Goal: Answer question/provide support: Share knowledge or assist other users

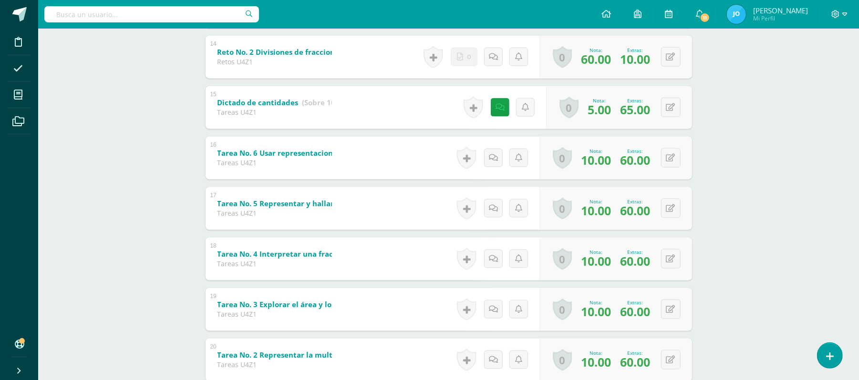
scroll to position [857, 0]
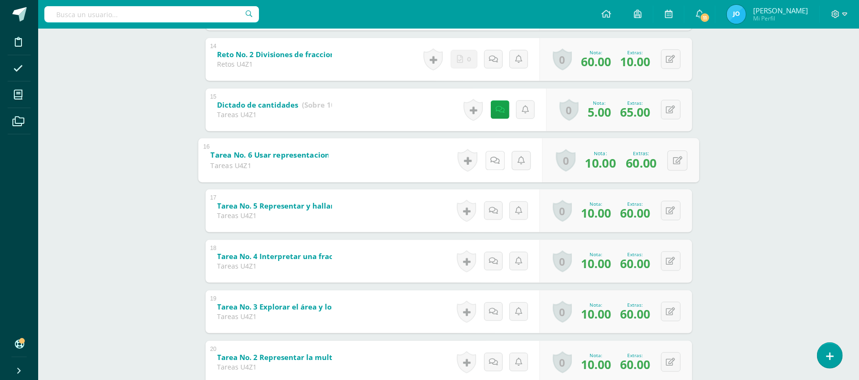
click at [495, 157] on icon at bounding box center [495, 160] width 10 height 8
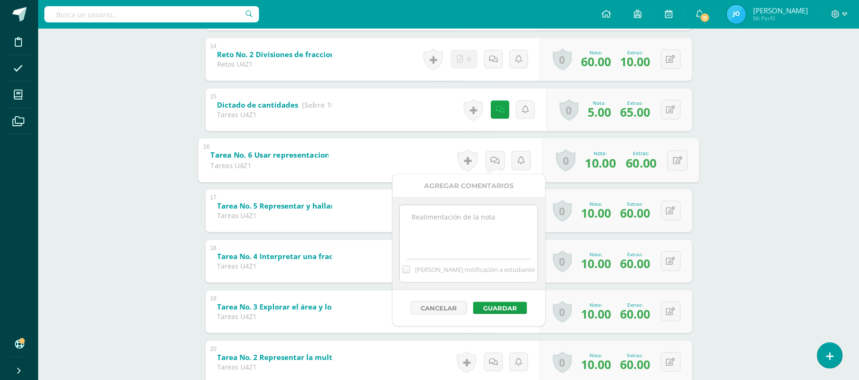
click at [496, 232] on textarea at bounding box center [468, 229] width 138 height 48
type textarea "El estudiante entregó la tarea dos días después, se corrigió la nota a 70pts."
click at [500, 307] on button "Guardar" at bounding box center [500, 308] width 54 height 12
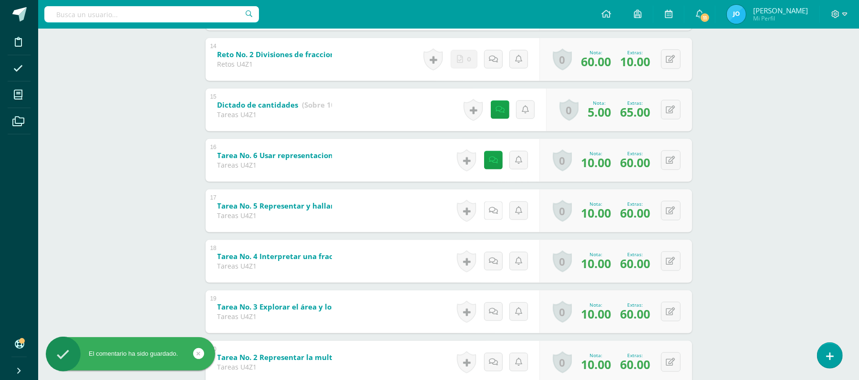
click at [495, 204] on link at bounding box center [493, 211] width 19 height 19
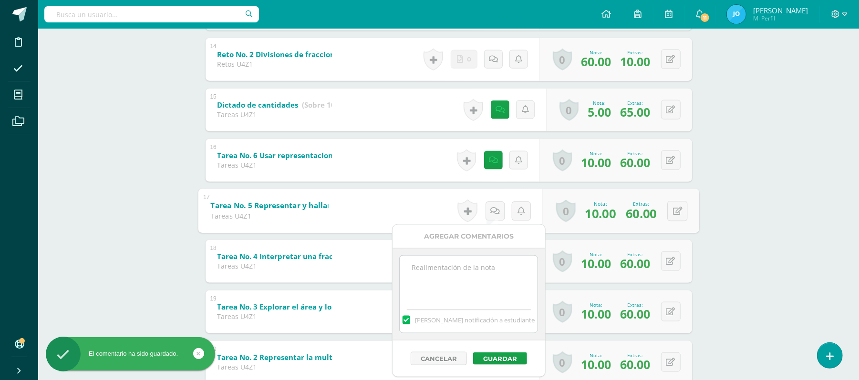
click at [492, 273] on textarea at bounding box center [468, 280] width 138 height 48
paste textarea "El estudiante entregó la tarea dos días después, se corrigió la nota a 70pts."
type textarea "El estudiante entregó la tarea dos días después, se corrigió la nota a 70pts."
click at [410, 321] on label at bounding box center [406, 320] width 8 height 9
click at [0, 0] on input "[PERSON_NAME] notificación a estudiante" at bounding box center [0, 0] width 0 height 0
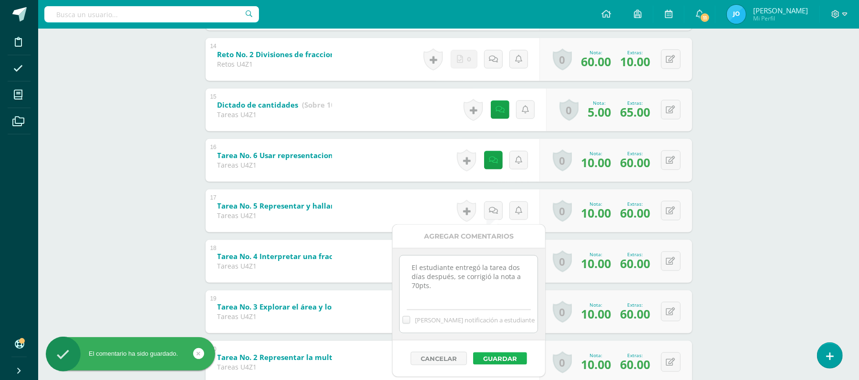
click at [483, 356] on button "Guardar" at bounding box center [500, 359] width 54 height 12
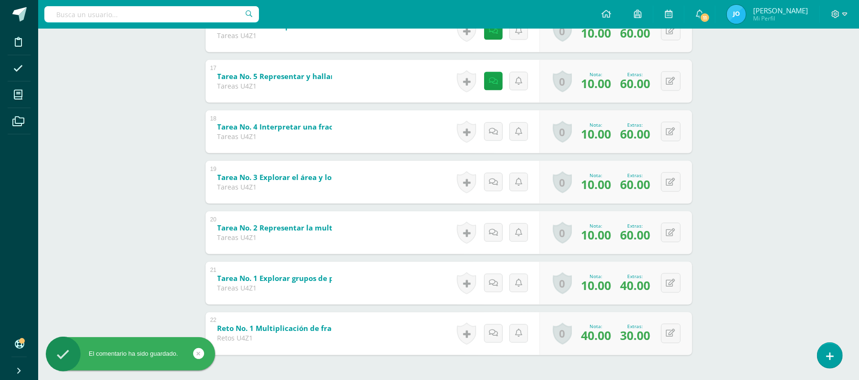
scroll to position [1024, 0]
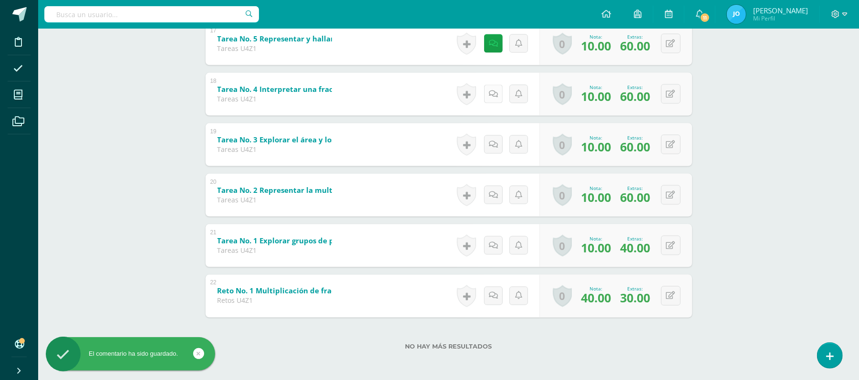
click at [494, 94] on icon at bounding box center [493, 94] width 9 height 8
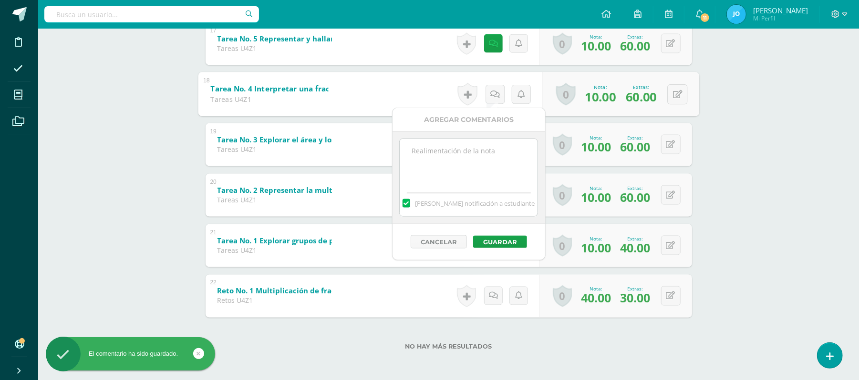
click at [498, 187] on textarea at bounding box center [468, 163] width 138 height 48
paste textarea "El estudiante entregó la tarea dos días después, se corrigió la nota a 70pts."
type textarea "El estudiante entregó la tarea dos días después, se corrigió la nota a 70pts."
click at [410, 202] on label at bounding box center [406, 203] width 8 height 9
click at [0, 0] on input "[PERSON_NAME] notificación a estudiante" at bounding box center [0, 0] width 0 height 0
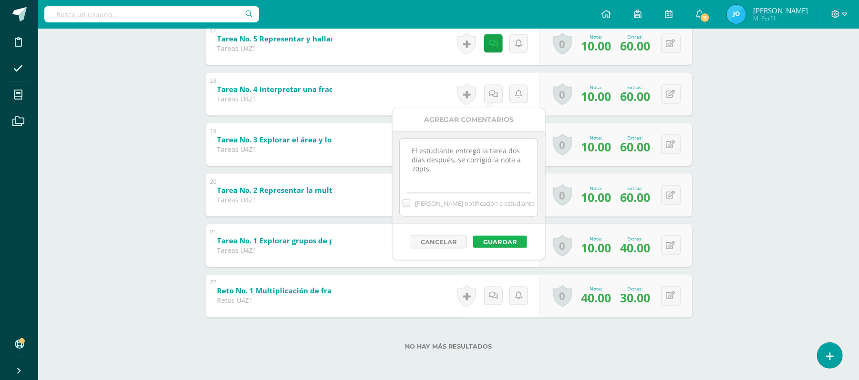
click at [496, 243] on button "Guardar" at bounding box center [500, 242] width 54 height 12
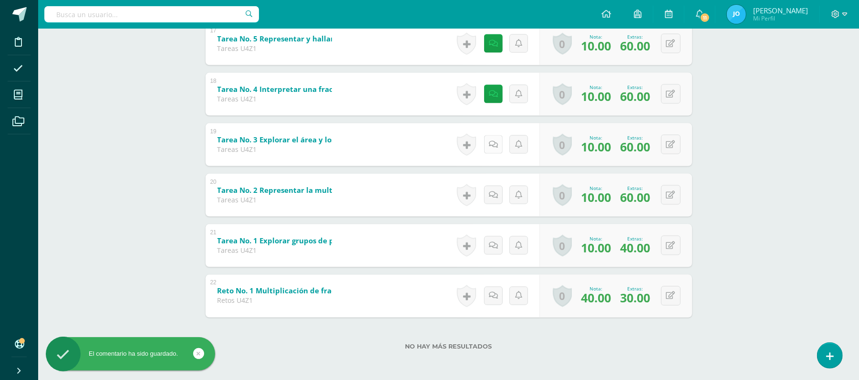
click at [485, 140] on link at bounding box center [493, 144] width 19 height 19
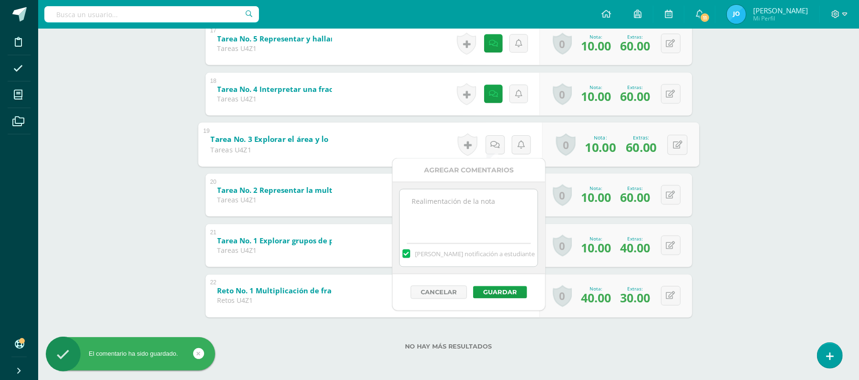
click at [410, 258] on label at bounding box center [406, 254] width 8 height 9
click at [0, 0] on input "[PERSON_NAME] notificación a estudiante" at bounding box center [0, 0] width 0 height 0
click at [431, 237] on div "[PERSON_NAME] notificación a estudiante" at bounding box center [468, 228] width 139 height 78
click at [508, 218] on textarea at bounding box center [468, 214] width 138 height 48
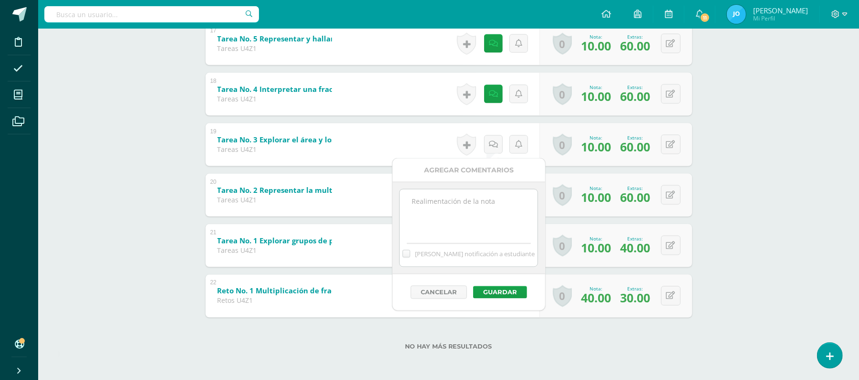
paste textarea "El estudiante entregó la tarea dos días después, se corrigió la nota a 70pts."
type textarea "El estudiante entregó la tarea dos días después, se corrigió la nota a 70pts."
click at [511, 292] on button "Guardar" at bounding box center [500, 292] width 54 height 12
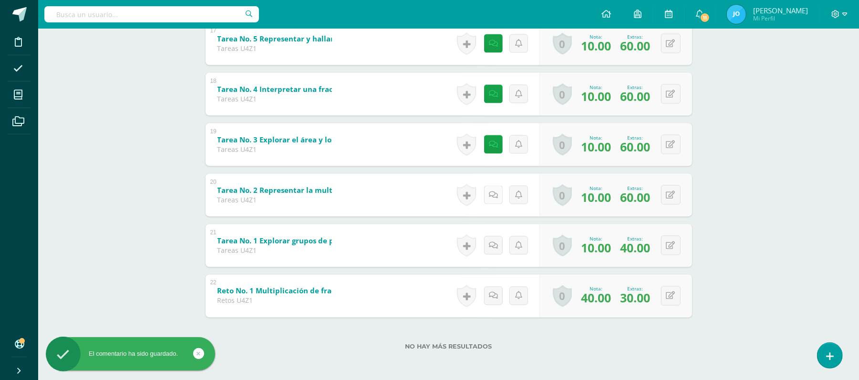
click at [494, 196] on icon at bounding box center [493, 195] width 9 height 8
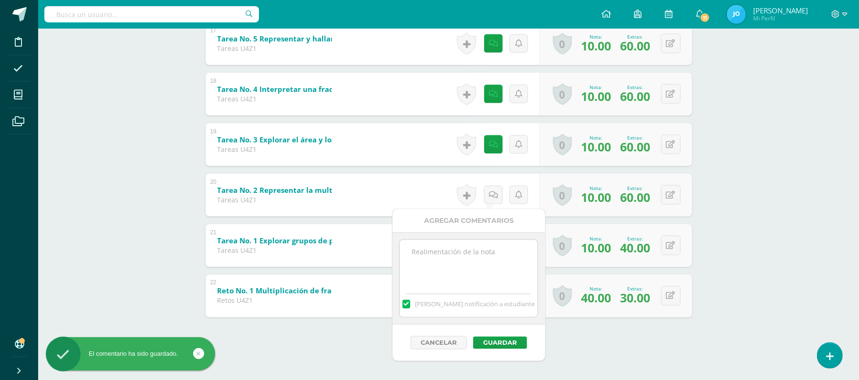
click at [410, 306] on label at bounding box center [406, 304] width 8 height 9
click at [0, 0] on input "Mandar notificación a estudiante" at bounding box center [0, 0] width 0 height 0
click at [459, 255] on textarea at bounding box center [468, 264] width 138 height 48
paste textarea "El estudiante entregó la tarea dos días después, se corrigió la nota a 70pts."
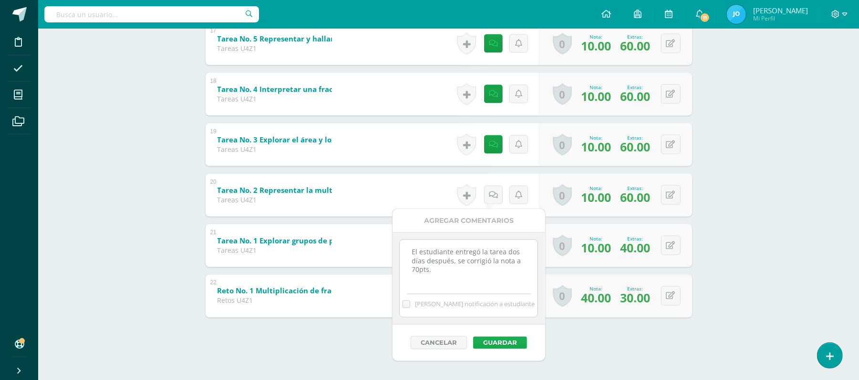
type textarea "El estudiante entregó la tarea dos días después, se corrigió la nota a 70pts."
click at [495, 344] on button "Guardar" at bounding box center [500, 343] width 54 height 12
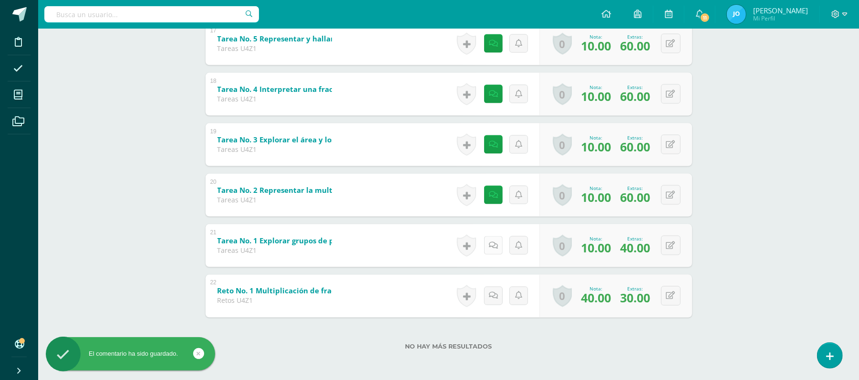
click at [494, 253] on link at bounding box center [493, 245] width 19 height 19
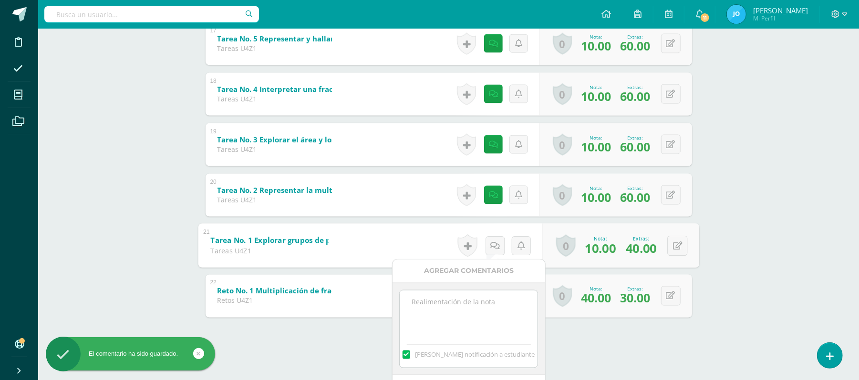
click at [491, 314] on textarea at bounding box center [468, 315] width 138 height 48
paste textarea "El estudiante entregó la tarea dos días después, se corrigió la nota a 70pts."
click at [410, 357] on label at bounding box center [406, 355] width 8 height 9
click at [0, 0] on input "[PERSON_NAME] notificación a estudiante" at bounding box center [0, 0] width 0 height 0
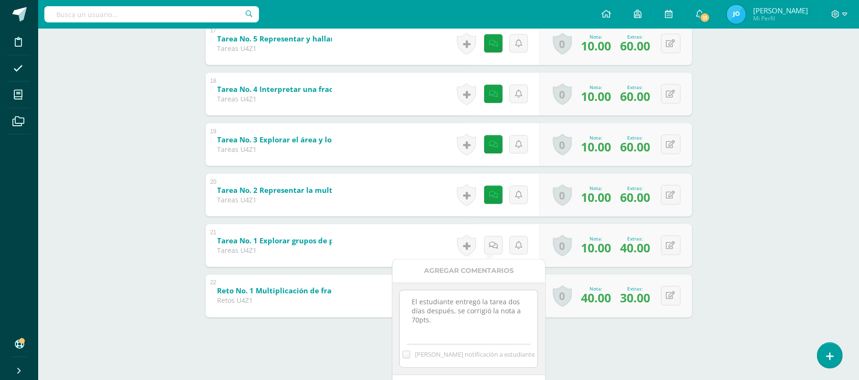
drag, startPoint x: 453, startPoint y: 310, endPoint x: 504, endPoint y: 303, distance: 51.4
click at [504, 303] on textarea "El estudiante entregó la tarea dos días después, se corrigió la nota a 70pts." at bounding box center [468, 315] width 138 height 48
type textarea "El estudiante entregó la tarea después de la segunda prorroga asignada. Se corr…"
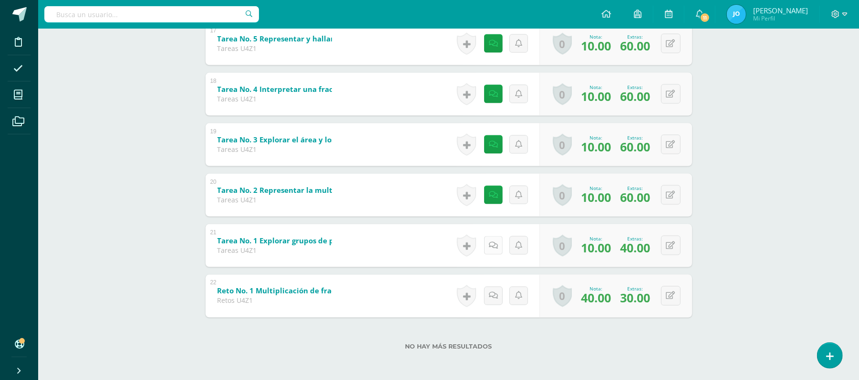
click at [491, 244] on icon at bounding box center [493, 246] width 9 height 8
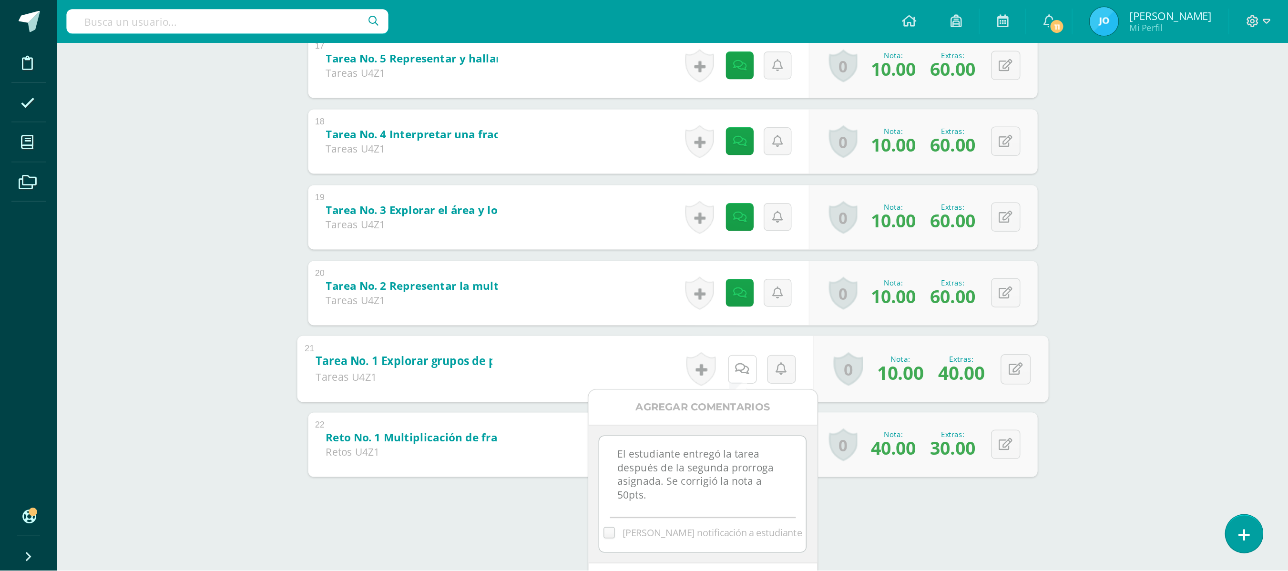
scroll to position [870, 0]
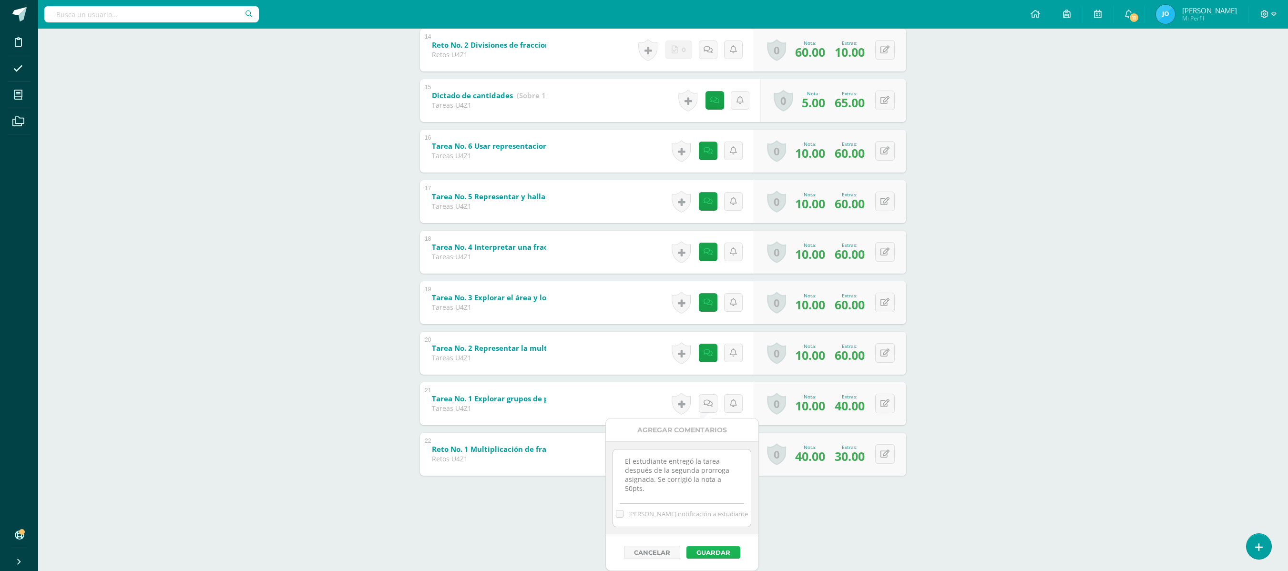
click at [725, 380] on button "Guardar" at bounding box center [713, 552] width 54 height 12
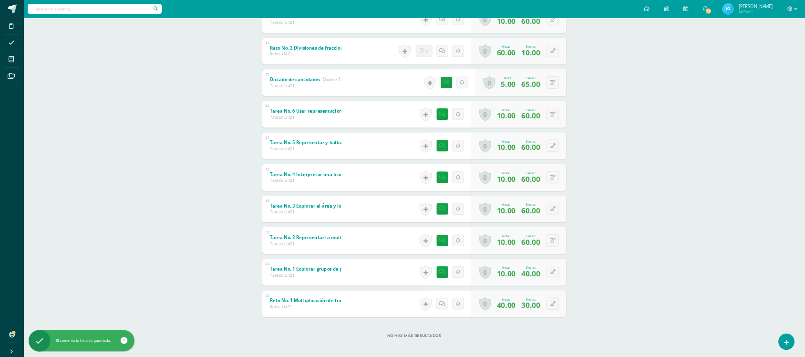
scroll to position [0, 0]
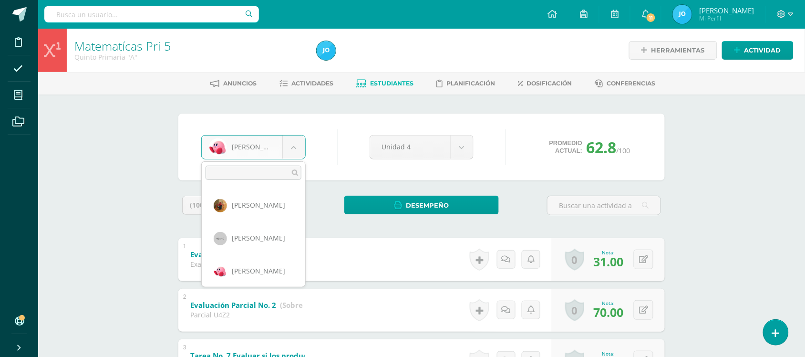
scroll to position [394, 0]
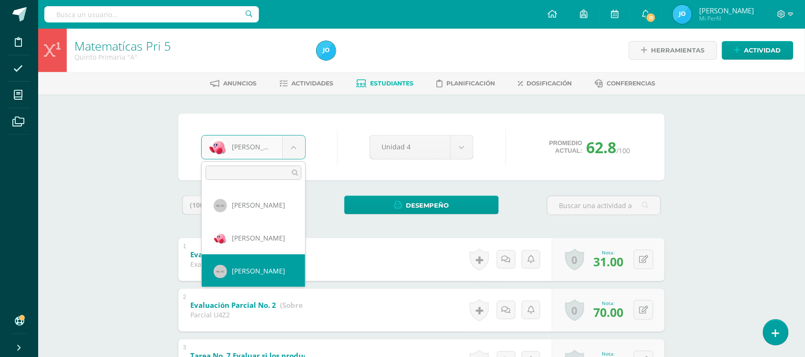
select select "134"
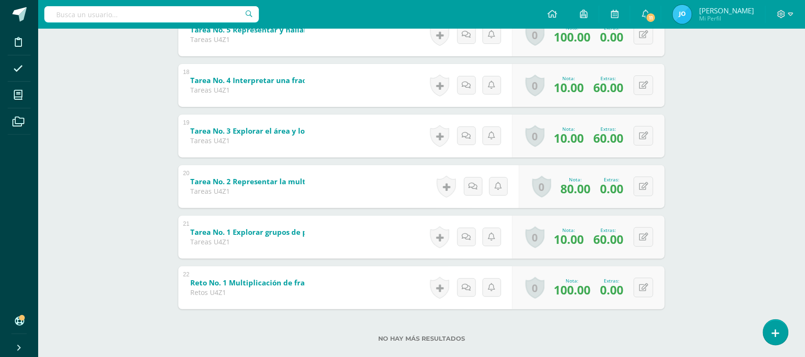
scroll to position [1041, 0]
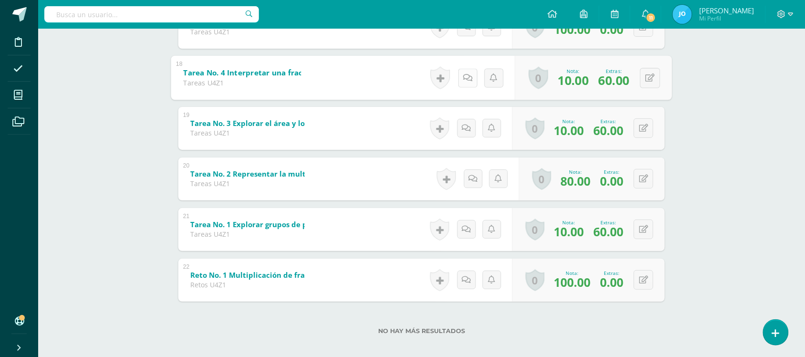
click at [470, 77] on link at bounding box center [467, 77] width 19 height 19
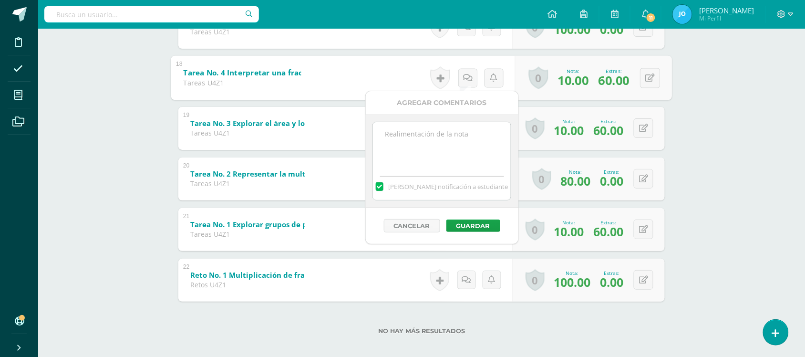
click at [465, 155] on textarea at bounding box center [442, 146] width 138 height 48
paste textarea "El estudiante entregó la tarea dos días después, se corrigió la nota a 70pts."
type textarea "El estudiante entregó la tarea dos días después, se corrigió la nota a 70pts."
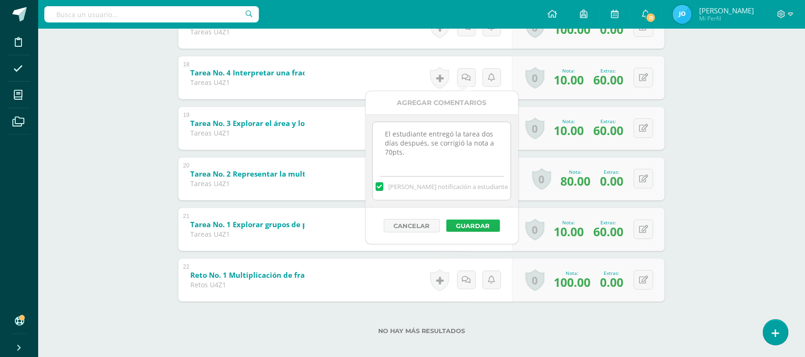
click at [485, 226] on button "Guardar" at bounding box center [473, 225] width 54 height 12
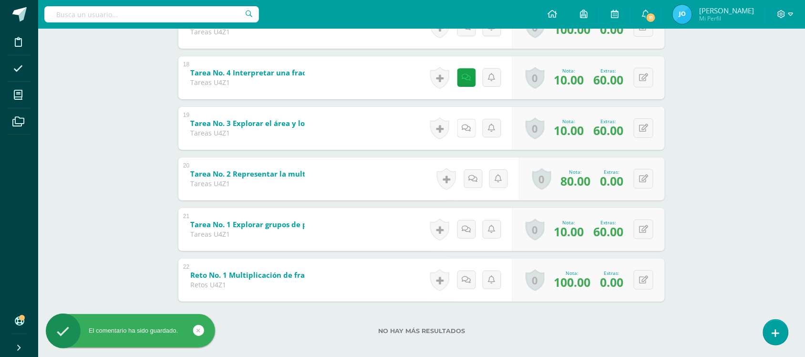
click at [467, 129] on icon at bounding box center [466, 128] width 9 height 8
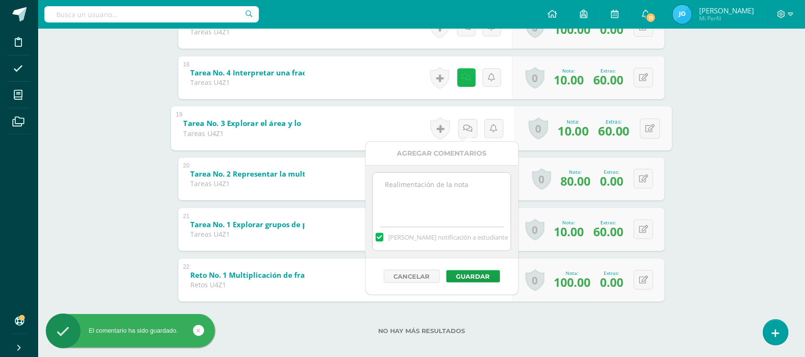
click at [466, 71] on link at bounding box center [466, 77] width 19 height 19
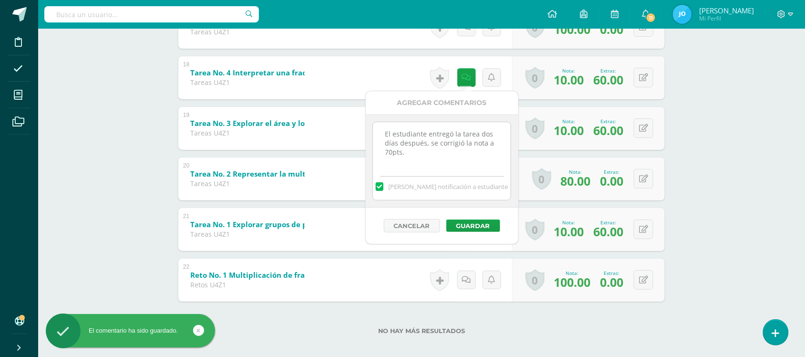
click at [383, 187] on label at bounding box center [380, 186] width 8 height 9
click at [0, 0] on input "[PERSON_NAME] notificación a estudiante" at bounding box center [0, 0] width 0 height 0
click at [463, 224] on button "Guardar" at bounding box center [473, 225] width 54 height 12
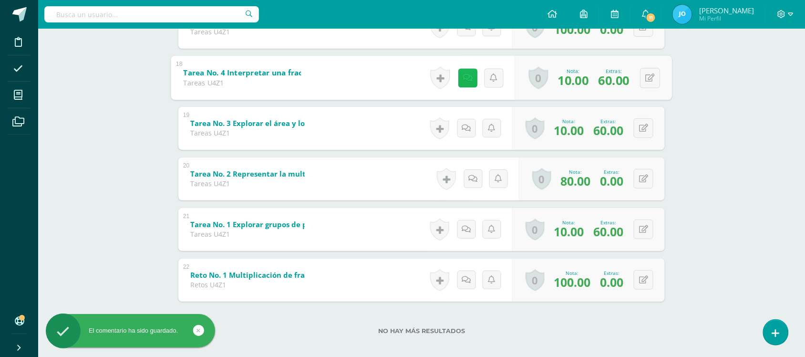
click at [466, 78] on icon at bounding box center [468, 77] width 10 height 8
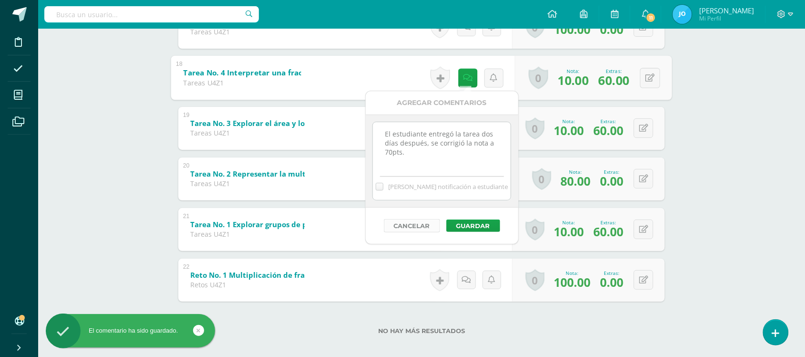
click at [418, 222] on button "Cancelar" at bounding box center [412, 225] width 56 height 13
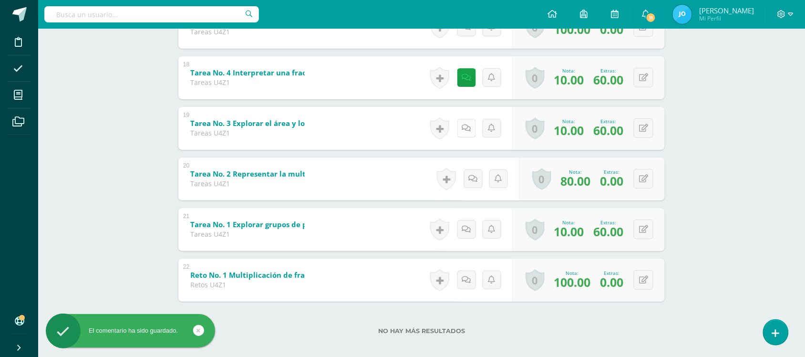
click at [462, 129] on icon at bounding box center [466, 128] width 9 height 8
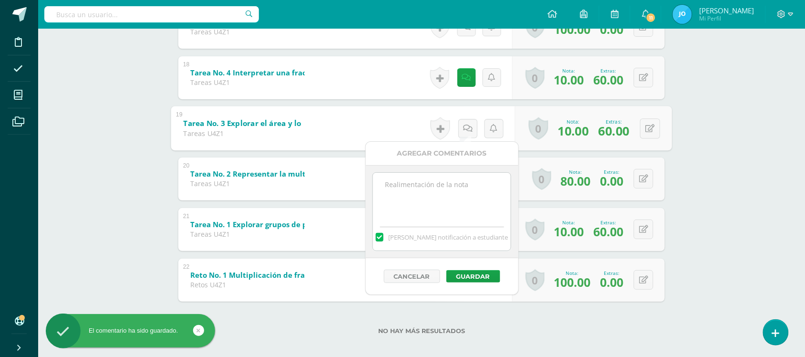
click at [458, 182] on textarea at bounding box center [442, 197] width 138 height 48
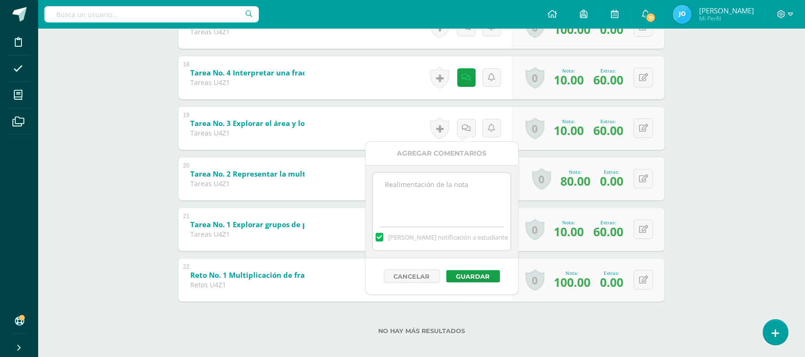
paste textarea "El estudiante entregó la tarea dos días después, se corrigió la nota a 70pts."
type textarea "El estudiante entregó la tarea dos días después, se corrigió la nota a 70pts."
click at [395, 235] on label "[PERSON_NAME] notificación a estudiante" at bounding box center [442, 237] width 138 height 9
click at [0, 0] on input "[PERSON_NAME] notificación a estudiante" at bounding box center [0, 0] width 0 height 0
click at [495, 277] on button "Guardar" at bounding box center [473, 276] width 54 height 12
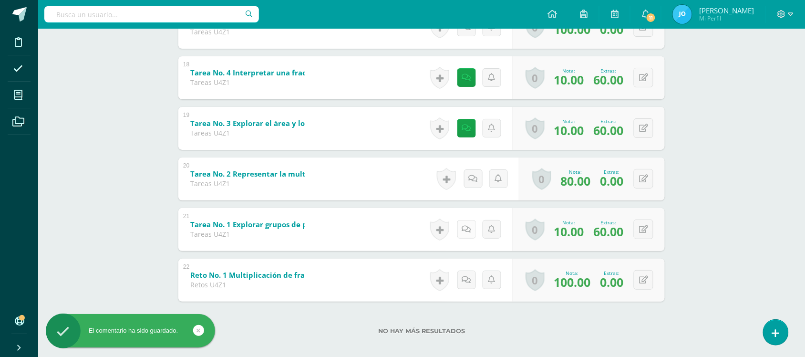
click at [466, 229] on icon at bounding box center [466, 229] width 9 height 8
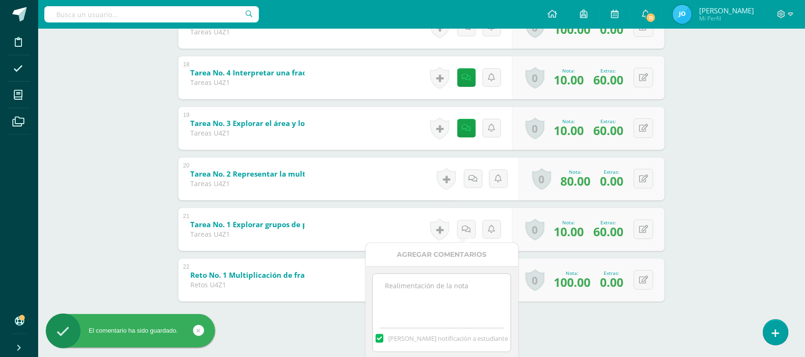
click at [383, 337] on label at bounding box center [380, 338] width 8 height 9
click at [0, 0] on input "[PERSON_NAME] notificación a estudiante" at bounding box center [0, 0] width 0 height 0
click at [416, 308] on textarea at bounding box center [442, 298] width 138 height 48
paste textarea "El estudiante entregó la tarea dos días después, se corrigió la nota a 70pts."
type textarea "El estudiante entregó la tarea dos días después, se corrigió la nota a 70pts."
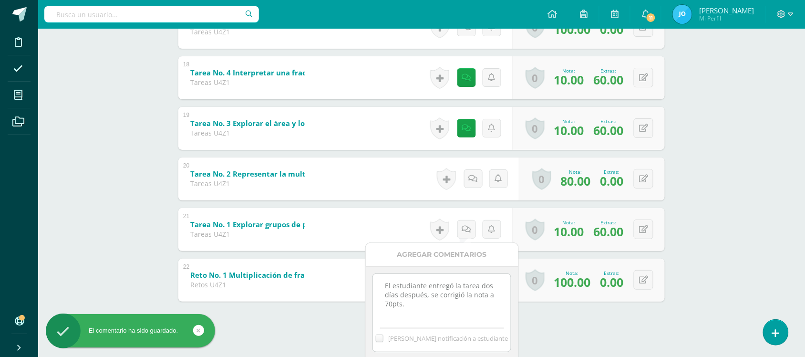
scroll to position [1048, 0]
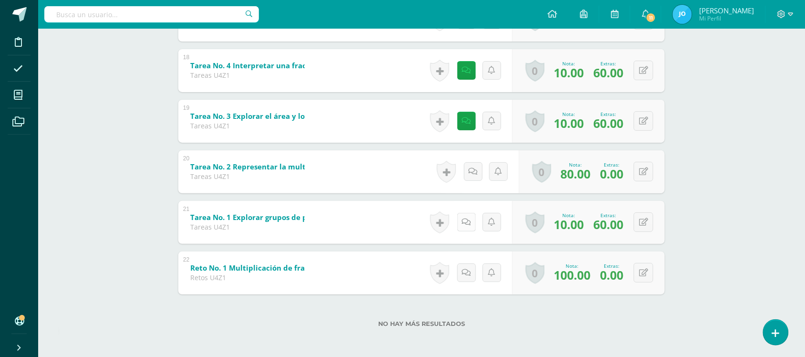
click at [462, 223] on icon at bounding box center [466, 222] width 9 height 8
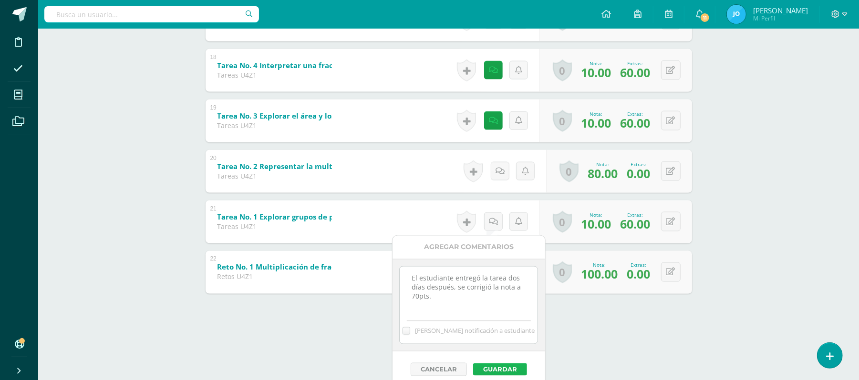
click at [509, 356] on button "Guardar" at bounding box center [500, 370] width 54 height 12
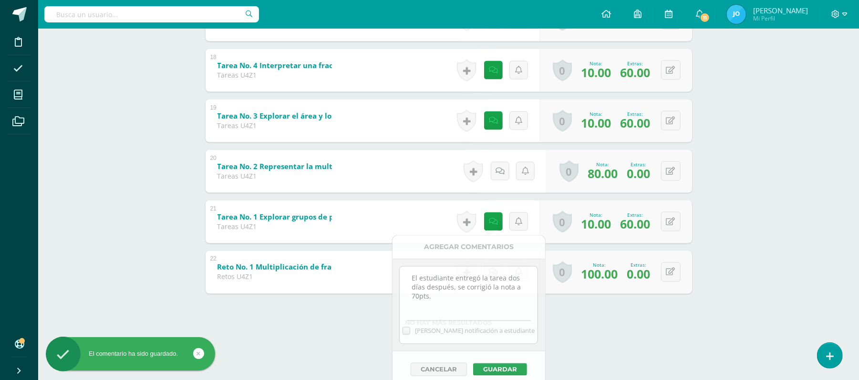
scroll to position [1024, 0]
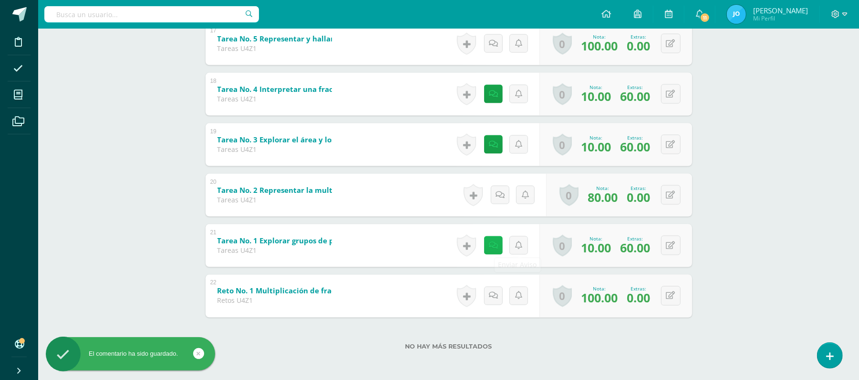
click at [489, 245] on icon at bounding box center [493, 246] width 9 height 8
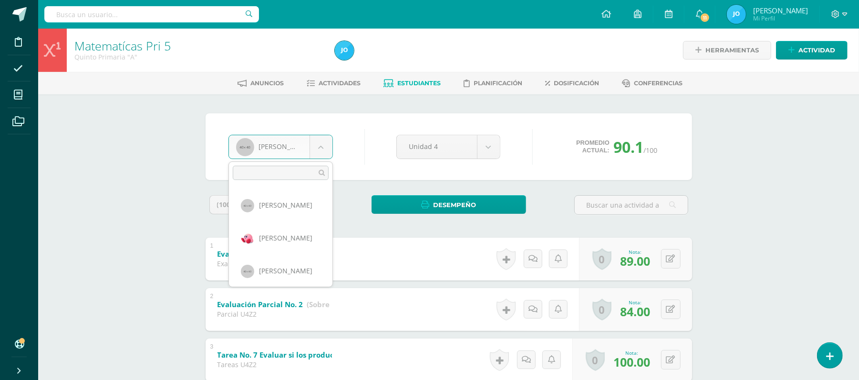
scroll to position [427, 0]
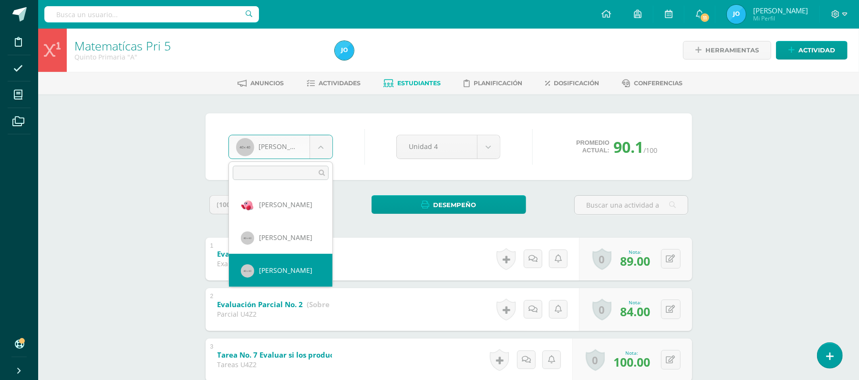
select select "135"
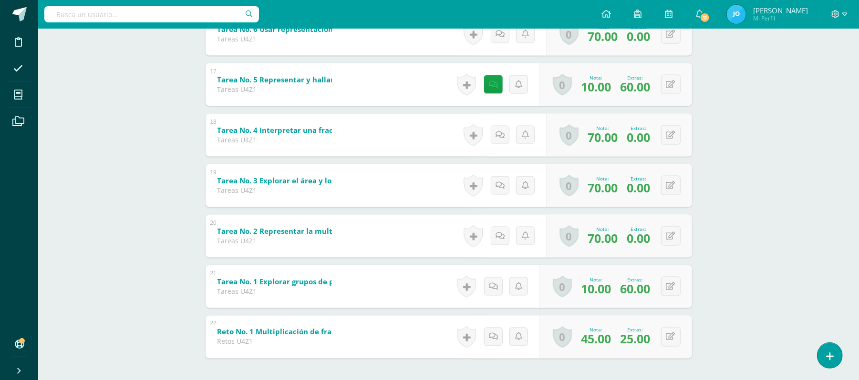
scroll to position [1024, 0]
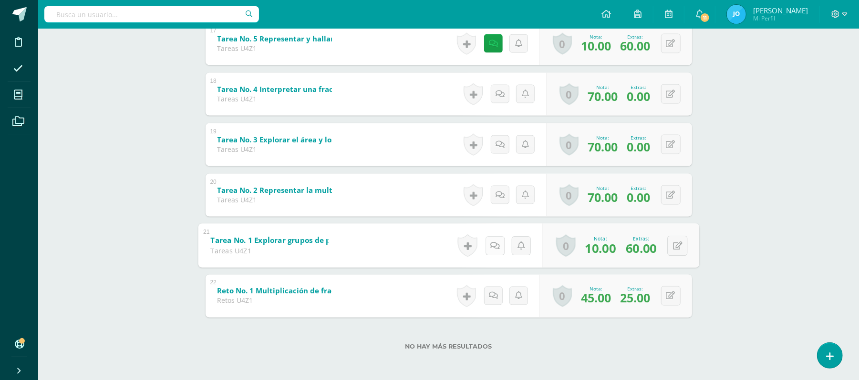
click at [491, 249] on icon at bounding box center [495, 246] width 10 height 8
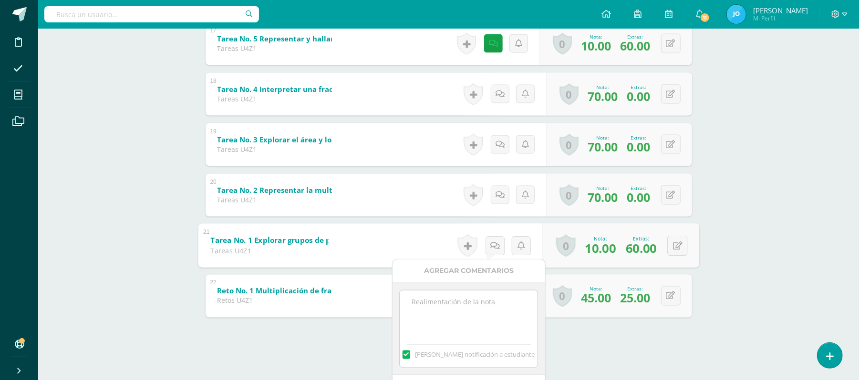
click at [410, 355] on label at bounding box center [406, 355] width 8 height 9
click at [0, 0] on input "[PERSON_NAME] notificación a estudiante" at bounding box center [0, 0] width 0 height 0
click at [439, 313] on textarea at bounding box center [468, 315] width 138 height 48
paste textarea "El estudiante entregó la tarea dos días después, se corrigió la nota a 70pts."
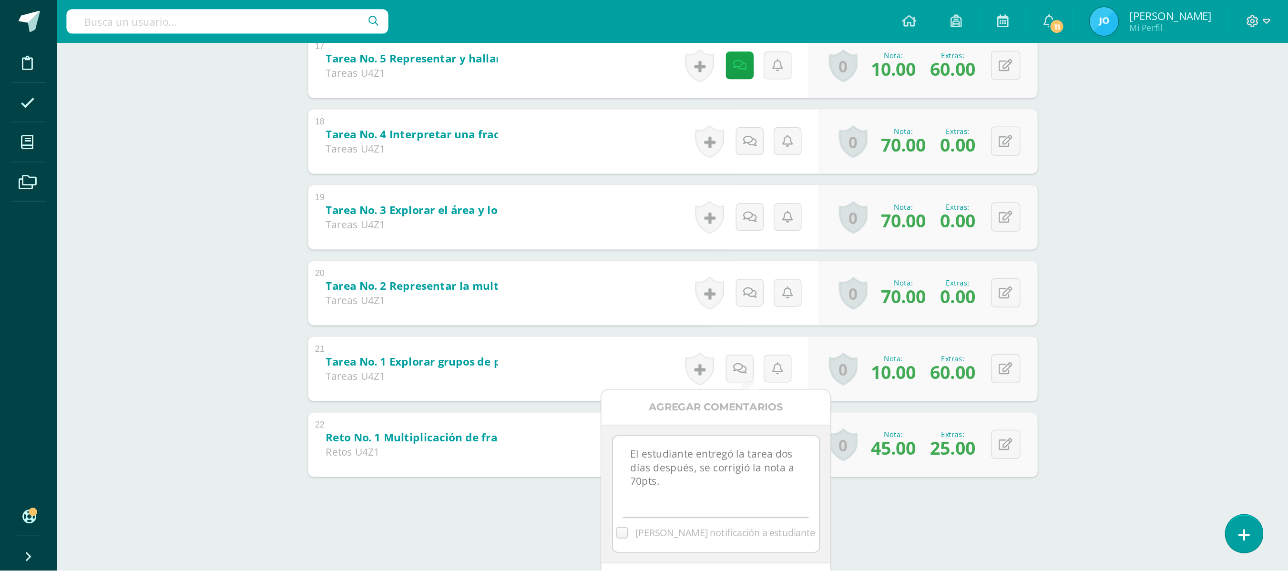
scroll to position [870, 0]
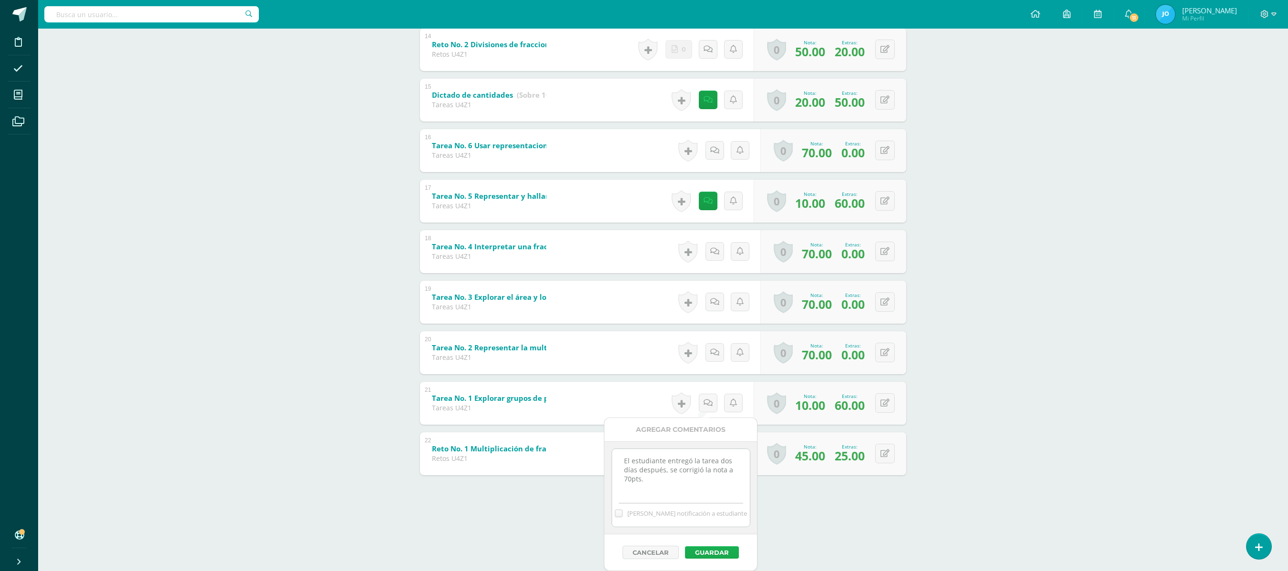
type textarea "El estudiante entregó la tarea dos días después, se corrigió la nota a 70pts."
click at [713, 547] on button "Guardar" at bounding box center [712, 552] width 54 height 12
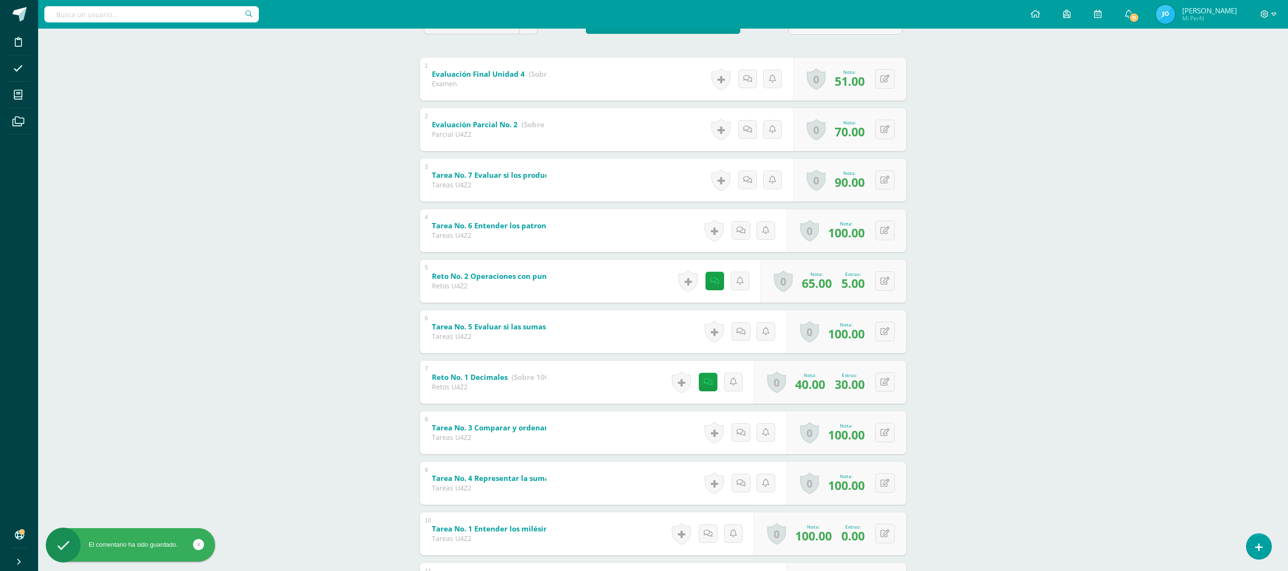
scroll to position [0, 0]
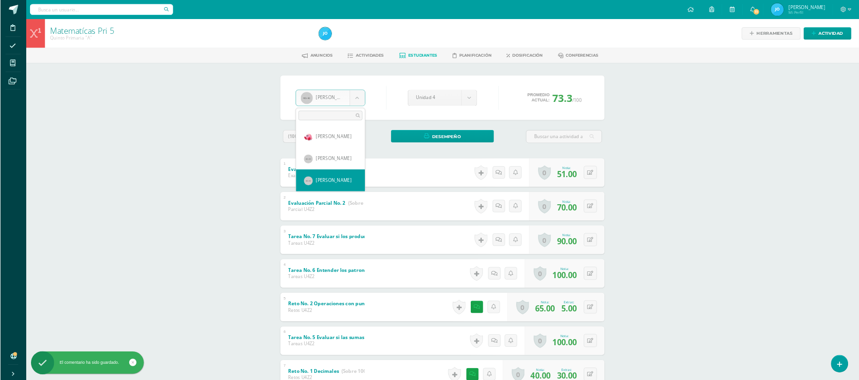
scroll to position [460, 0]
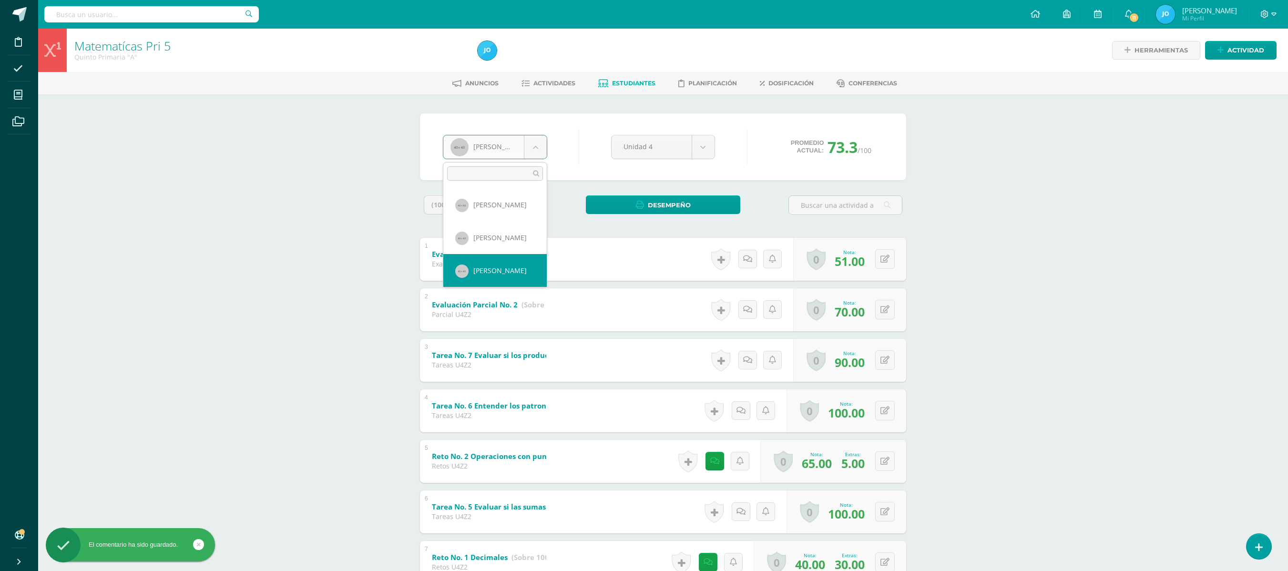
select select "136"
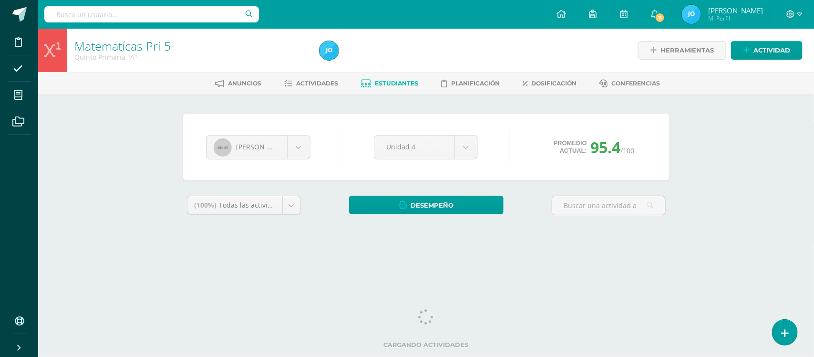
click at [801, 178] on div "Matematícas Pri 5 Quinto Primaria "A" Herramientas Detalle de asistencias Activ…" at bounding box center [426, 143] width 776 height 228
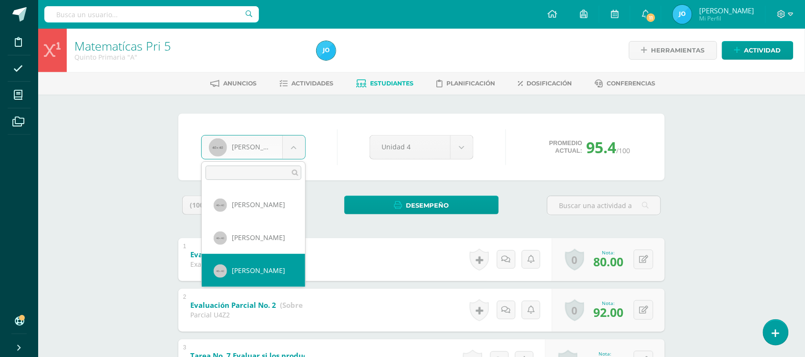
scroll to position [492, 0]
select select "137"
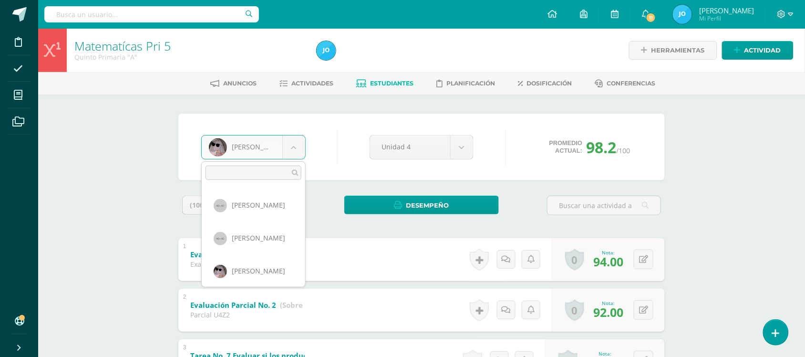
scroll to position [525, 0]
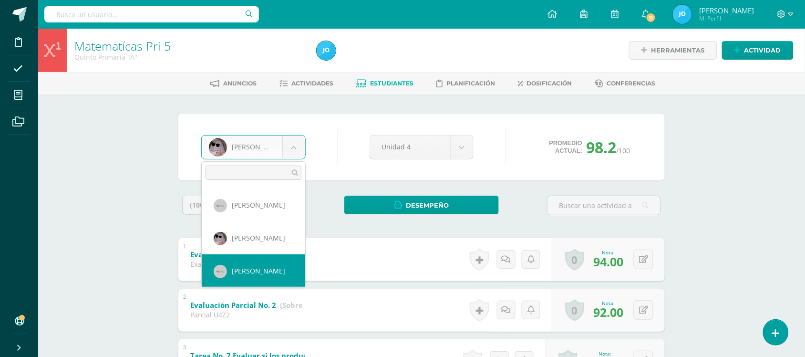
select select "138"
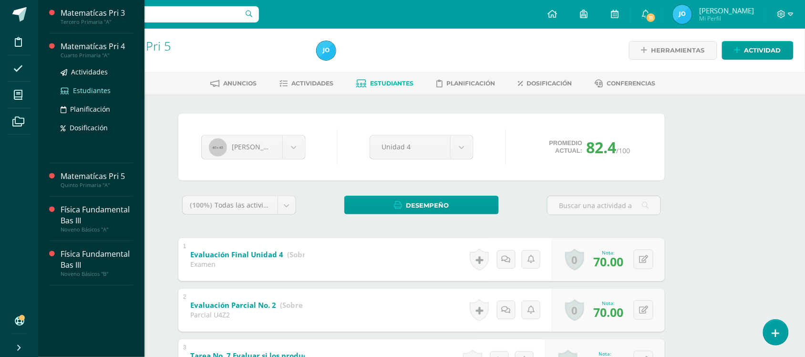
click at [93, 91] on span "Estudiantes" at bounding box center [92, 90] width 38 height 9
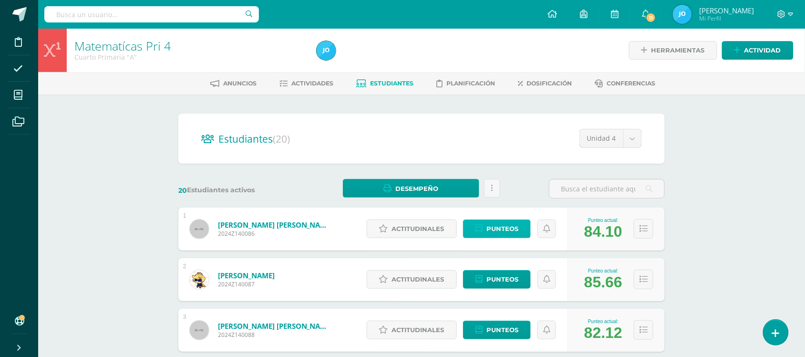
click at [494, 228] on span "Punteos" at bounding box center [502, 229] width 32 height 18
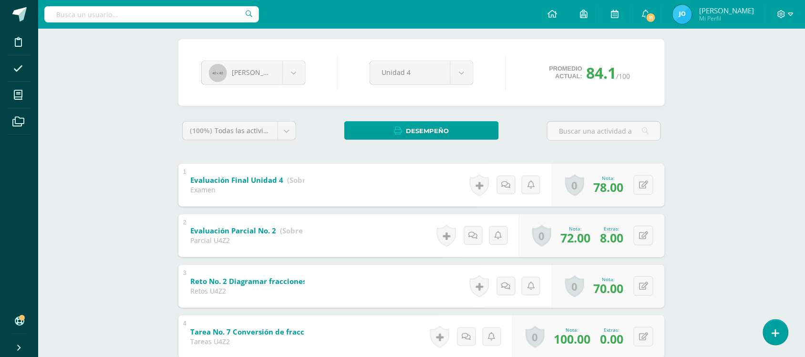
scroll to position [1038, 0]
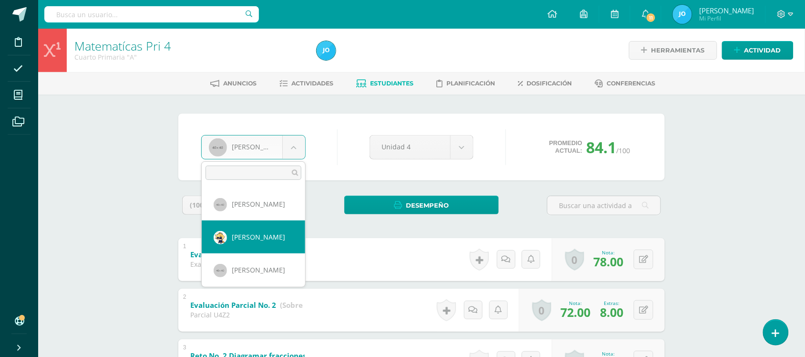
select select "106"
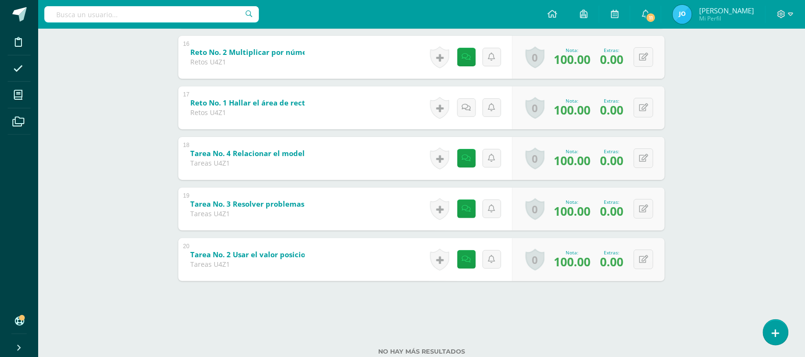
scroll to position [1038, 0]
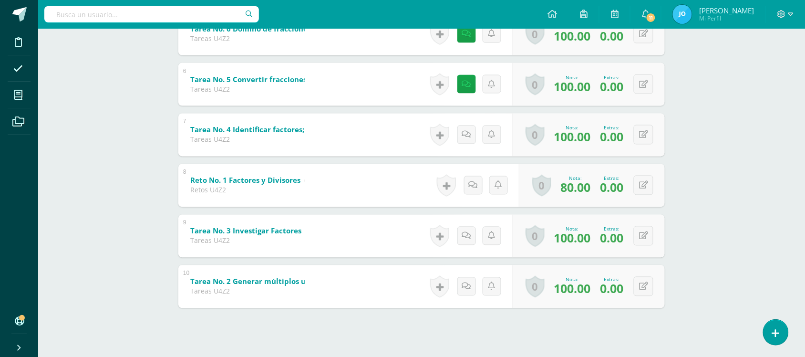
scroll to position [438, 0]
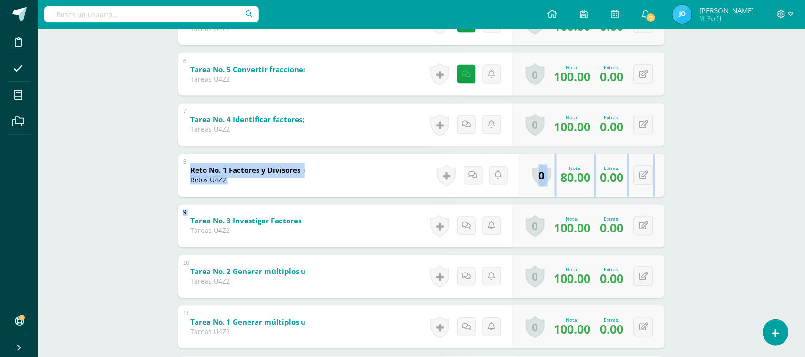
drag, startPoint x: 804, startPoint y: 190, endPoint x: 809, endPoint y: 223, distance: 33.2
click at [805, 223] on html "Disciplina Asistencia Mis cursos Archivos Soporte Ayuda Reportar un problema Ce…" at bounding box center [402, 212] width 805 height 1301
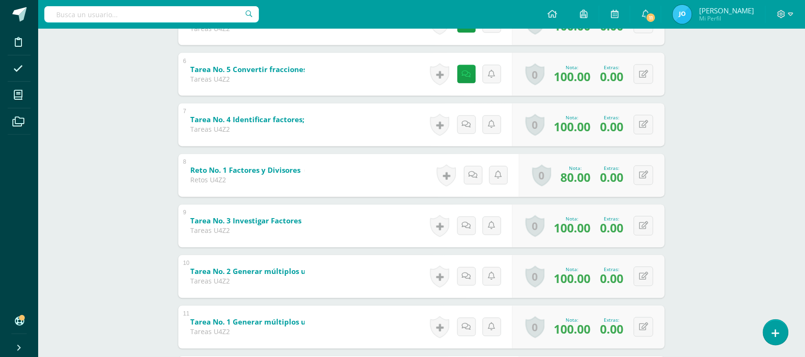
click at [715, 269] on div "Matematícas Pri 4 Cuarto Primaria "A" Herramientas Detalle de asistencias Activ…" at bounding box center [421, 227] width 767 height 1272
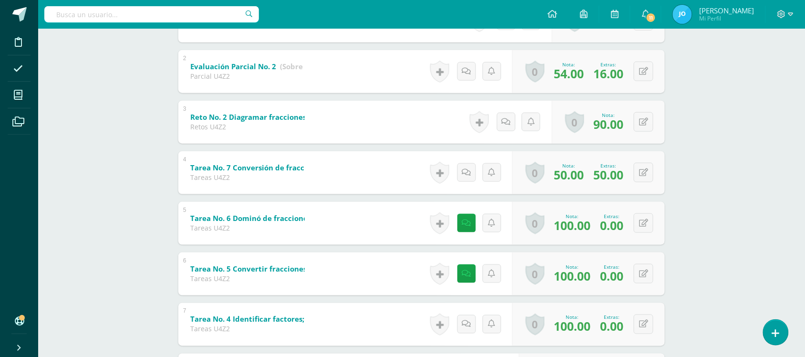
scroll to position [0, 0]
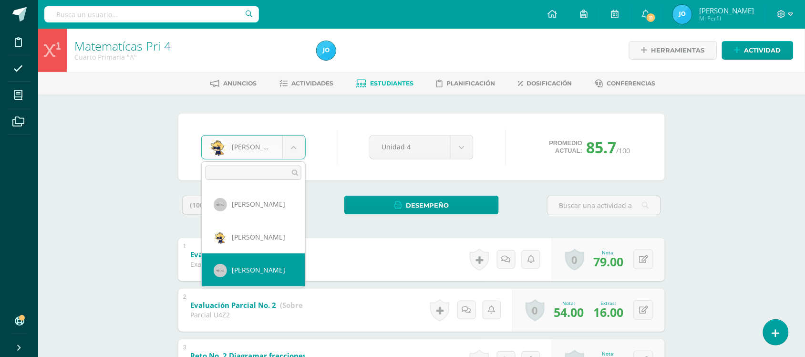
select select "107"
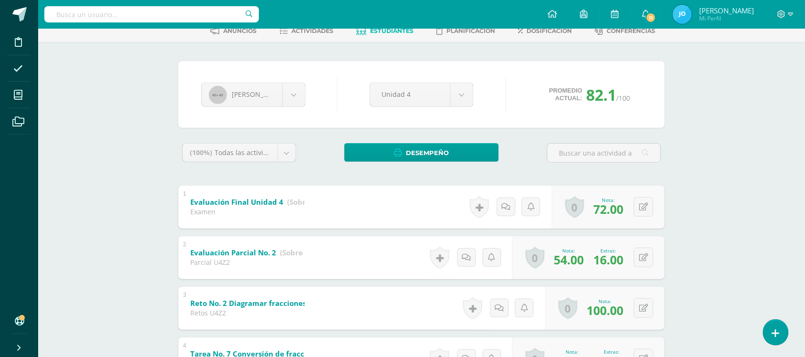
scroll to position [40, 0]
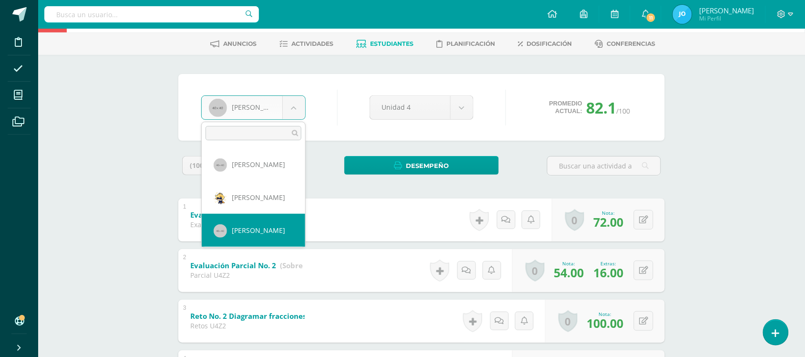
scroll to position [32, 0]
select select "108"
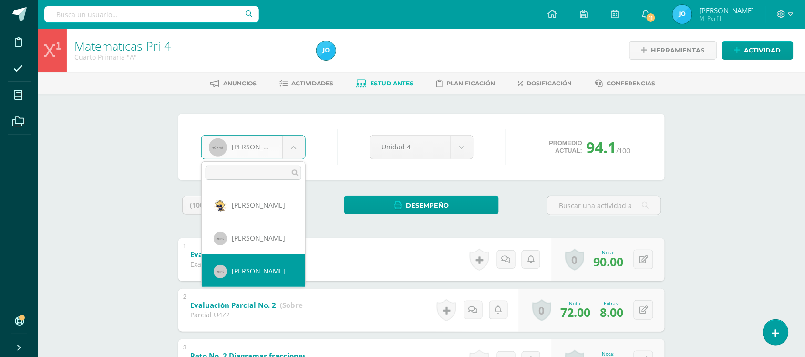
scroll to position [65, 0]
select select "109"
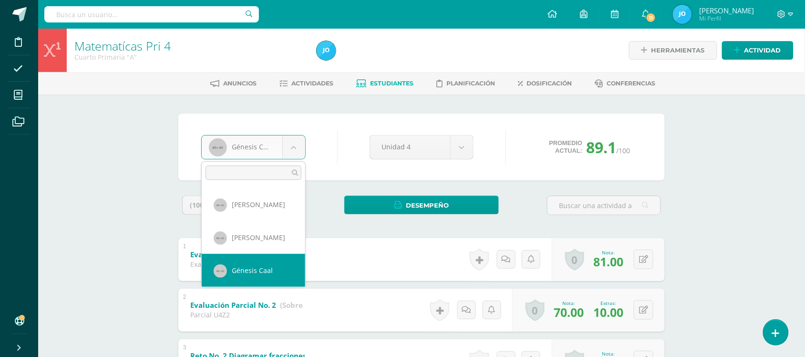
scroll to position [98, 0]
select select "110"
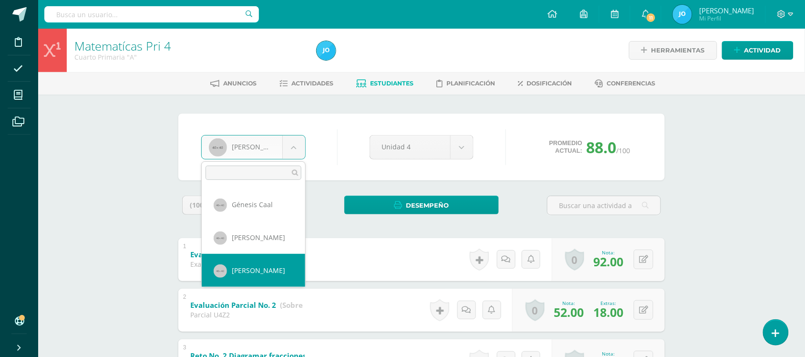
select select "111"
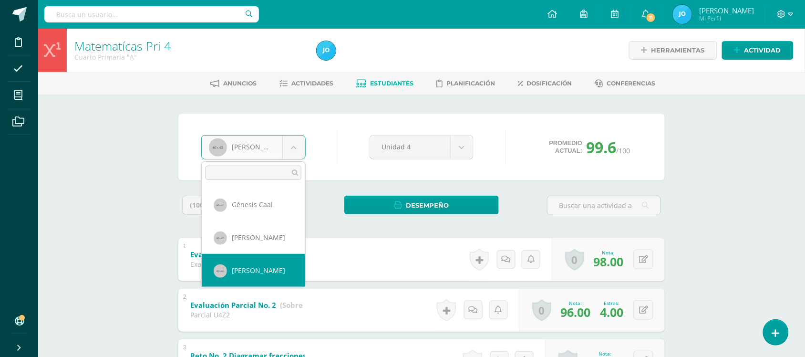
scroll to position [164, 0]
select select "382"
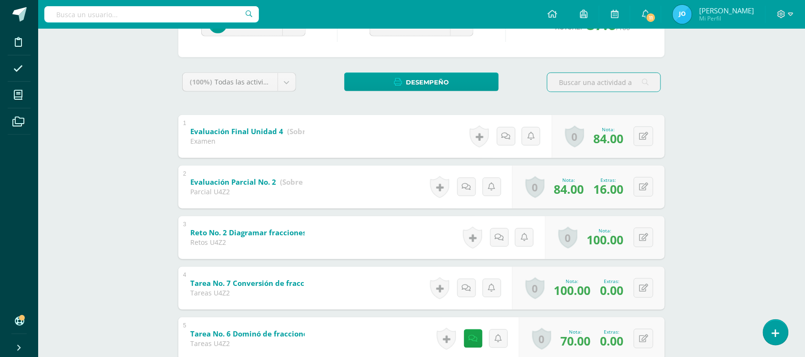
scroll to position [108, 0]
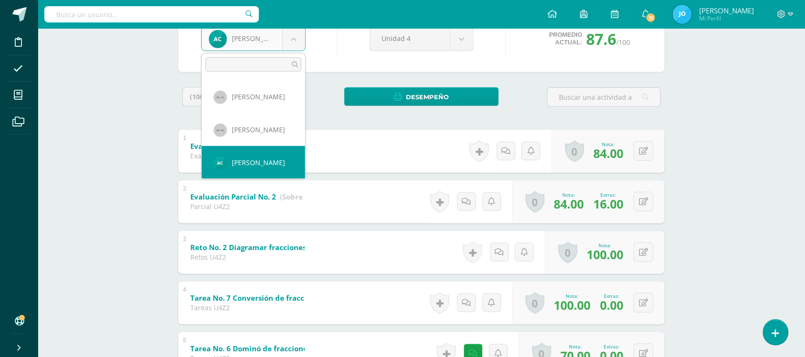
scroll to position [196, 0]
select select "112"
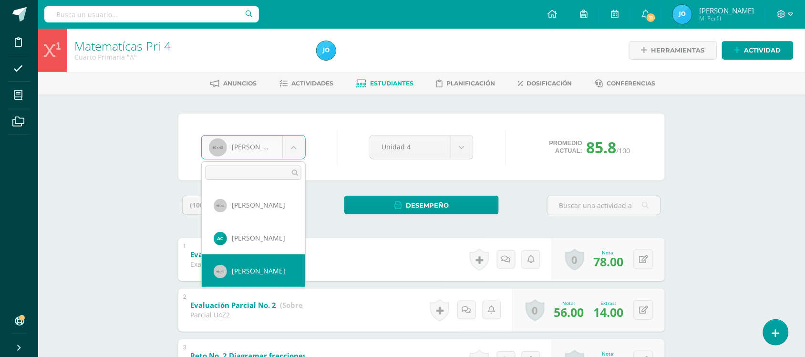
scroll to position [229, 0]
select select "113"
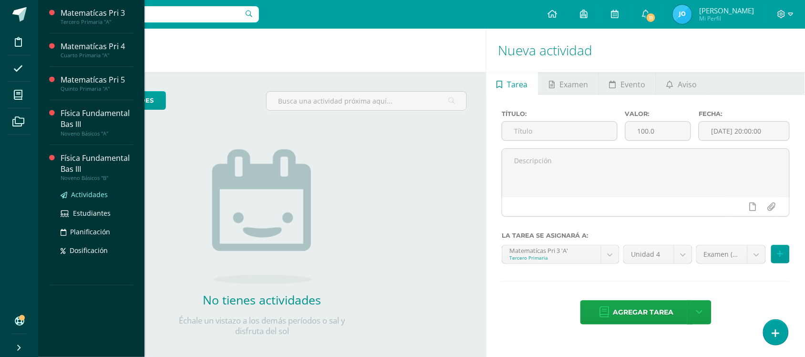
click at [91, 194] on span "Actividades" at bounding box center [89, 194] width 37 height 9
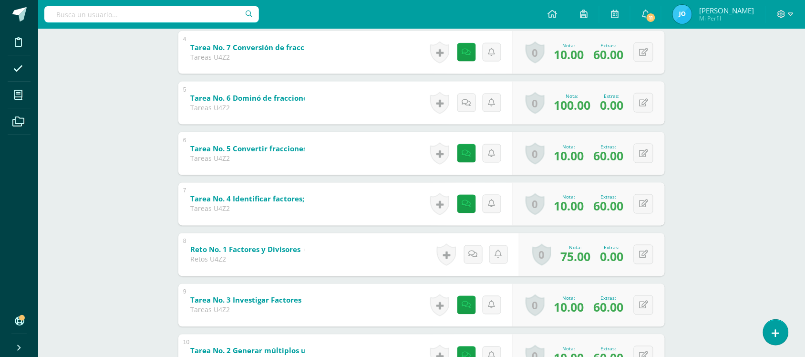
scroll to position [46, 0]
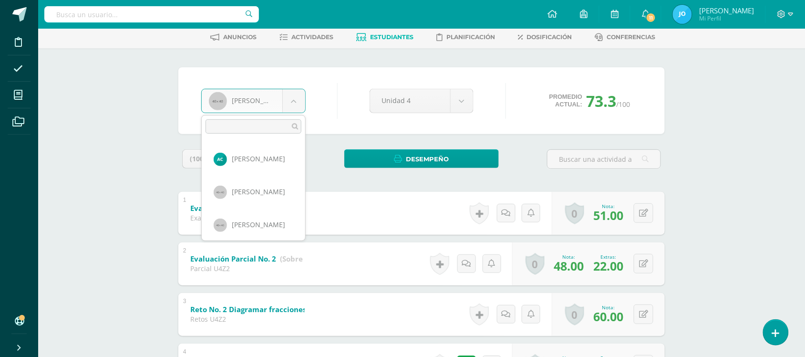
scroll to position [263, 0]
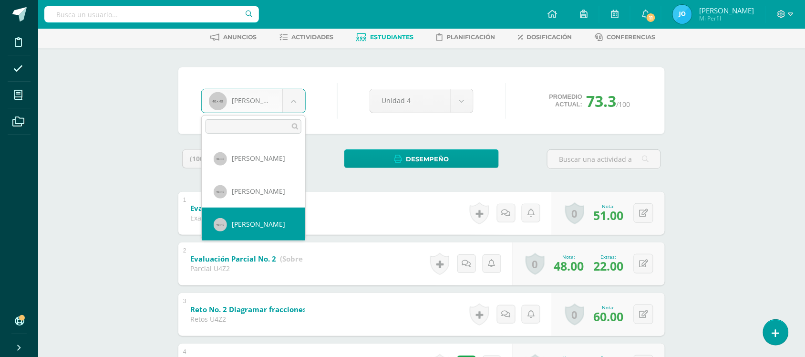
select select "114"
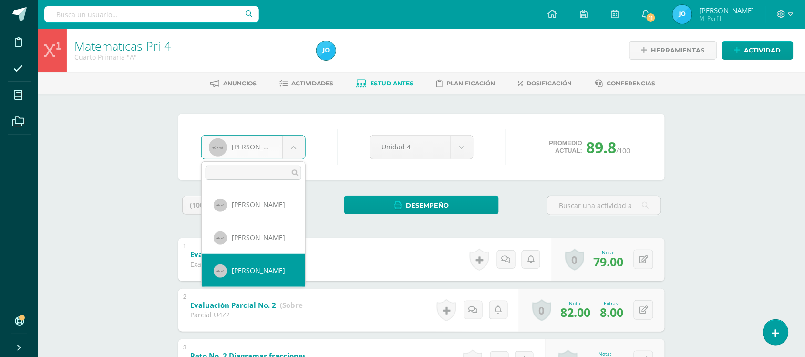
scroll to position [296, 0]
select select "115"
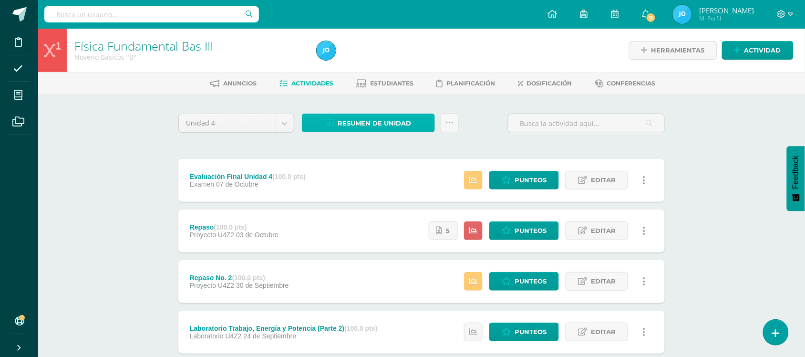
click at [397, 119] on span "Resumen de unidad" at bounding box center [373, 123] width 73 height 18
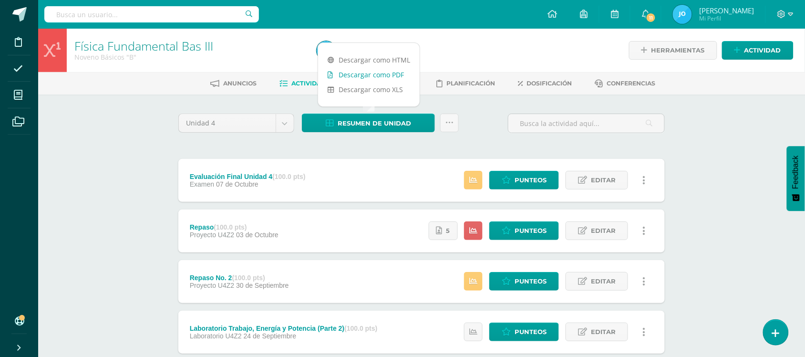
click at [396, 72] on link "Descargar como PDF" at bounding box center [369, 74] width 102 height 15
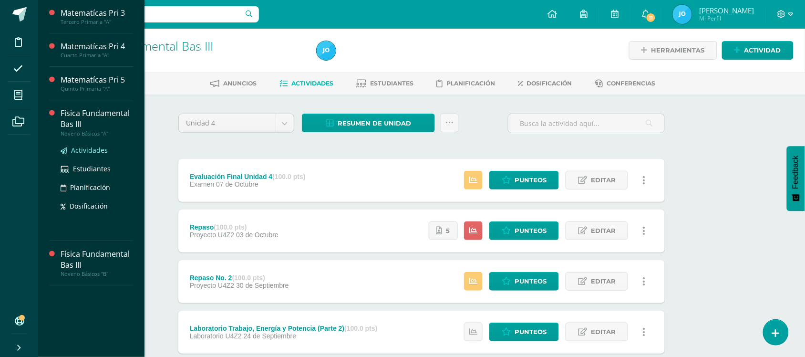
click at [82, 148] on span "Actividades" at bounding box center [89, 149] width 37 height 9
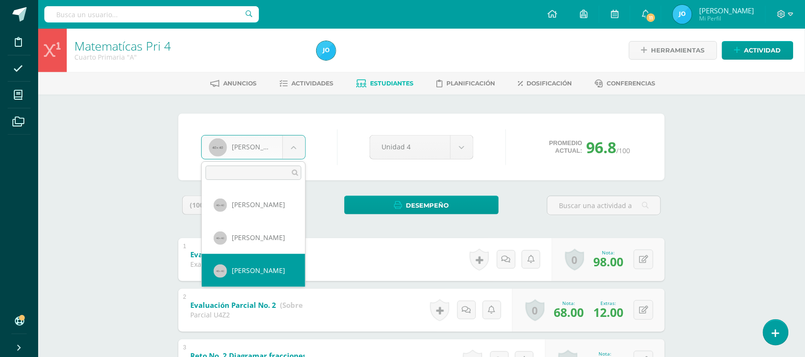
scroll to position [328, 0]
select select "116"
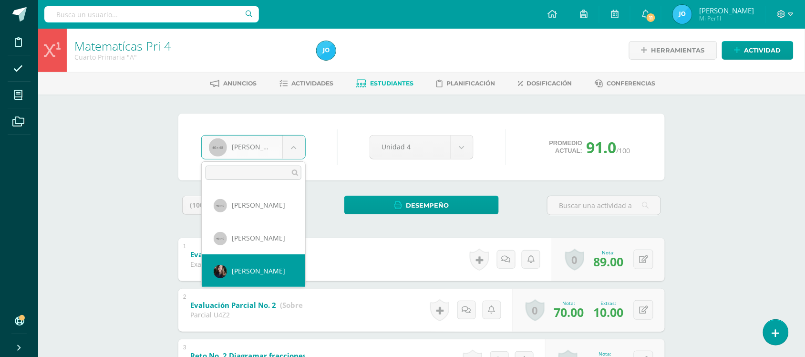
select select "117"
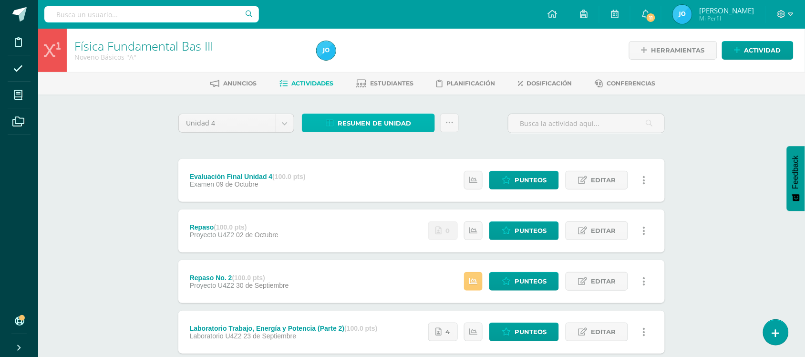
click at [391, 123] on span "Resumen de unidad" at bounding box center [373, 123] width 73 height 18
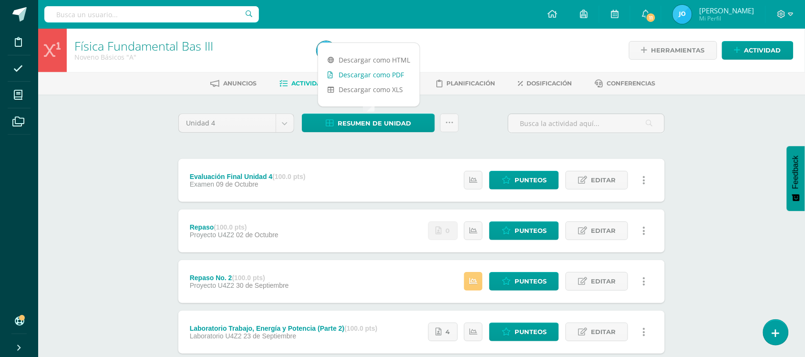
click at [395, 76] on link "Descargar como PDF" at bounding box center [369, 74] width 102 height 15
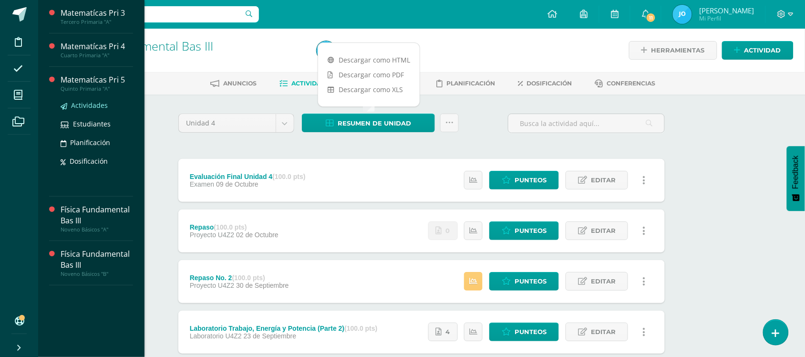
click at [76, 101] on span "Actividades" at bounding box center [89, 105] width 37 height 9
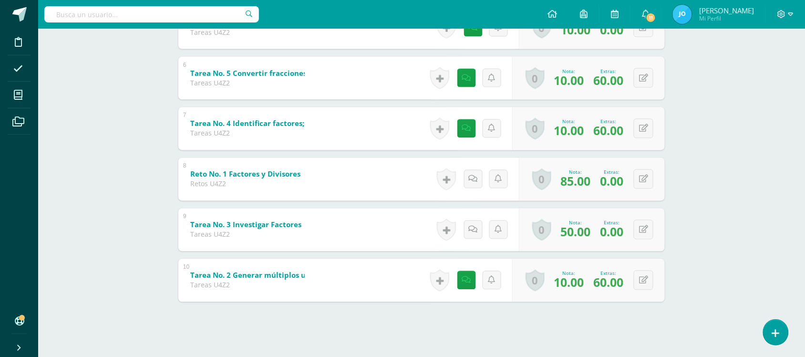
scroll to position [438, 0]
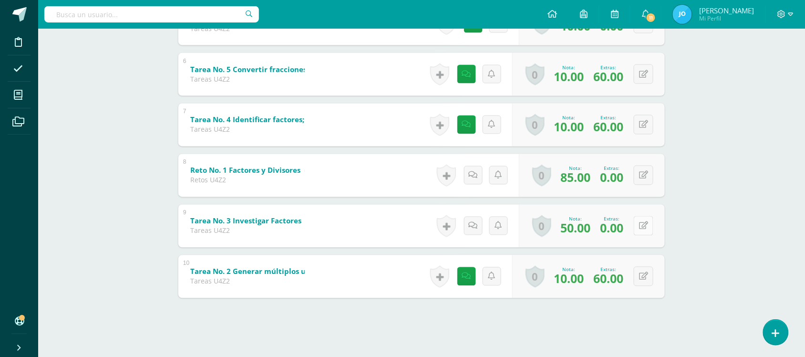
click at [642, 229] on button at bounding box center [644, 226] width 20 height 20
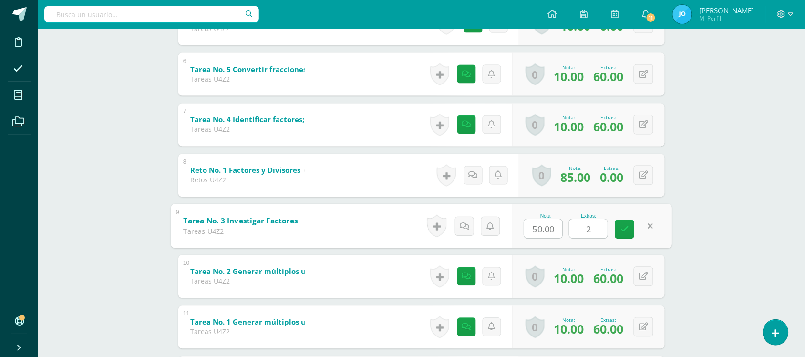
type input "20"
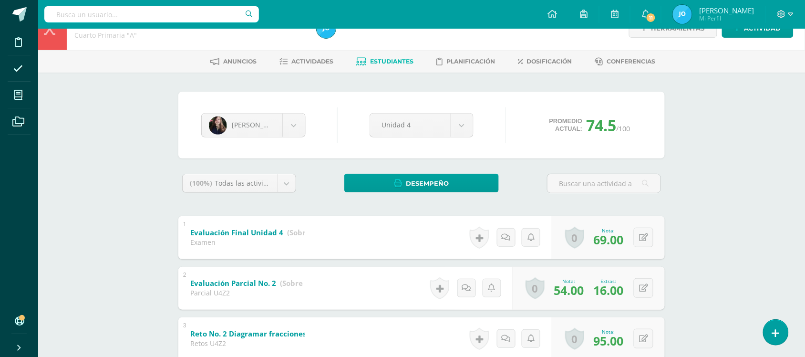
scroll to position [0, 0]
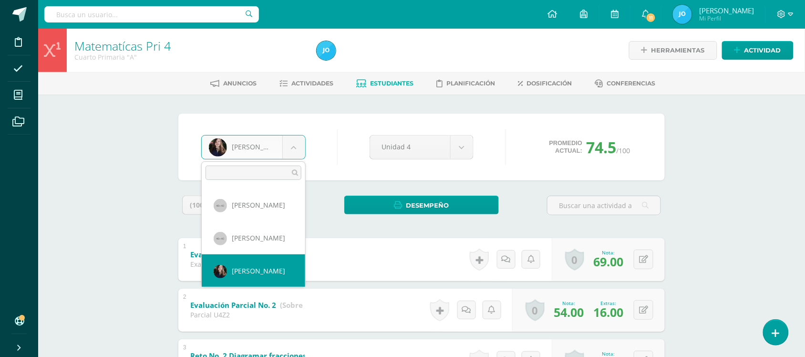
scroll to position [394, 0]
select select "118"
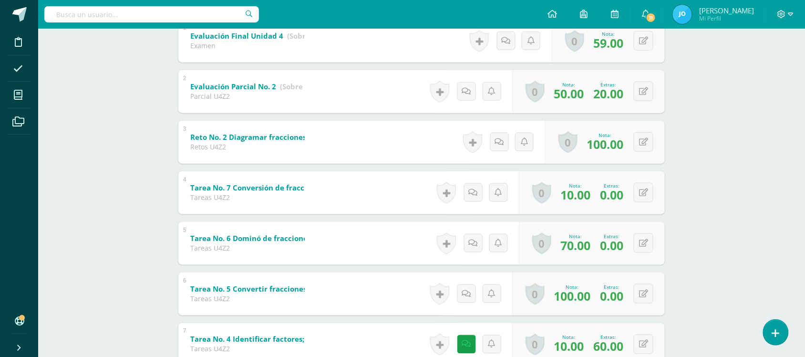
scroll to position [225, 0]
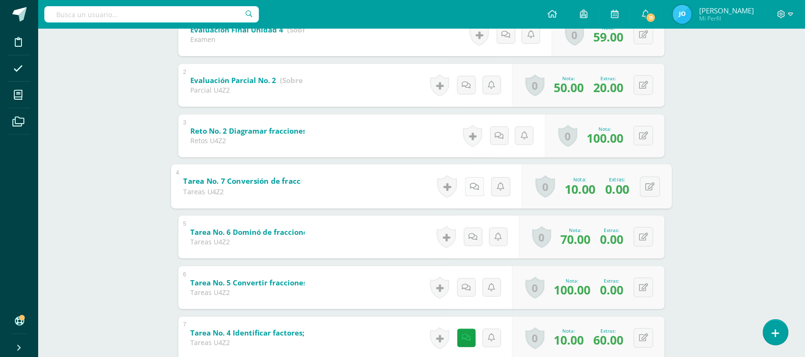
click at [470, 189] on icon at bounding box center [475, 186] width 10 height 8
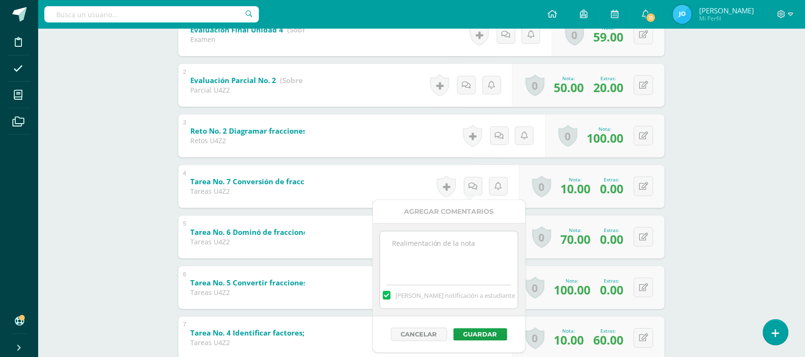
click at [390, 293] on label at bounding box center [387, 295] width 8 height 9
click at [0, 0] on input "[PERSON_NAME] notificación a estudiante" at bounding box center [0, 0] width 0 height 0
click at [425, 242] on textarea at bounding box center [449, 255] width 138 height 48
type textarea "E"
type textarea "V"
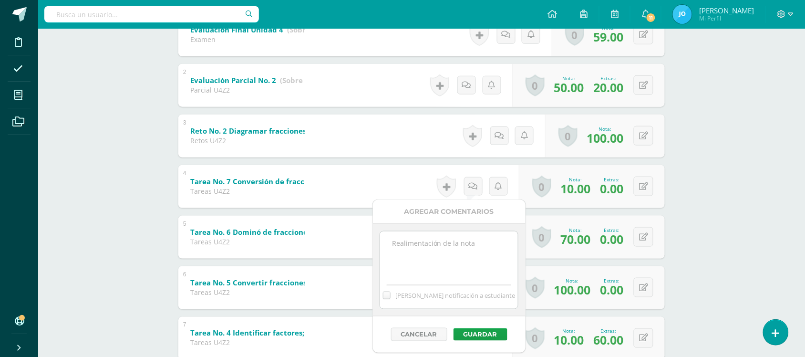
paste textarea "El estudiante entregó la tarea dos días después, se corrigió la nota a 70pts."
click at [434, 245] on textarea "El estudiante entregó la tarea dos días después, se corrigió la nota a 70pts." at bounding box center [449, 255] width 138 height 48
drag, startPoint x: 435, startPoint y: 273, endPoint x: 379, endPoint y: 200, distance: 91.8
click at [379, 200] on div "Agregar Comentarios El estudiante no entregó la tarea, se le dio la oportunidad…" at bounding box center [449, 276] width 153 height 153
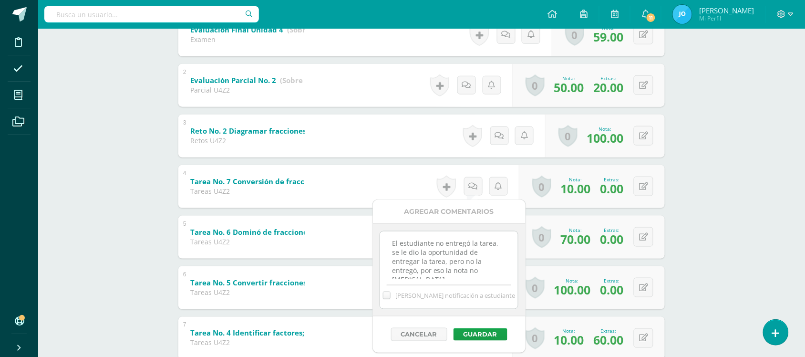
click at [472, 271] on textarea "El estudiante no entregó la tarea, se le dio la oportunidad de entregar la tare…" at bounding box center [449, 255] width 138 height 48
type textarea "El estudiante no entregó la tarea, se le dio la oportunidad de entregar la tare…"
click at [482, 334] on button "Guardar" at bounding box center [480, 334] width 54 height 12
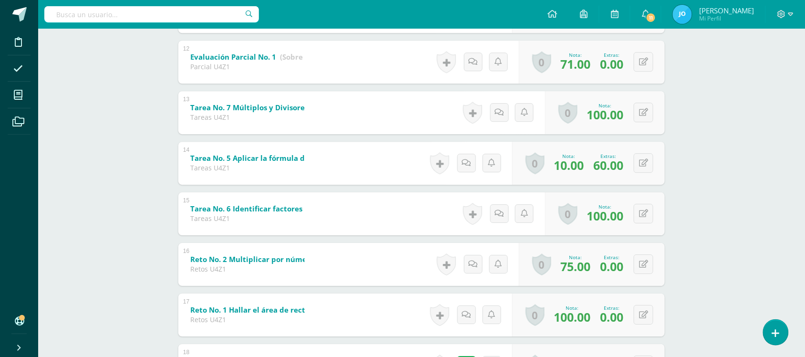
scroll to position [756, 0]
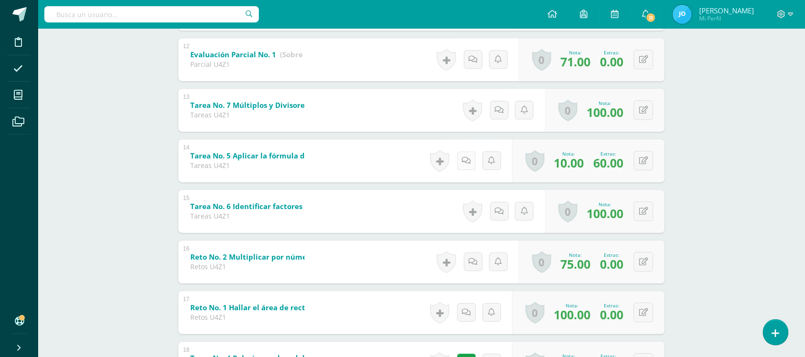
click at [467, 156] on icon at bounding box center [466, 160] width 9 height 8
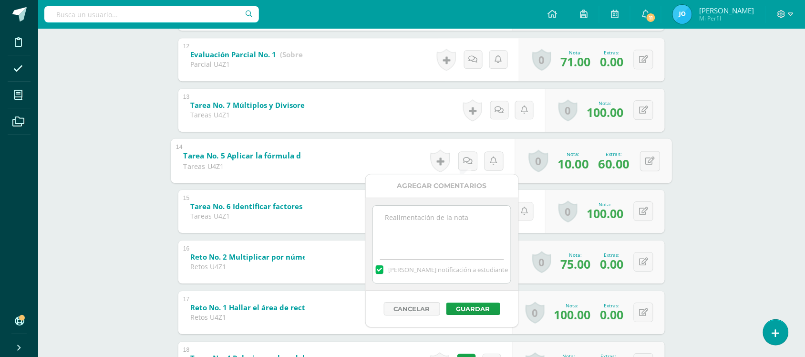
click at [455, 224] on textarea at bounding box center [442, 229] width 138 height 48
paste textarea "El estudiante no entregó la tarea, se le dio la oportunidad de entregar la tare…"
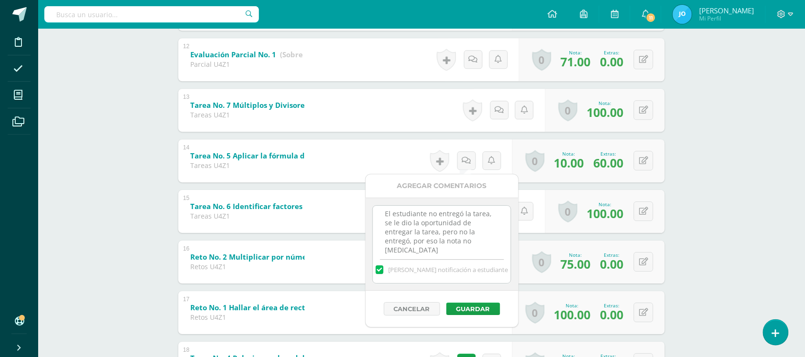
scroll to position [8, 0]
drag, startPoint x: 425, startPoint y: 250, endPoint x: 422, endPoint y: 235, distance: 16.0
click at [422, 235] on textarea "El estudiante no entregó la tarea, se le dio la oportunidad de entregar la tare…" at bounding box center [442, 229] width 138 height 48
click at [435, 211] on textarea "El estudiante no entregó la tarea, se le dio la oportunidad de entregar la tare…" at bounding box center [442, 229] width 138 height 48
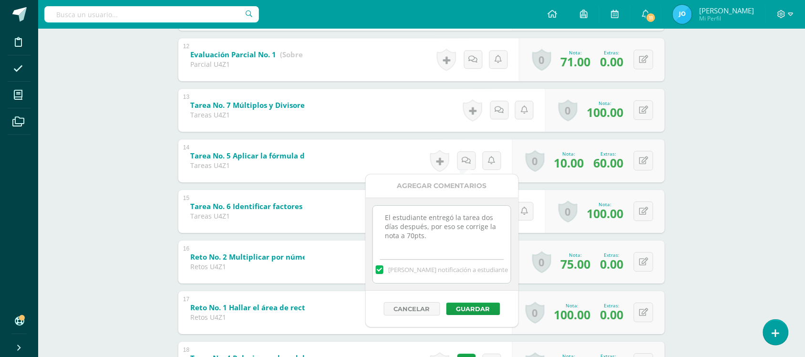
type textarea "El estudiante entregó la tarea dos días después, por eso se corrige la nota a 7…"
click at [419, 267] on span "[PERSON_NAME] notificación a estudiante" at bounding box center [448, 269] width 120 height 9
click at [0, 0] on input "[PERSON_NAME] notificación a estudiante" at bounding box center [0, 0] width 0 height 0
click at [482, 307] on button "Guardar" at bounding box center [473, 308] width 54 height 12
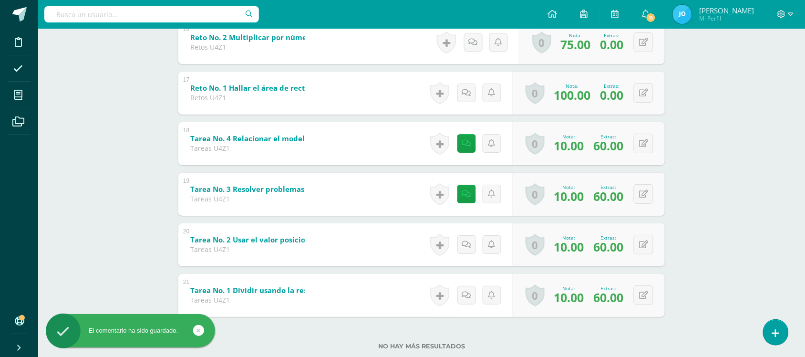
scroll to position [998, 0]
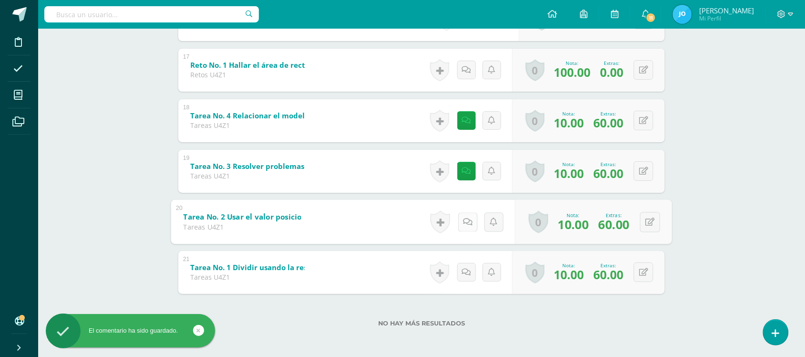
click at [464, 220] on icon at bounding box center [468, 221] width 10 height 8
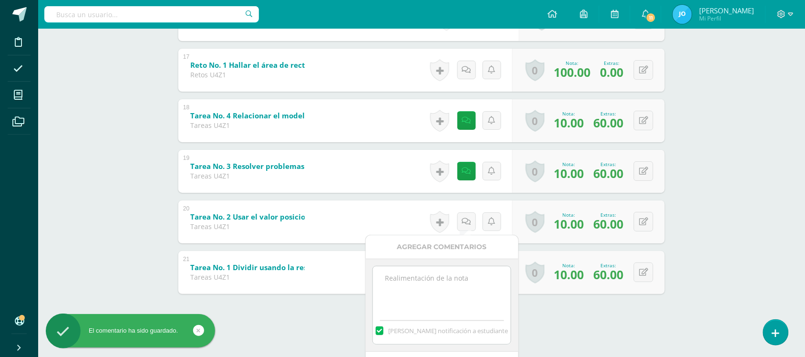
click at [472, 280] on textarea at bounding box center [442, 290] width 138 height 48
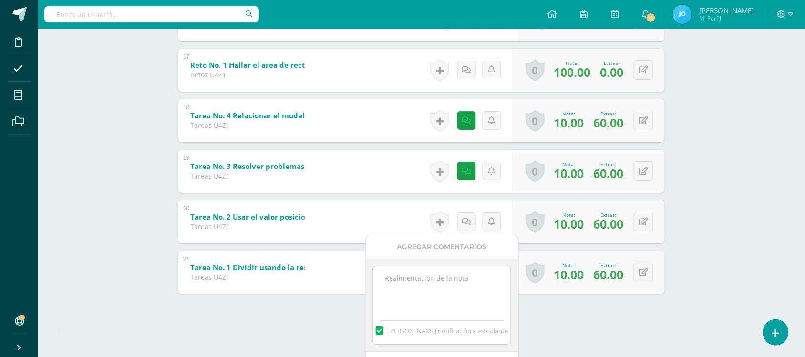
paste textarea "El estudiante no entregó la tarea, se le dio la oportunidad de entregar la tare…"
click at [383, 332] on label at bounding box center [380, 330] width 8 height 9
click at [0, 0] on input "[PERSON_NAME] notificación a estudiante" at bounding box center [0, 0] width 0 height 0
click at [435, 274] on textarea "El estudiante no entregó la tarea, se le dio la oportunidad de entregar la tare…" at bounding box center [442, 290] width 138 height 48
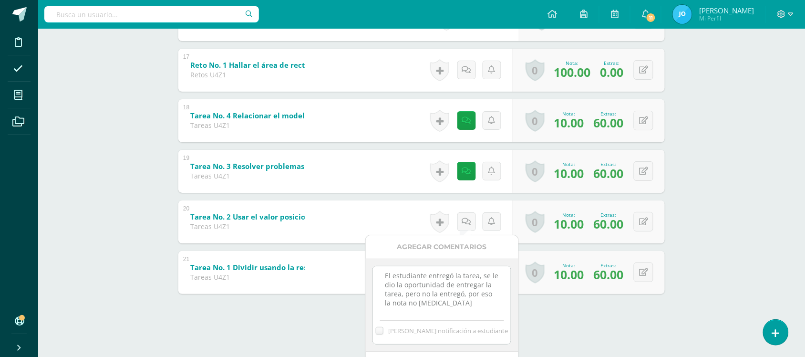
scroll to position [0, 0]
drag, startPoint x: 470, startPoint y: 303, endPoint x: 480, endPoint y: 274, distance: 30.8
click at [480, 274] on textarea "El estudiante entregó la tarea, se le dio la oportunidad de entregar la tarea, …" at bounding box center [442, 290] width 138 height 48
type textarea "El estudiante entregó la tarea dos días después por eso se corrige la nota a 70…"
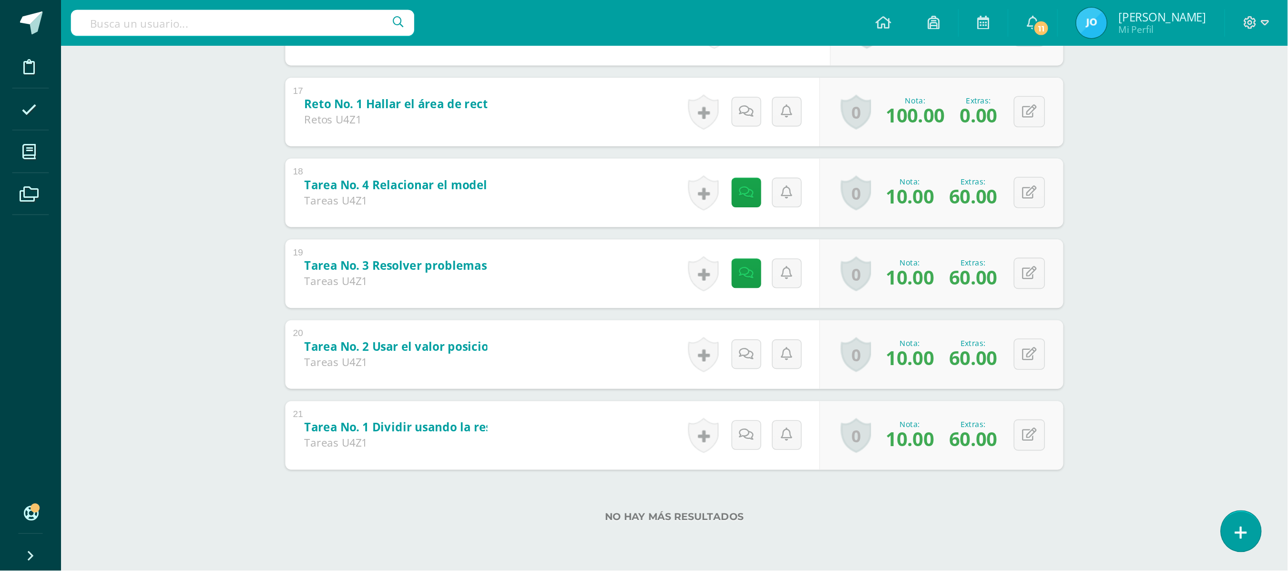
scroll to position [784, 0]
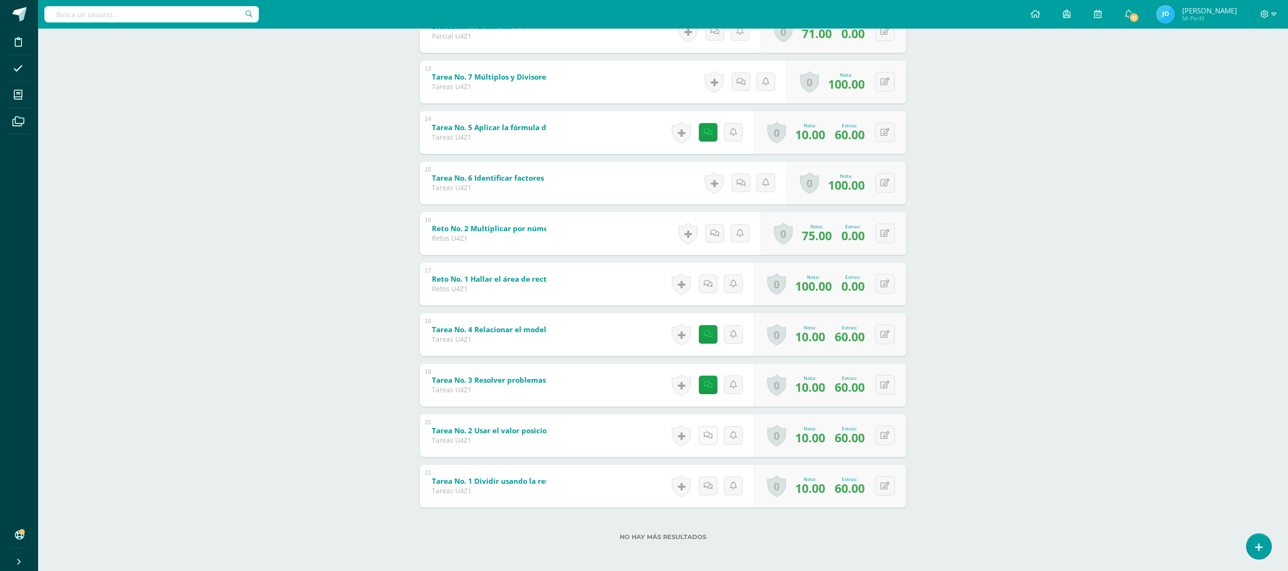
click at [704, 432] on icon at bounding box center [708, 435] width 9 height 8
click at [707, 434] on icon at bounding box center [710, 435] width 10 height 8
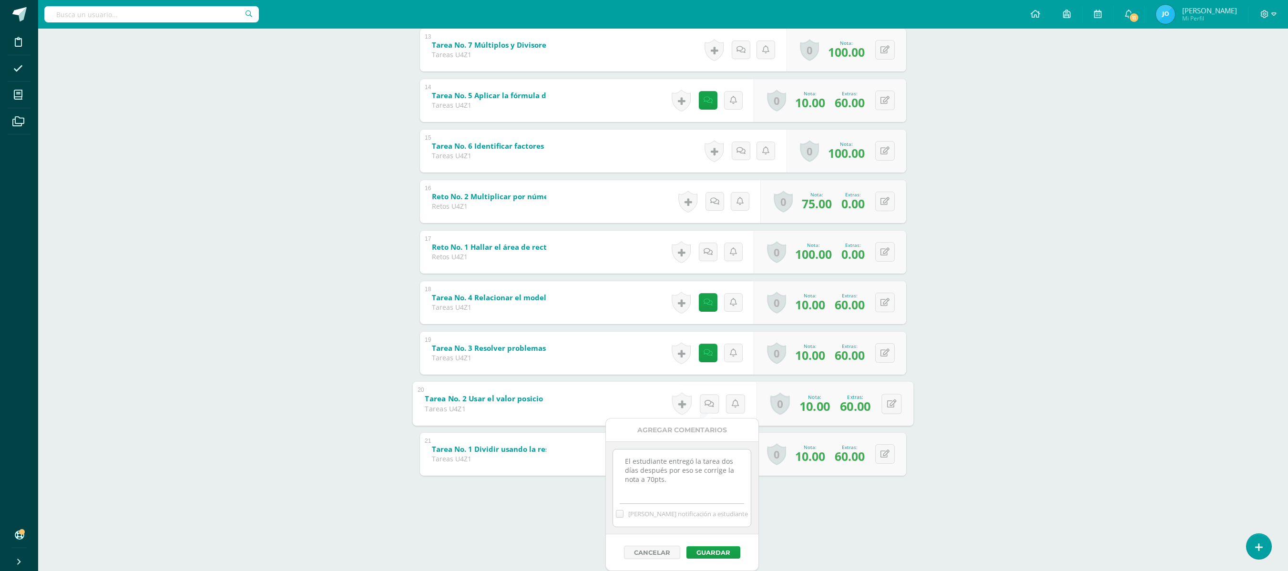
click at [707, 491] on textarea "El estudiante entregó la tarea dos días después por eso se corrige la nota a 70…" at bounding box center [682, 474] width 138 height 48
click at [718, 549] on button "Guardar" at bounding box center [713, 552] width 54 height 12
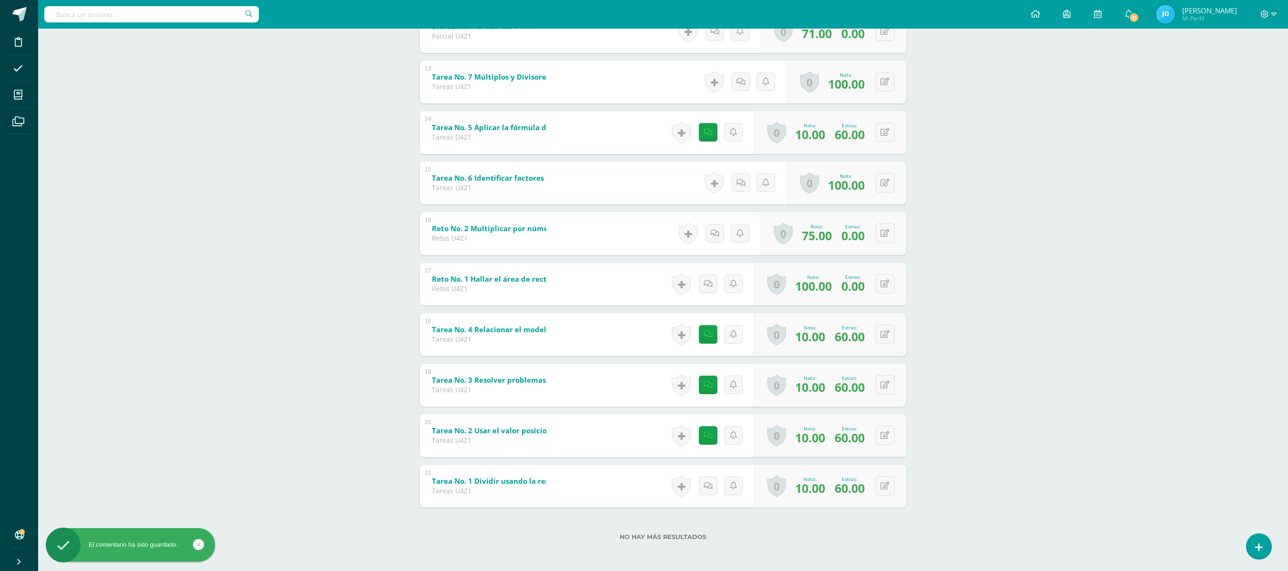
scroll to position [784, 0]
click at [707, 491] on link at bounding box center [708, 486] width 19 height 19
click at [705, 482] on icon at bounding box center [710, 486] width 10 height 8
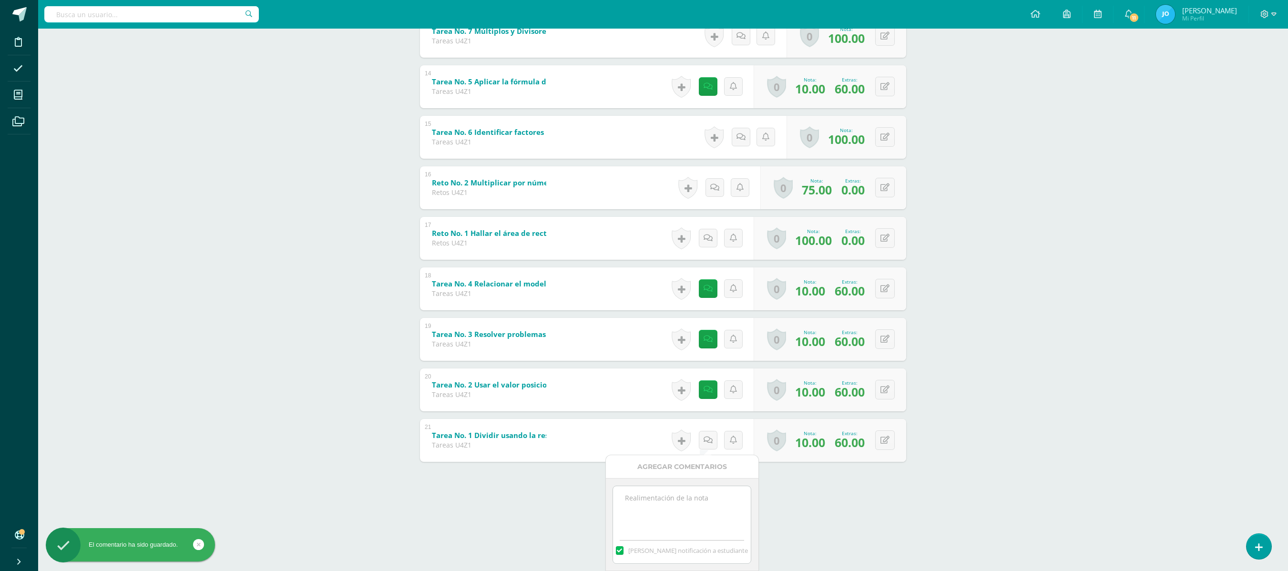
click at [722, 511] on textarea at bounding box center [682, 510] width 138 height 48
paste textarea "El estudiante entregó la tarea dos días después por eso se corrige la nota a 70…"
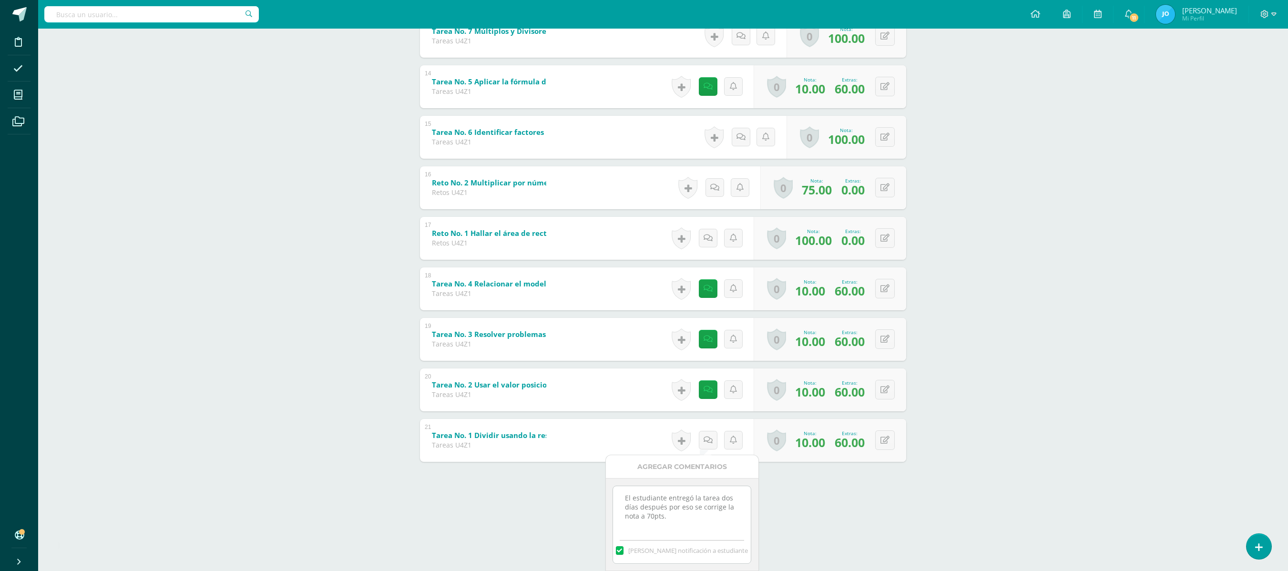
type textarea "El estudiante entregó la tarea dos días después por eso se corrige la nota a 70…"
click at [624, 552] on label at bounding box center [620, 550] width 8 height 9
click at [0, 0] on input "[PERSON_NAME] notificación a estudiante" at bounding box center [0, 0] width 0 height 0
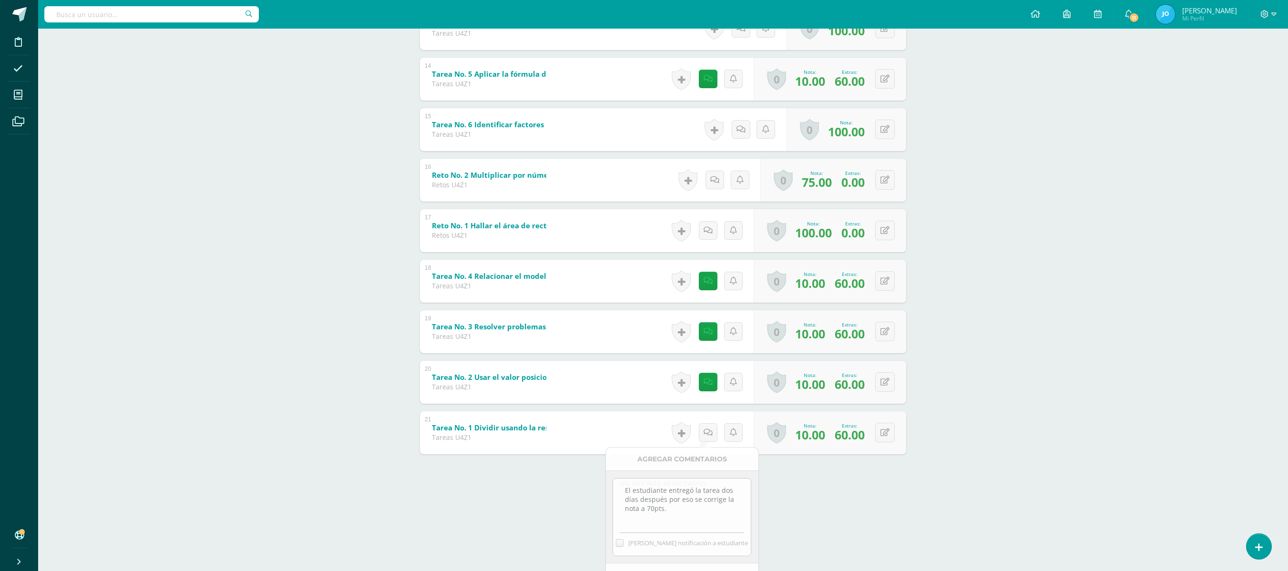
scroll to position [784, 0]
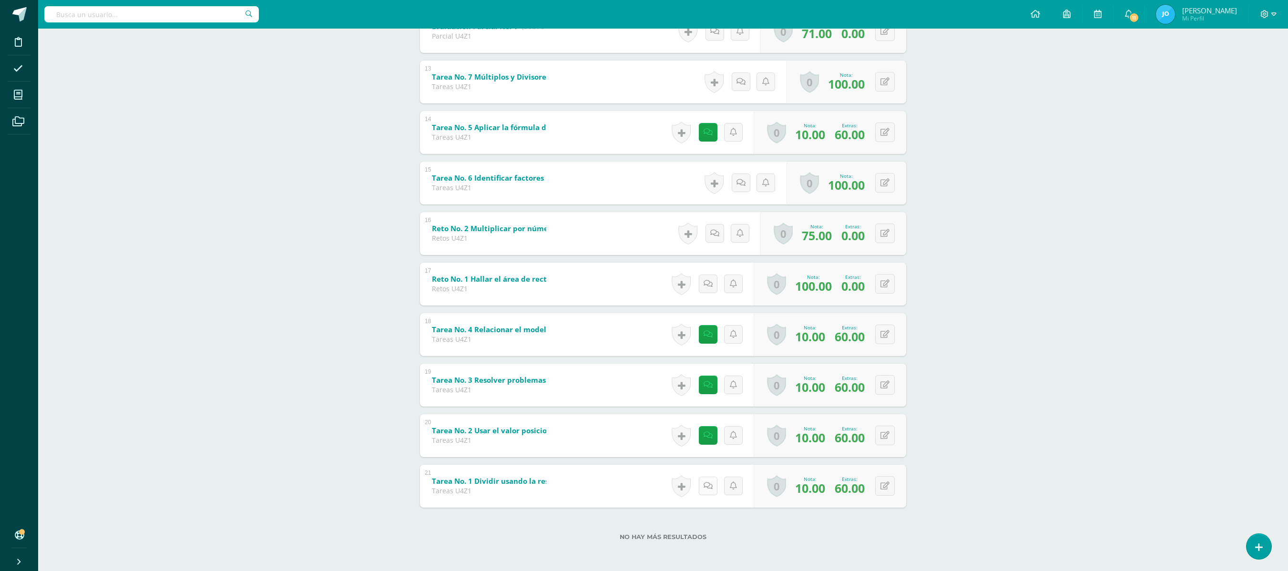
click at [704, 480] on link at bounding box center [708, 486] width 19 height 19
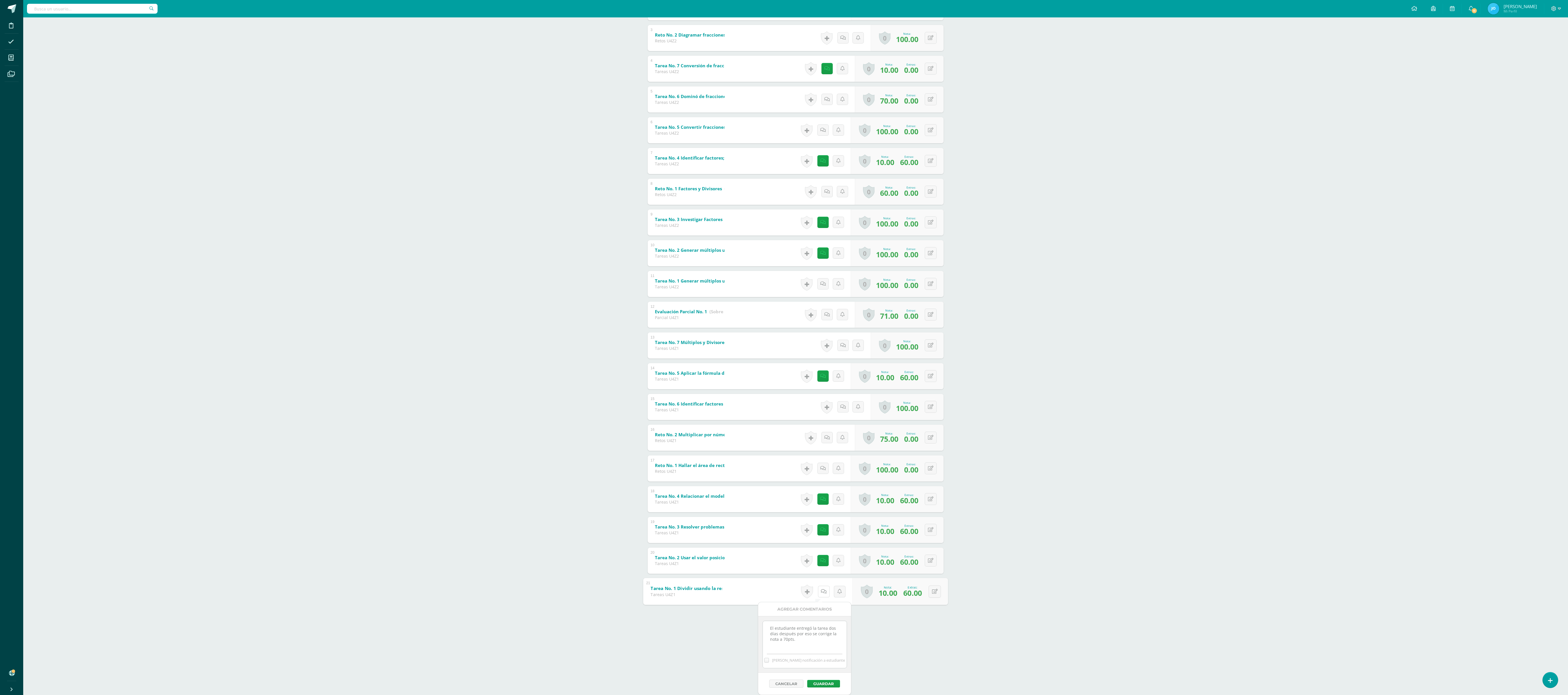
scroll to position [132, 0]
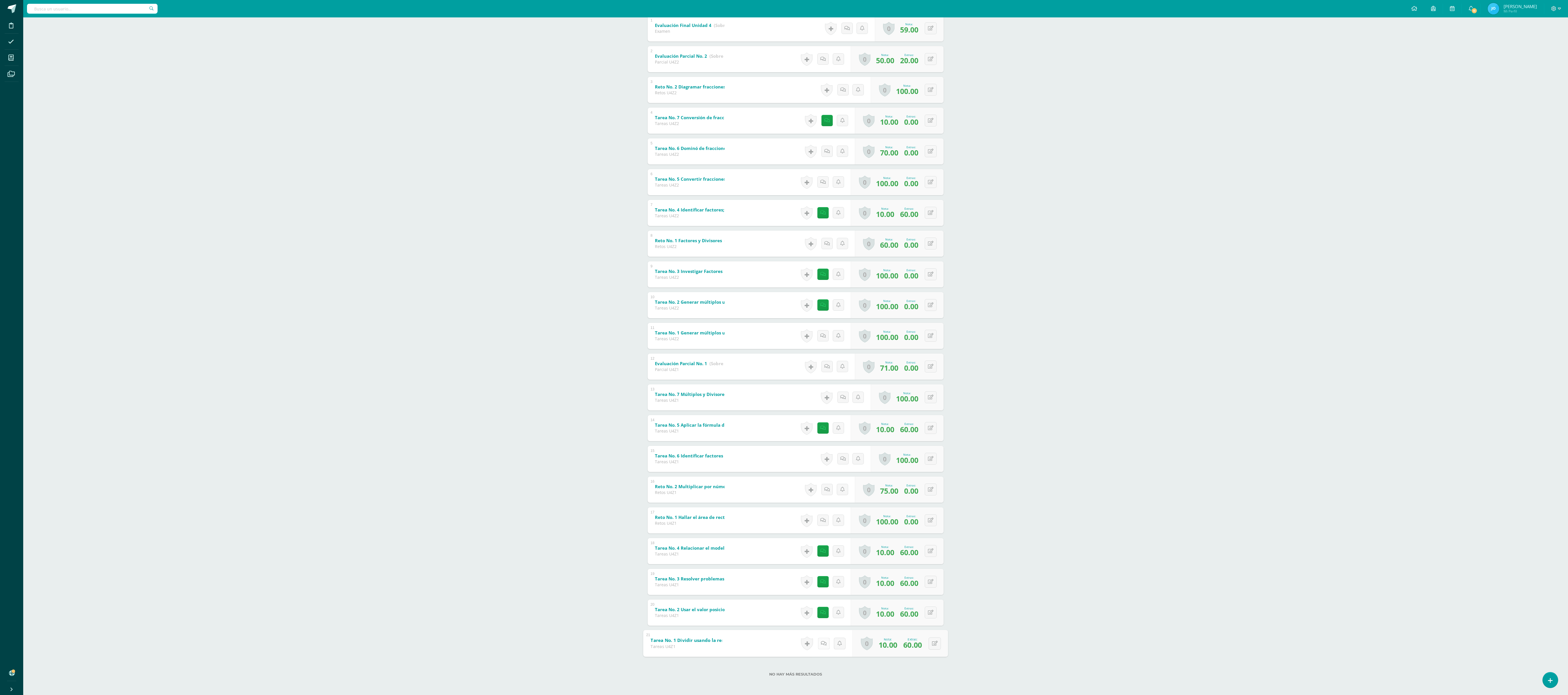
click at [821, 641] on icon at bounding box center [824, 643] width 6 height 5
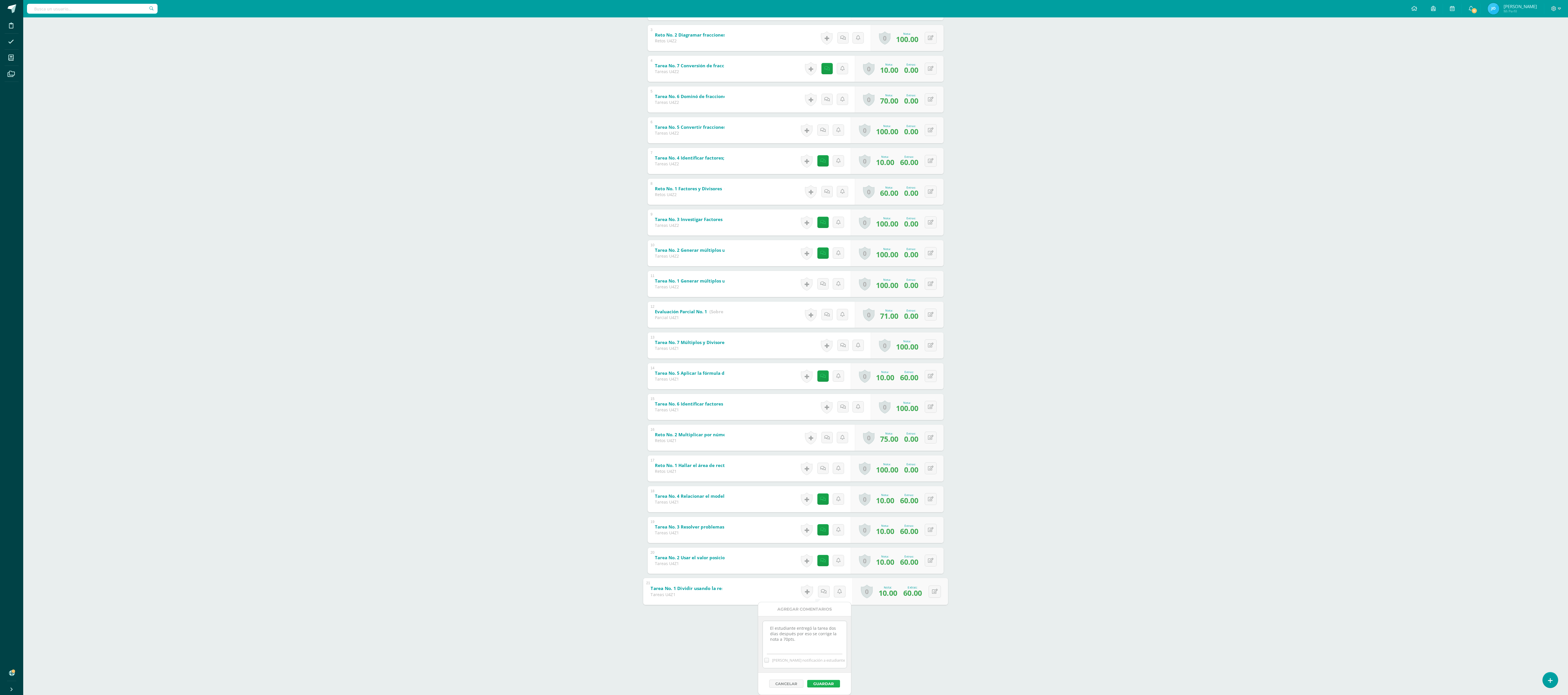
click at [832, 681] on button "Guardar" at bounding box center [824, 683] width 33 height 7
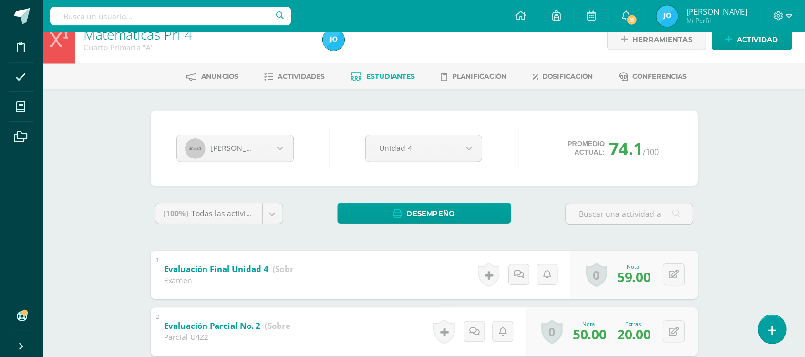
scroll to position [15, 0]
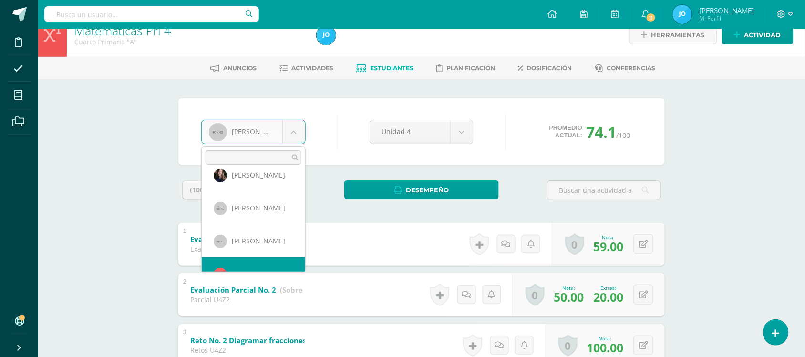
scroll to position [460, 0]
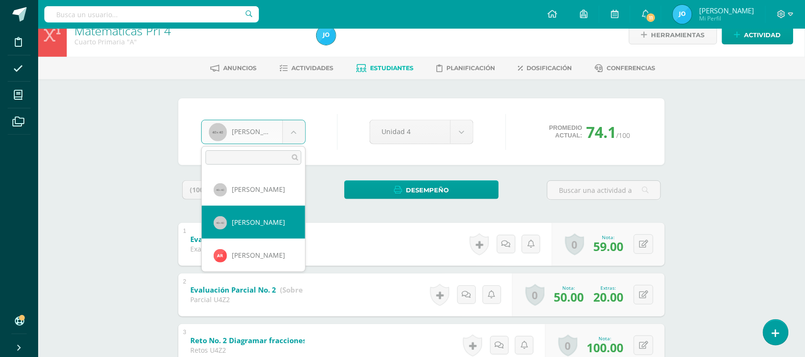
select select "119"
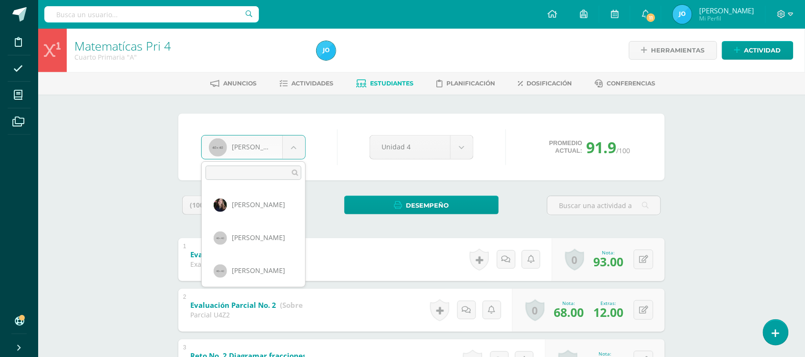
scroll to position [460, 0]
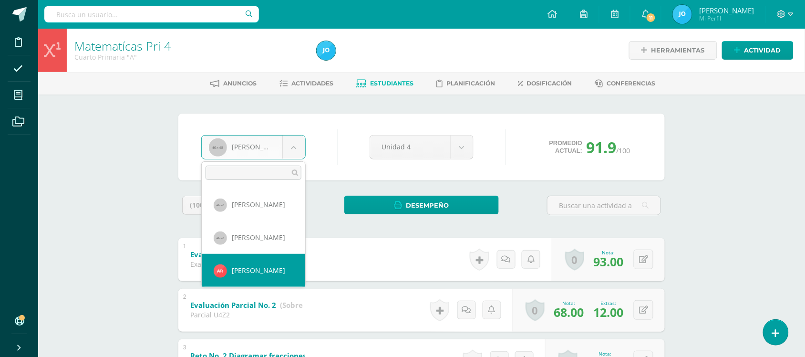
select select "328"
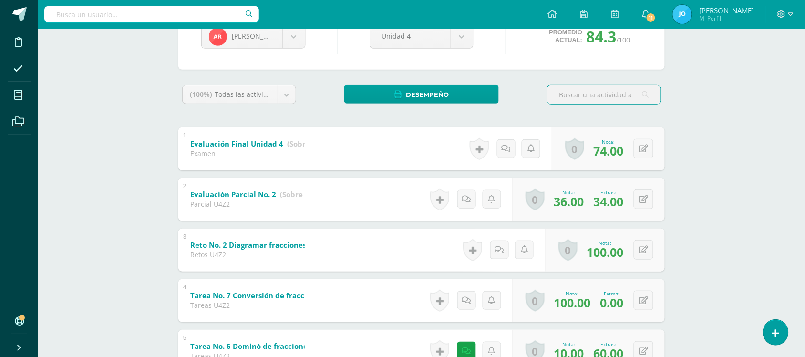
scroll to position [106, 0]
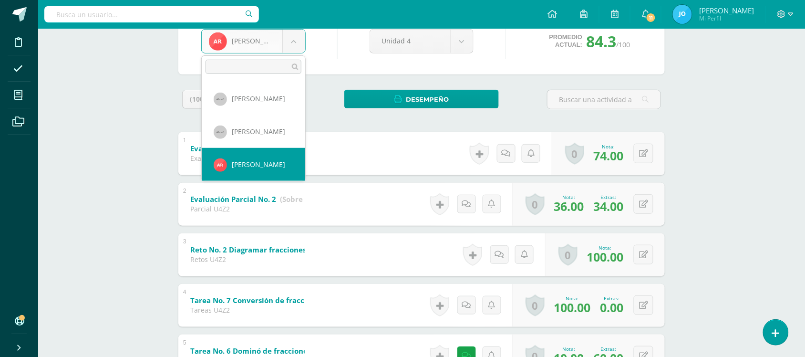
scroll to position [492, 0]
select select "121"
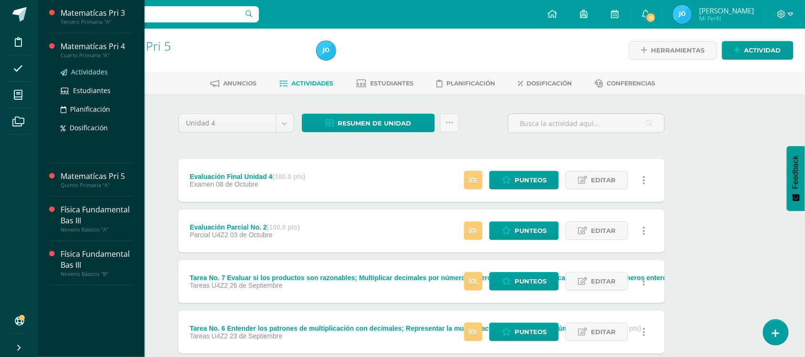
click at [77, 68] on span "Actividades" at bounding box center [89, 71] width 37 height 9
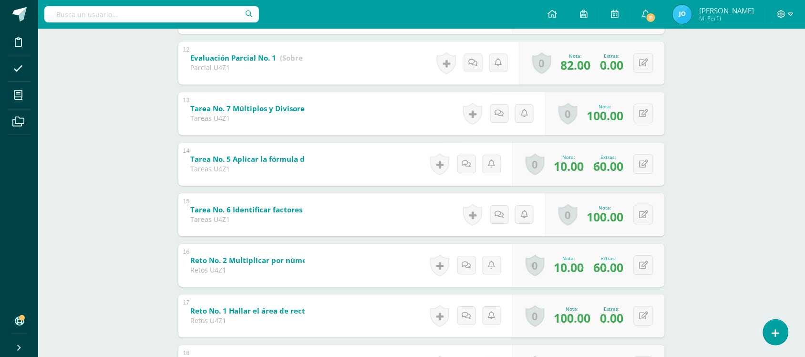
scroll to position [755, 0]
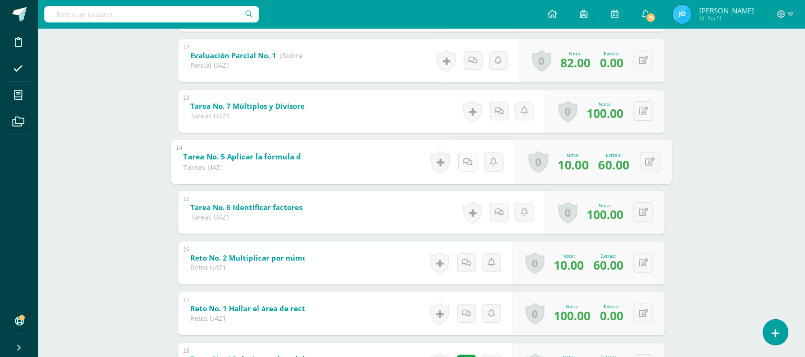
click at [471, 164] on link at bounding box center [467, 161] width 19 height 19
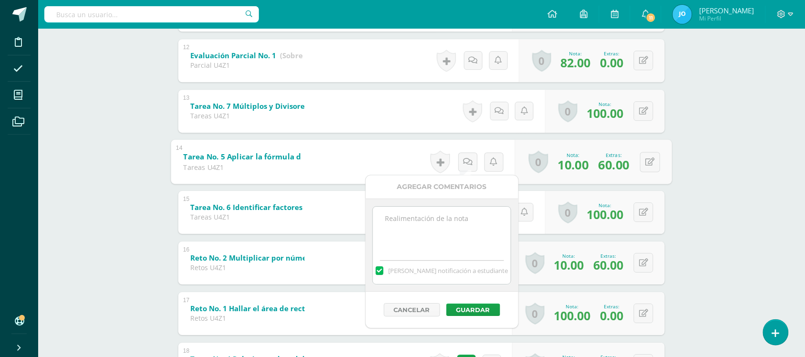
click at [465, 227] on textarea at bounding box center [442, 230] width 138 height 48
paste textarea "El estudiante entregó la tarea dos días después por eso se corrige la nota a 70…"
type textarea "El estudiante entregó la tarea dos días después por eso se corrige la nota a 70…"
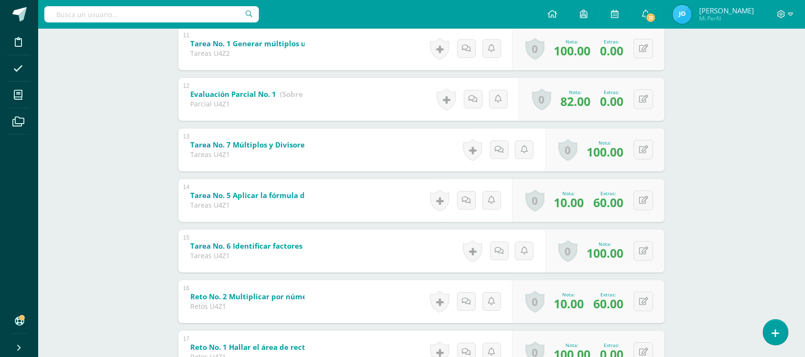
scroll to position [718, 0]
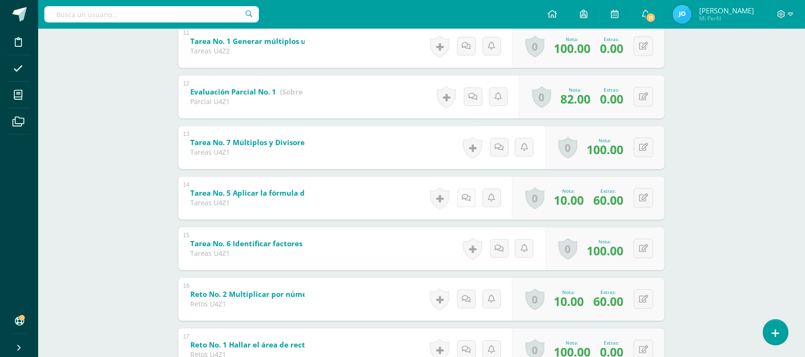
click at [470, 197] on link at bounding box center [466, 197] width 19 height 19
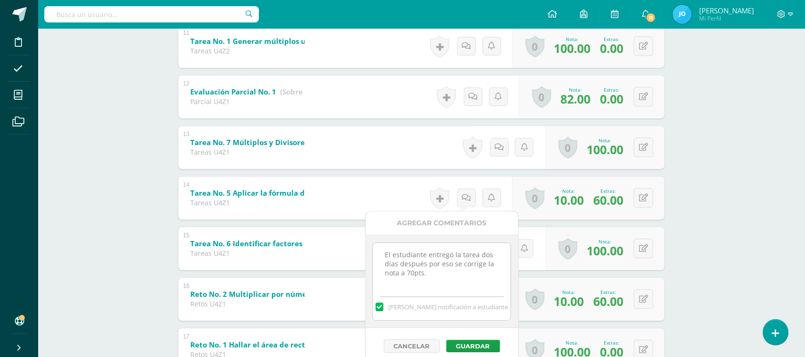
click at [383, 308] on label at bounding box center [380, 306] width 8 height 9
click at [0, 0] on input "[PERSON_NAME] notificación a estudiante" at bounding box center [0, 0] width 0 height 0
click at [470, 346] on button "Guardar" at bounding box center [473, 345] width 54 height 12
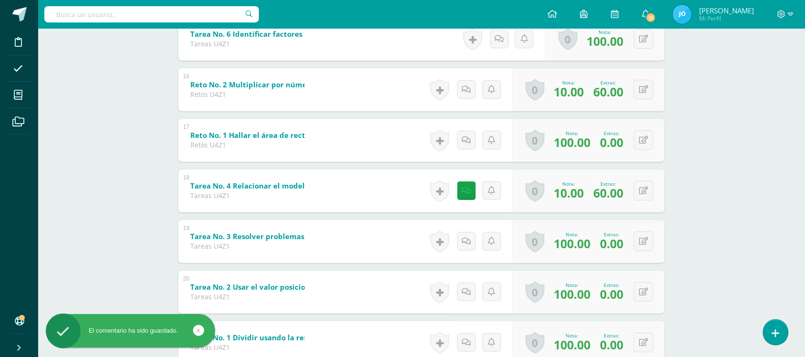
scroll to position [923, 0]
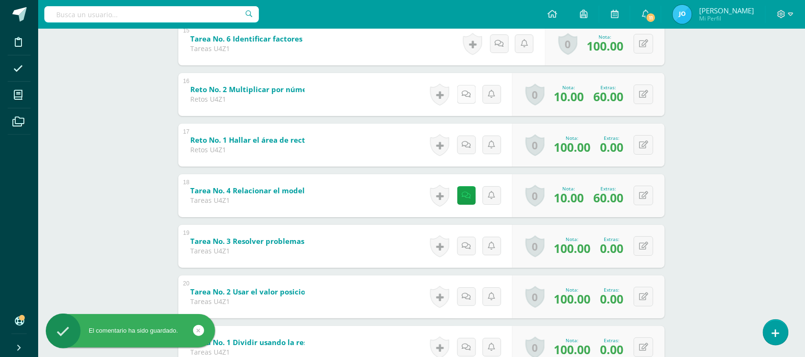
click at [470, 90] on link at bounding box center [466, 94] width 19 height 19
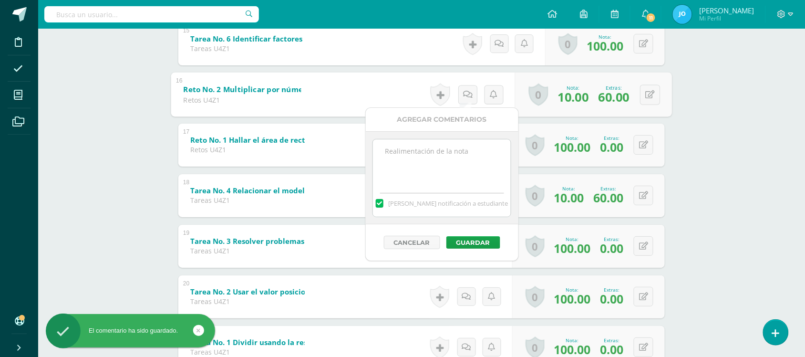
click at [465, 164] on textarea at bounding box center [442, 163] width 138 height 48
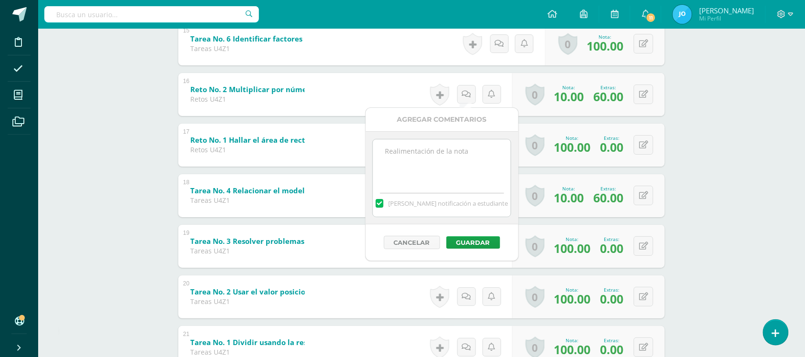
paste textarea "El estudiante entregó la tarea dos días después por eso se corrige la nota a 70…"
type textarea "El estudiante entregó la tarea dos días después por eso se corrige la nota a 70…"
click at [383, 203] on label at bounding box center [380, 203] width 8 height 9
click at [0, 0] on input "Mandar notificación a estudiante" at bounding box center [0, 0] width 0 height 0
click at [483, 242] on button "Guardar" at bounding box center [473, 242] width 54 height 12
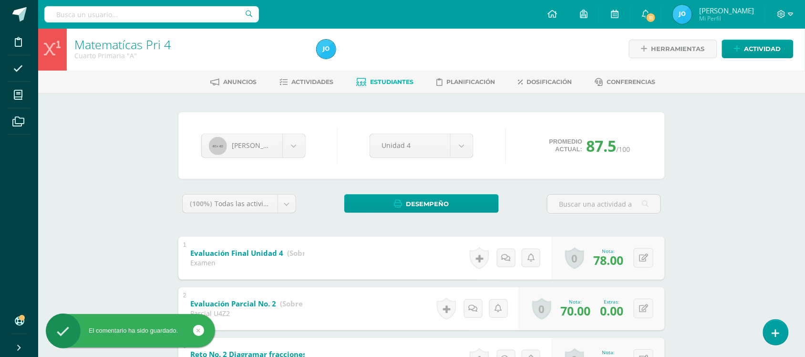
scroll to position [0, 0]
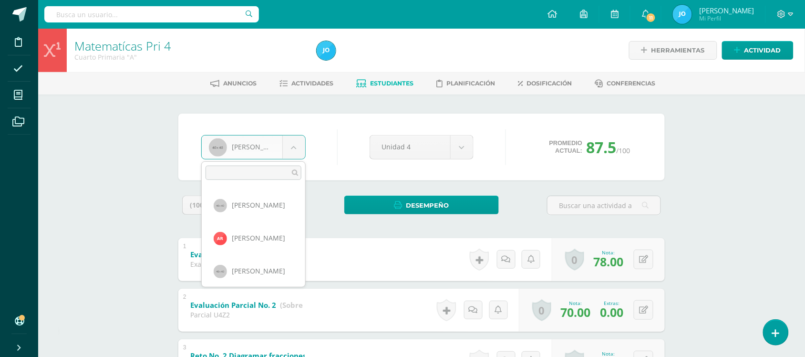
scroll to position [525, 0]
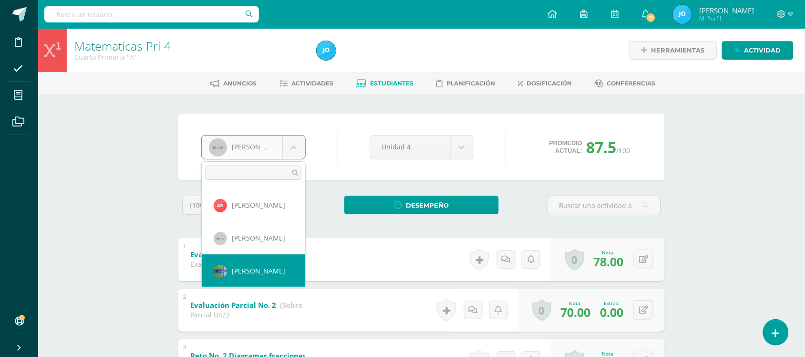
select select "329"
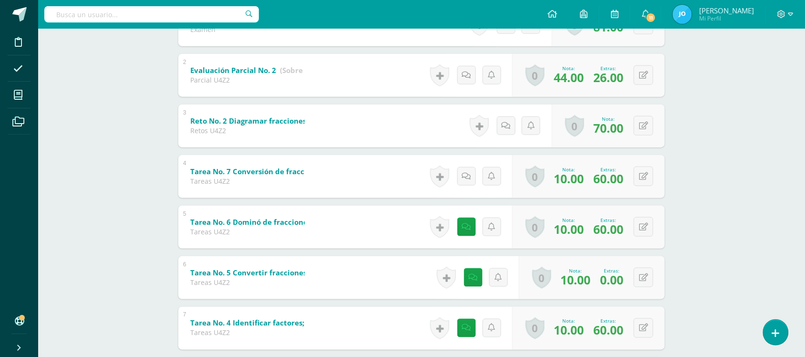
scroll to position [246, 0]
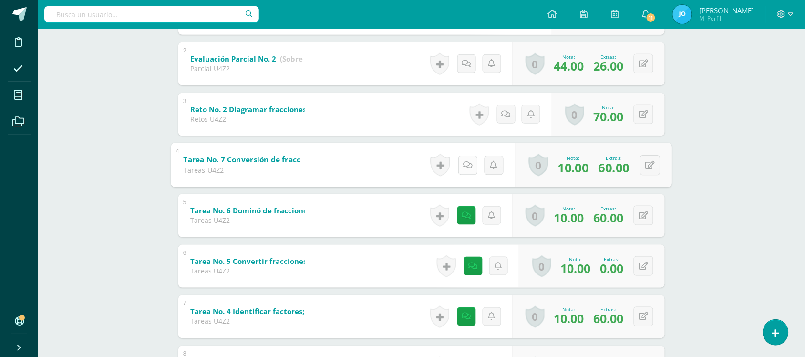
click at [469, 164] on link at bounding box center [467, 164] width 19 height 19
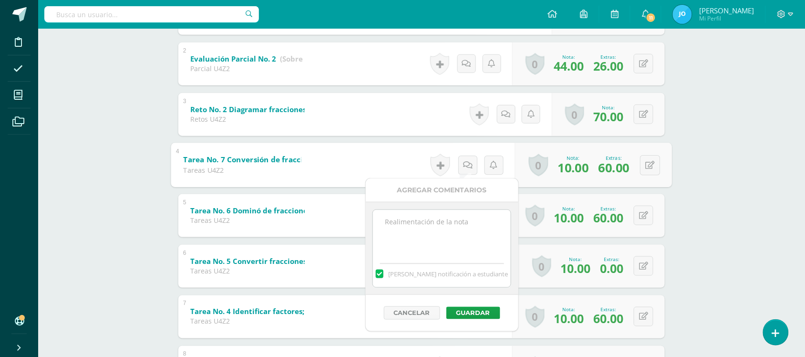
click at [458, 232] on textarea at bounding box center [442, 234] width 138 height 48
paste textarea "El estudiante entregó la tarea dos días después por eso se corrige la nota a 70…"
type textarea "El estudiante entregó la tarea dos días después por eso se corrige la nota a 70…"
click at [383, 276] on label at bounding box center [380, 273] width 8 height 9
click at [0, 0] on input "[PERSON_NAME] notificación a estudiante" at bounding box center [0, 0] width 0 height 0
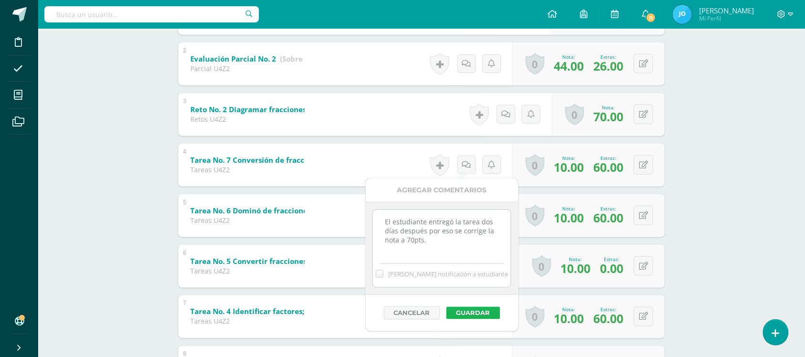
click at [472, 311] on button "Guardar" at bounding box center [473, 313] width 54 height 12
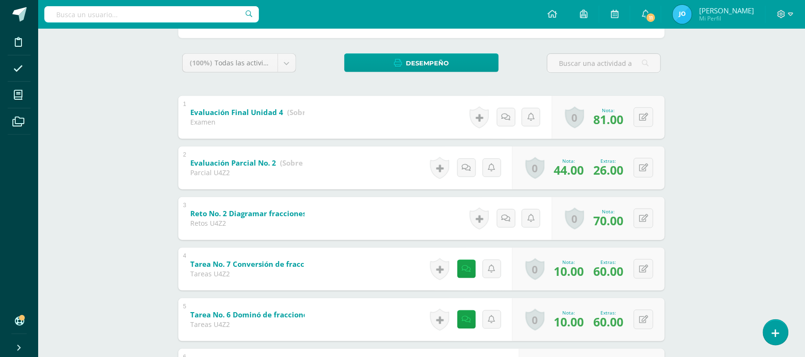
scroll to position [0, 0]
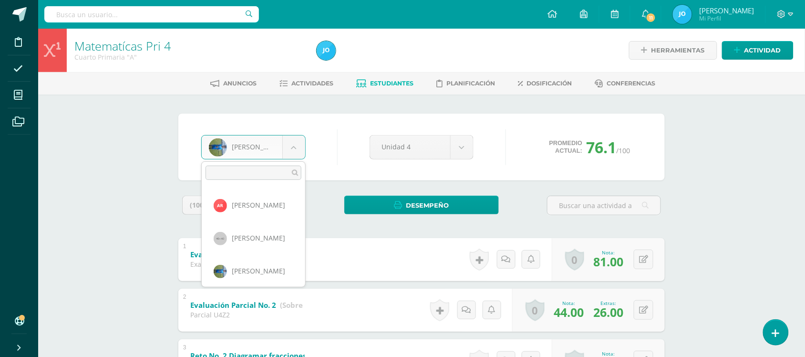
scroll to position [558, 0]
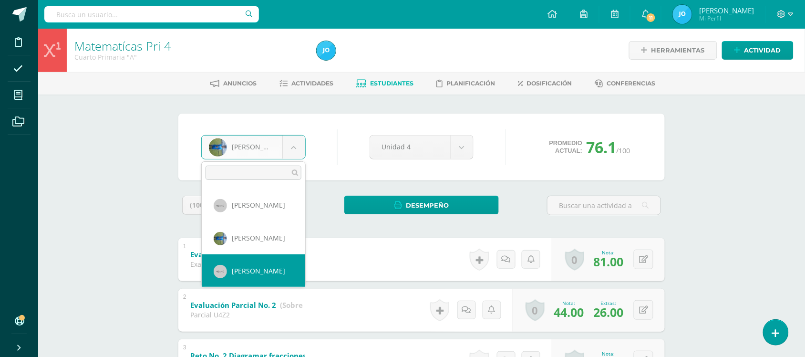
select select "122"
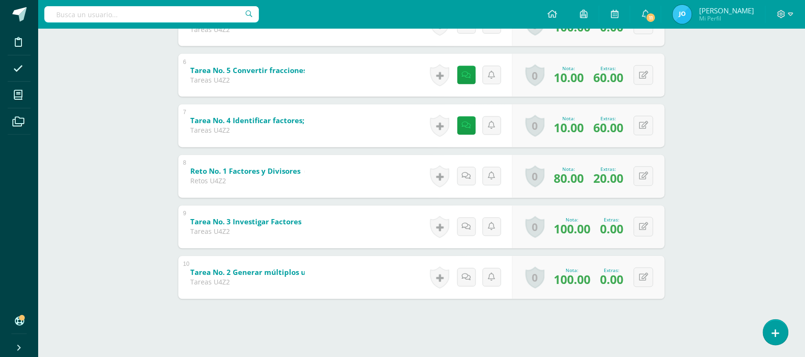
scroll to position [438, 0]
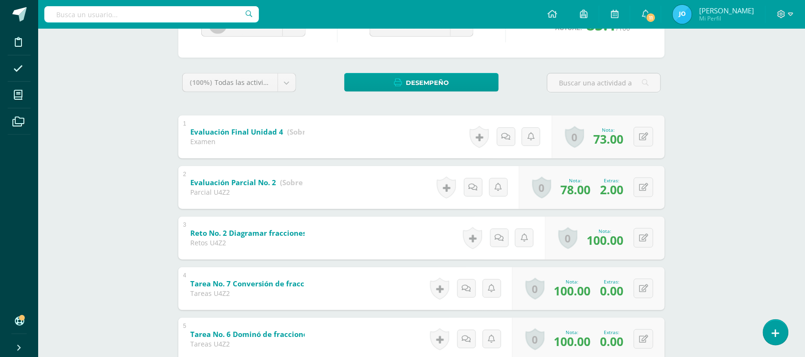
scroll to position [0, 0]
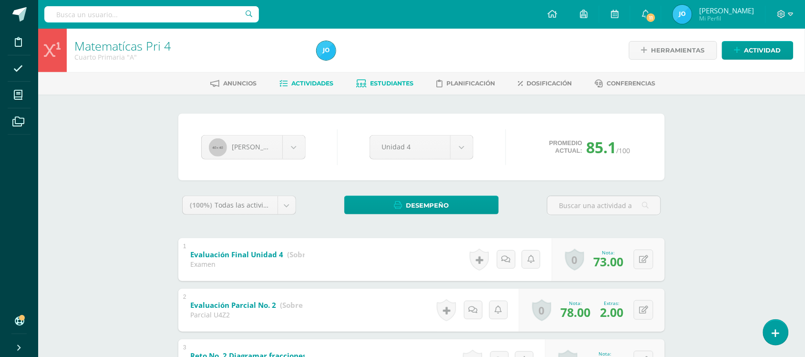
click at [310, 82] on span "Actividades" at bounding box center [313, 83] width 42 height 7
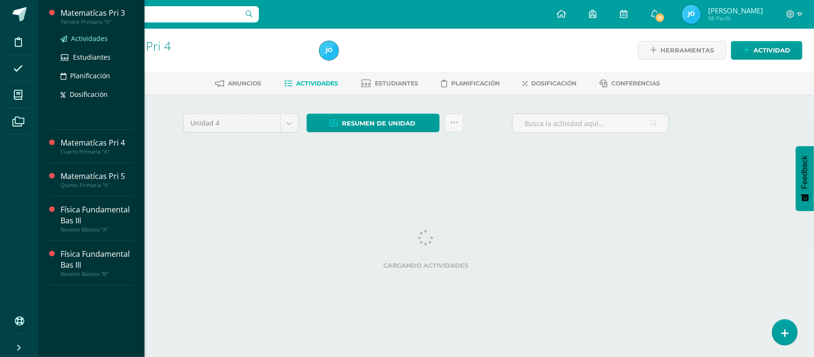
click at [95, 35] on span "Actividades" at bounding box center [89, 38] width 37 height 9
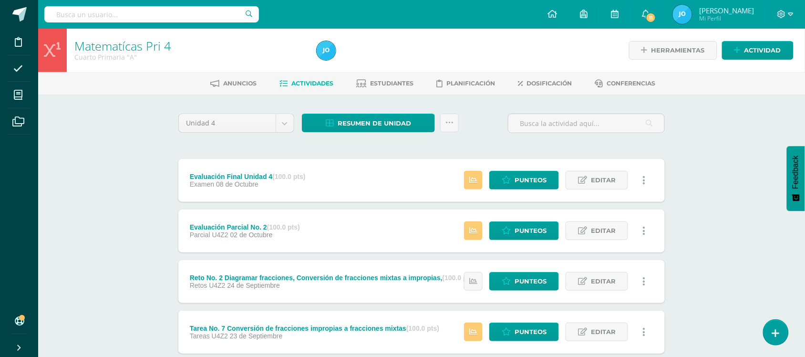
click at [414, 115] on link "Resumen de unidad" at bounding box center [368, 122] width 133 height 19
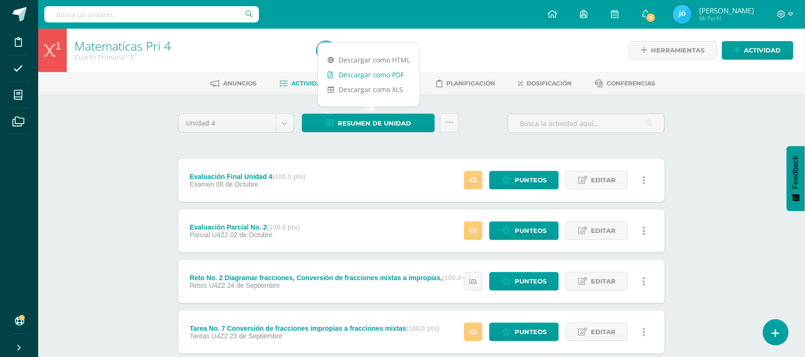
click at [388, 77] on link "Descargar como PDF" at bounding box center [369, 74] width 102 height 15
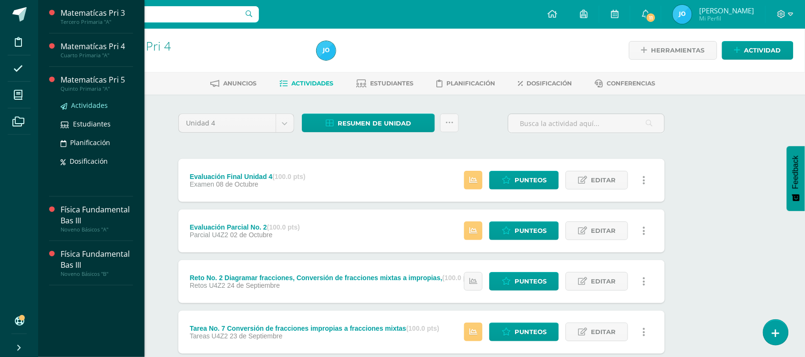
click at [96, 103] on span "Actividades" at bounding box center [89, 105] width 37 height 9
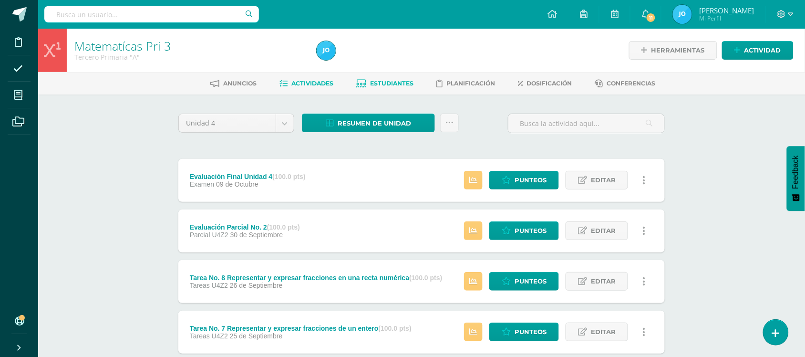
click at [377, 80] on span "Estudiantes" at bounding box center [391, 83] width 43 height 7
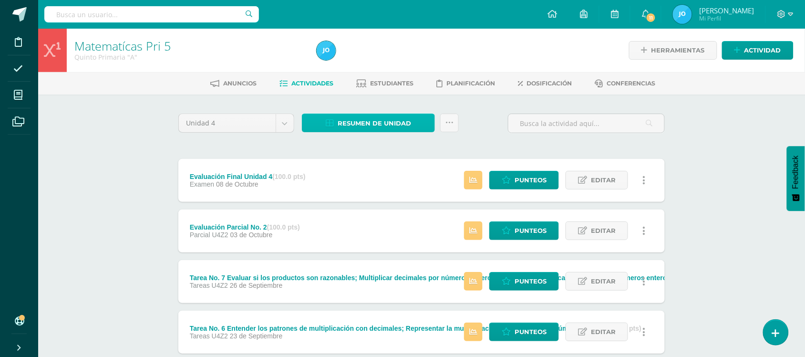
click at [373, 115] on span "Resumen de unidad" at bounding box center [373, 123] width 73 height 18
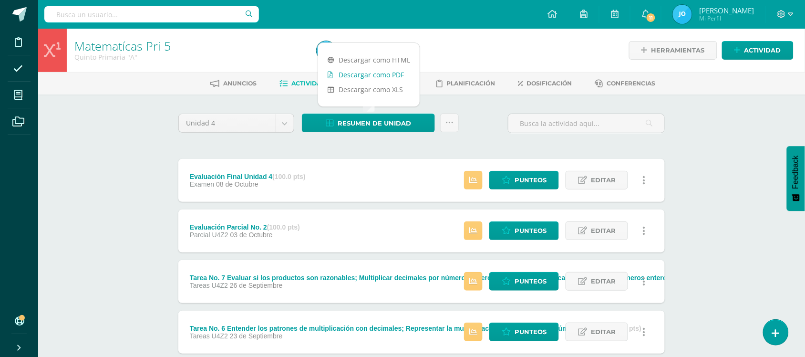
click at [373, 78] on link "Descargar como PDF" at bounding box center [369, 74] width 102 height 15
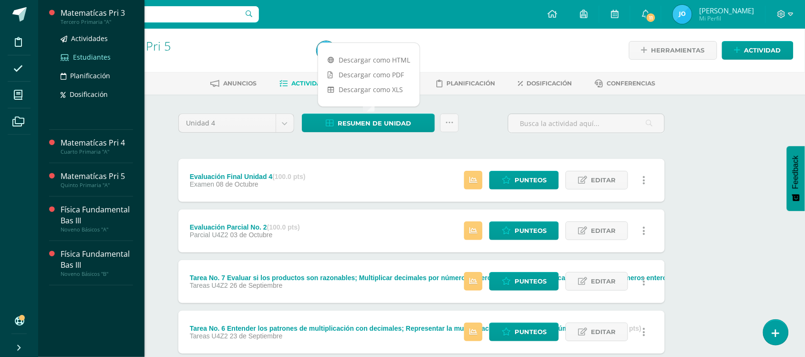
click at [92, 58] on span "Estudiantes" at bounding box center [92, 56] width 38 height 9
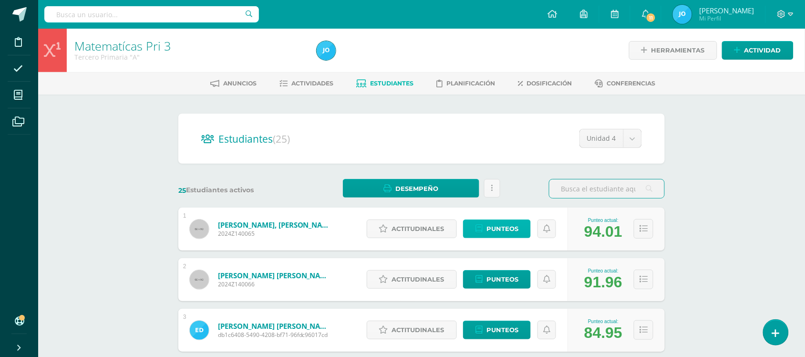
click at [489, 228] on span "Punteos" at bounding box center [502, 229] width 32 height 18
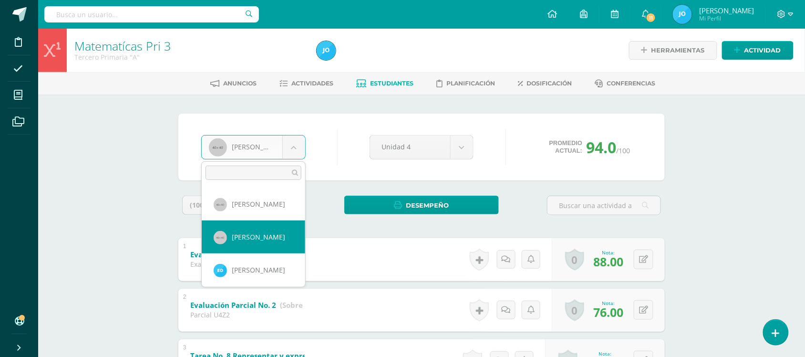
select select "85"
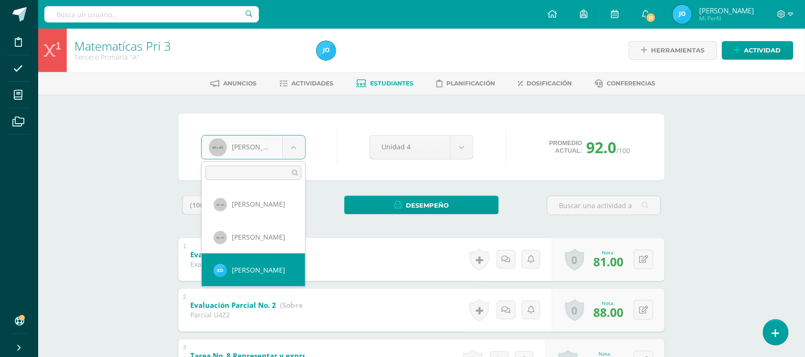
select select "406"
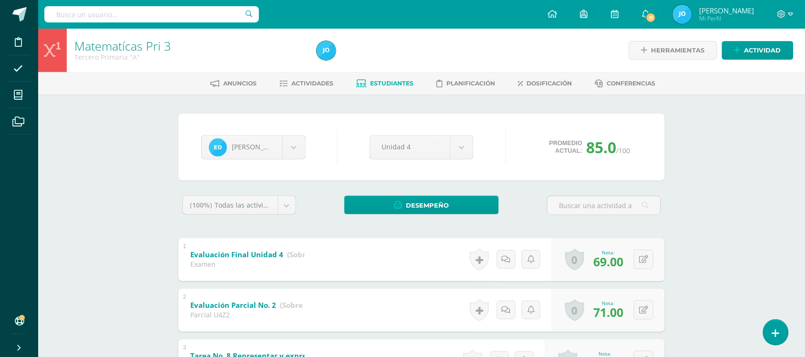
click at [290, 132] on div "Emily Díaz Dylan Barillas Clara Betancourt Emily Díaz Cristopher Diaz Santiago …" at bounding box center [421, 147] width 448 height 36
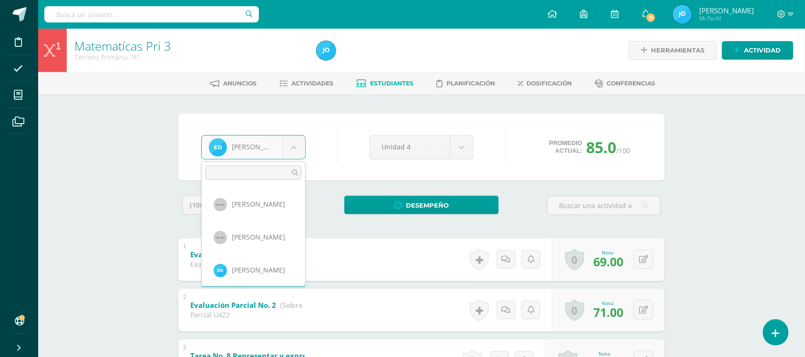
scroll to position [32, 0]
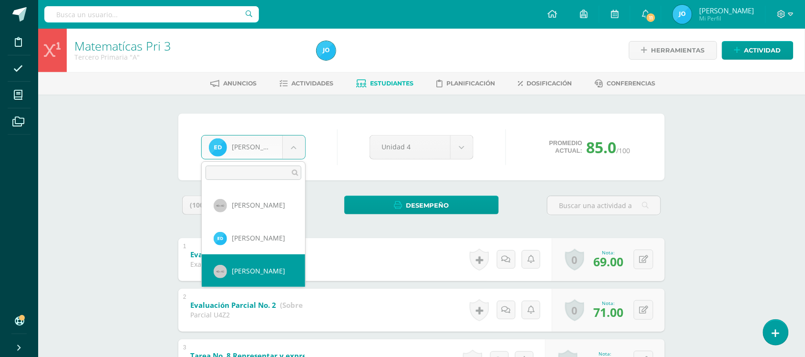
select select "86"
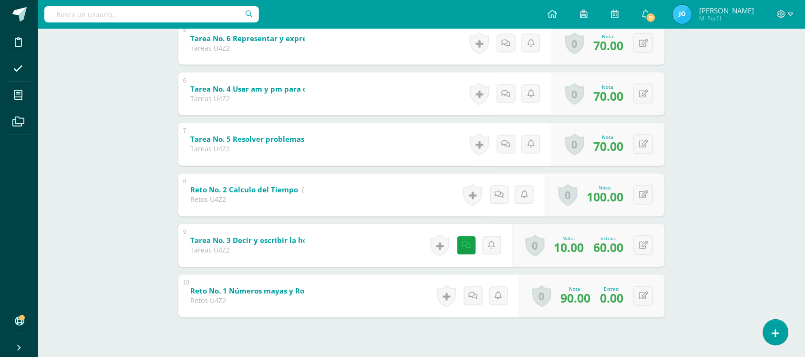
scroll to position [438, 0]
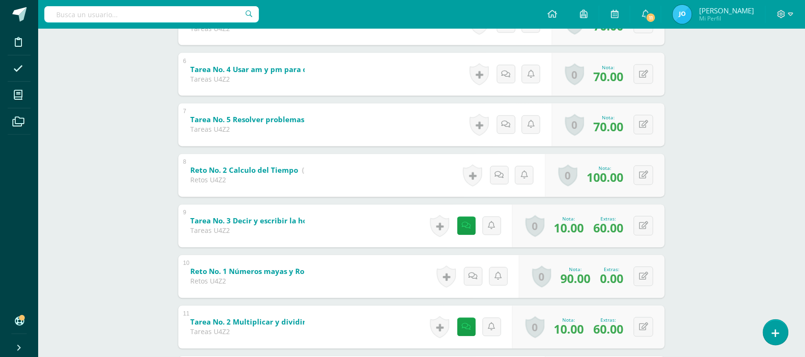
click at [699, 149] on div "Matematícas Pri 3 Tercero Primaria "A" Herramientas Detalle de asistencias Acti…" at bounding box center [421, 227] width 767 height 1272
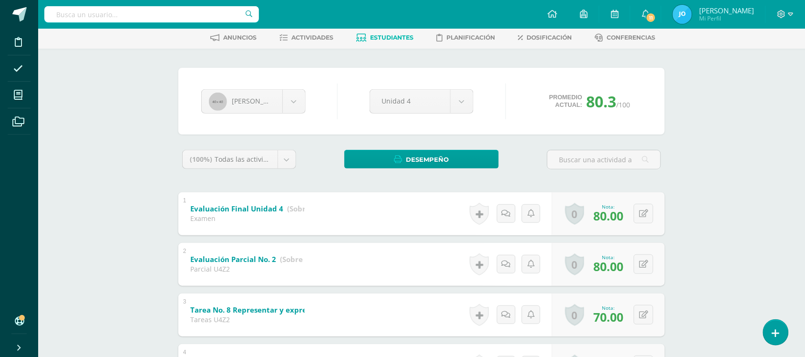
scroll to position [0, 0]
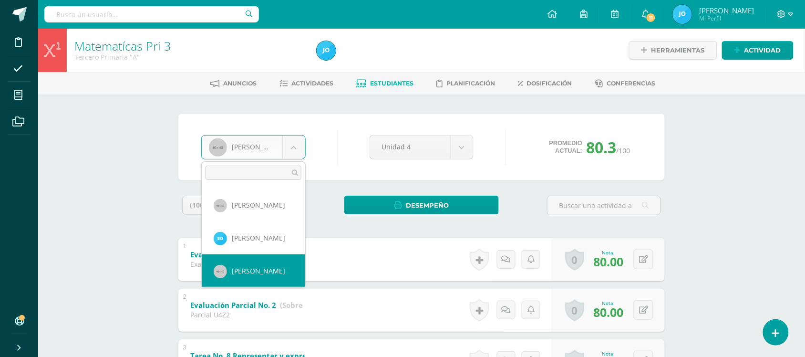
scroll to position [65, 0]
select select "324"
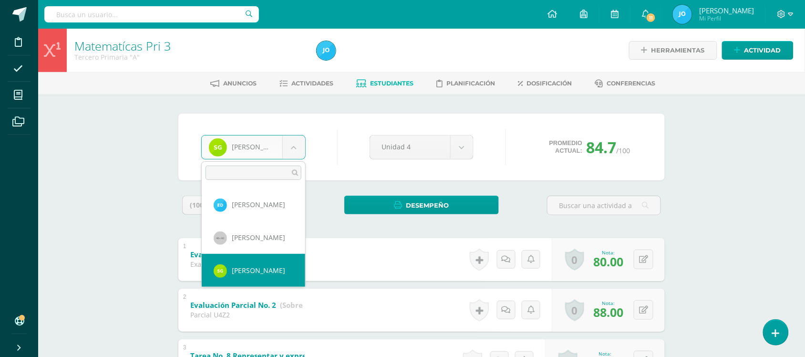
scroll to position [98, 0]
select select "88"
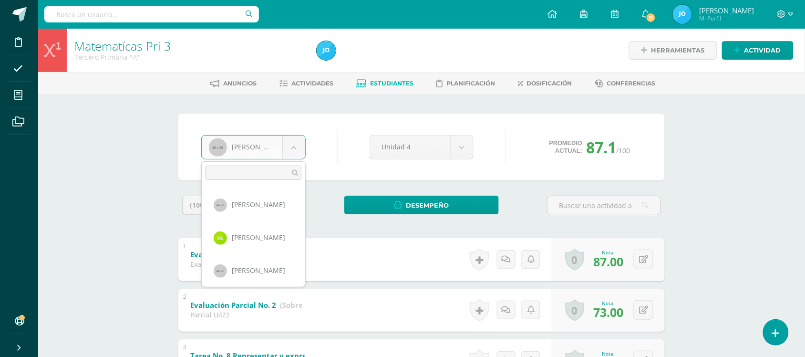
scroll to position [131, 0]
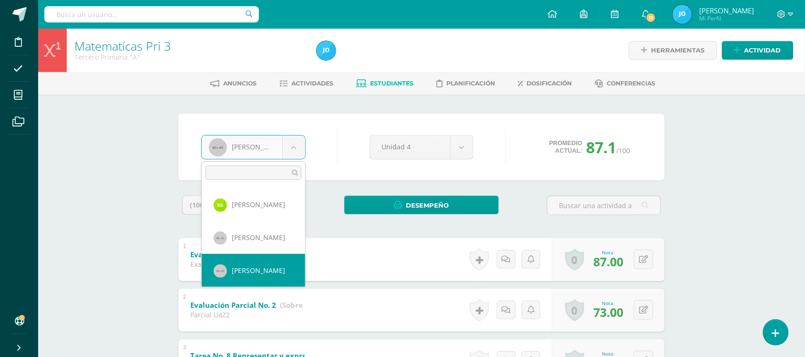
select select "89"
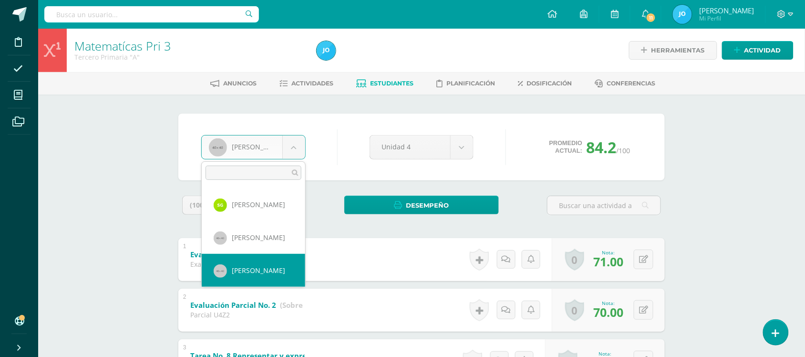
scroll to position [164, 0]
select select "90"
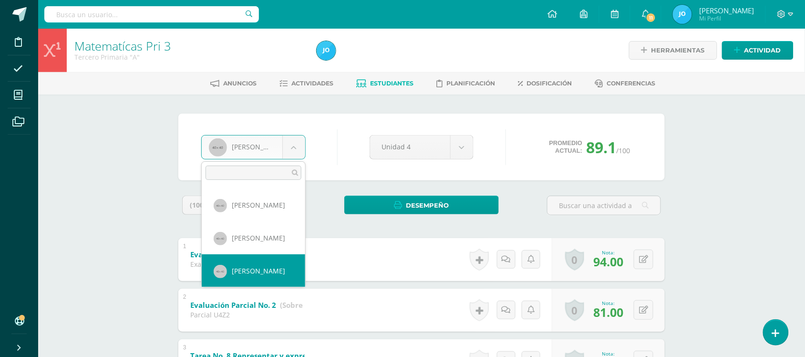
scroll to position [196, 0]
select select "91"
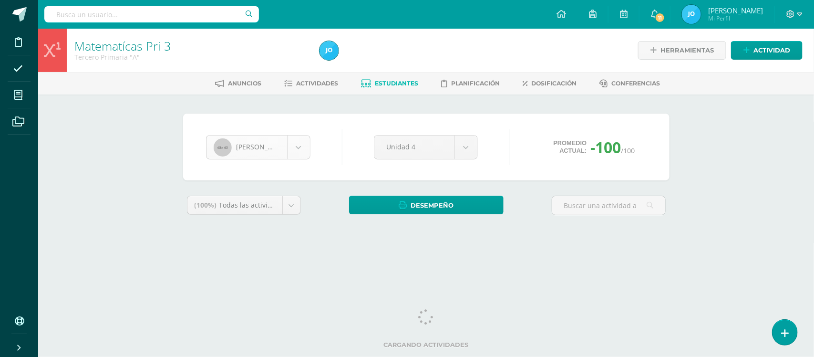
click at [295, 143] on body "Disciplina Asistencia Mis cursos Archivos Soporte Ayuda Reportar un problema Ce…" at bounding box center [407, 128] width 814 height 257
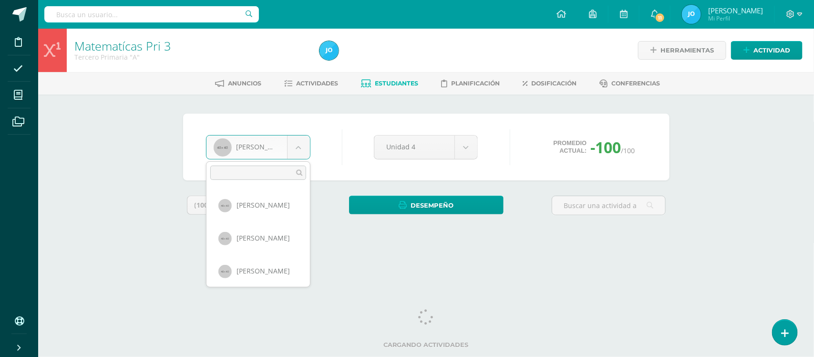
scroll to position [229, 0]
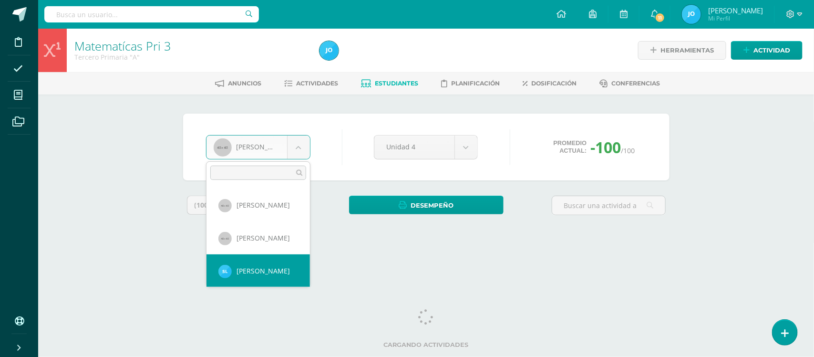
select select "325"
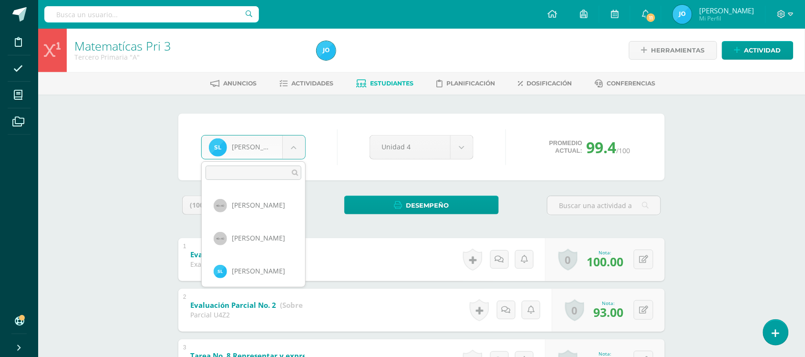
scroll to position [263, 0]
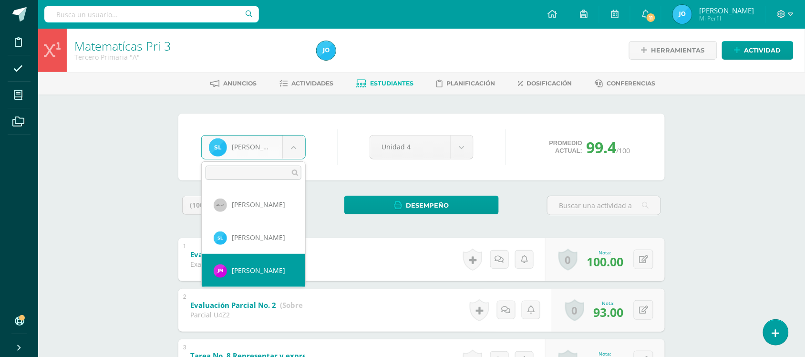
select select "400"
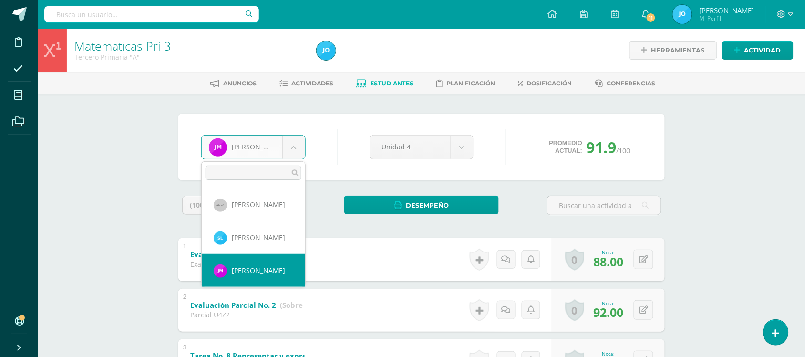
scroll to position [296, 0]
select select "92"
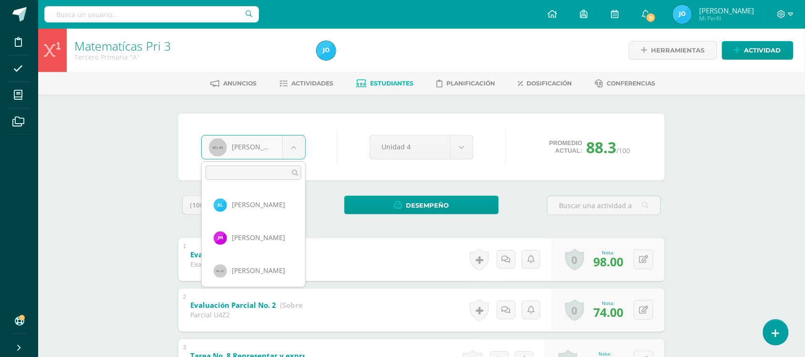
scroll to position [328, 0]
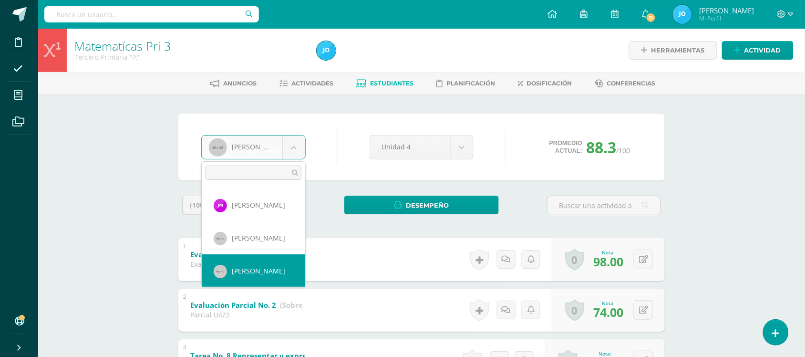
select select "93"
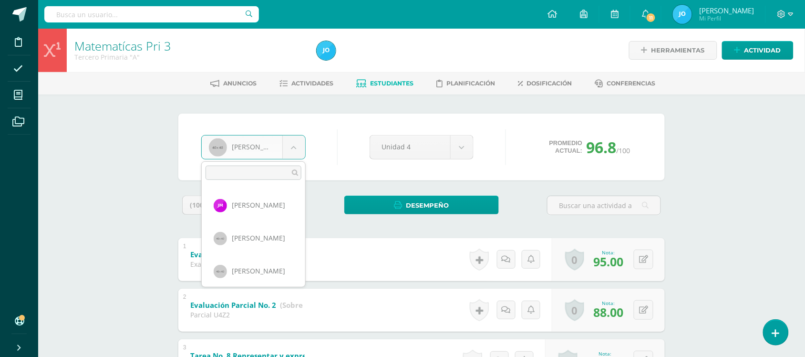
scroll to position [361, 0]
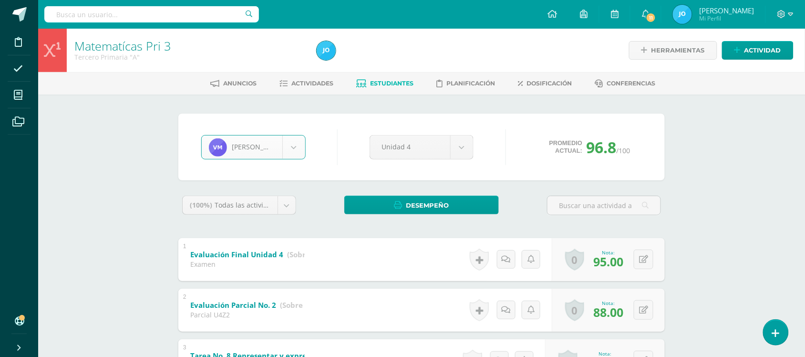
select select "417"
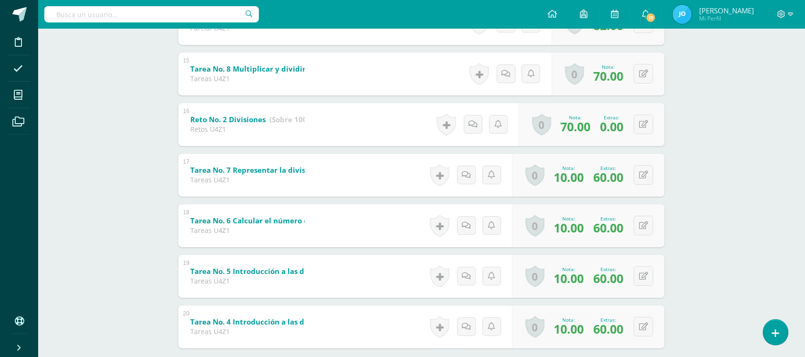
scroll to position [900, 0]
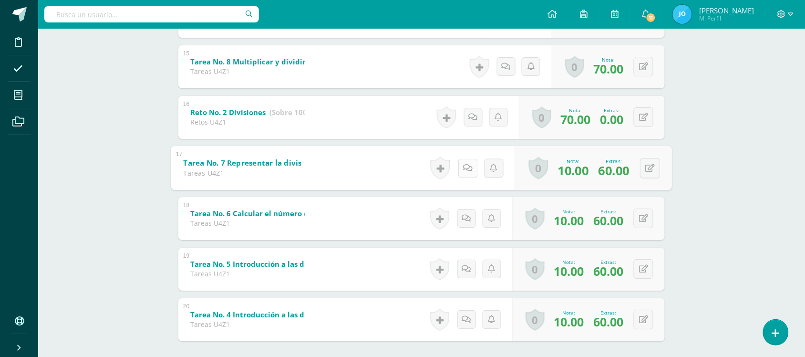
click at [466, 173] on link at bounding box center [467, 167] width 19 height 19
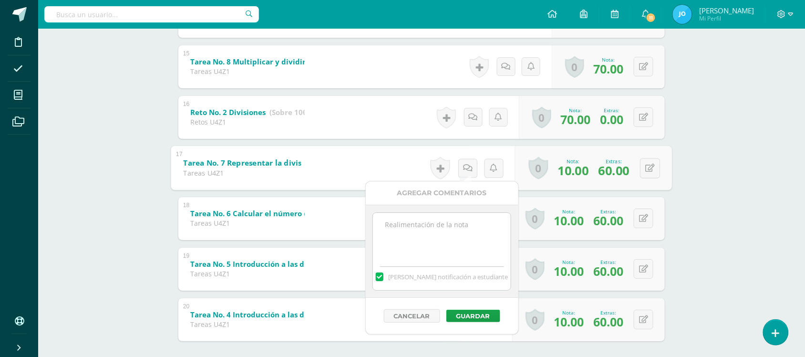
click at [449, 233] on textarea at bounding box center [442, 237] width 138 height 48
click at [383, 276] on label at bounding box center [380, 276] width 8 height 9
click at [0, 0] on input "[PERSON_NAME] notificación a estudiante" at bounding box center [0, 0] width 0 height 0
click at [388, 239] on textarea at bounding box center [442, 237] width 138 height 48
paste textarea "El estudiante entregó la tarea dos días después por eso se corrige la nota a 70…"
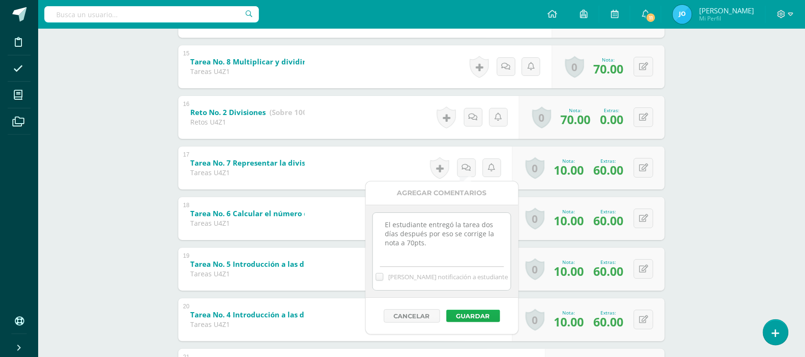
type textarea "El estudiante entregó la tarea dos días después por eso se corrige la nota a 70…"
click at [480, 312] on button "Guardar" at bounding box center [473, 315] width 54 height 12
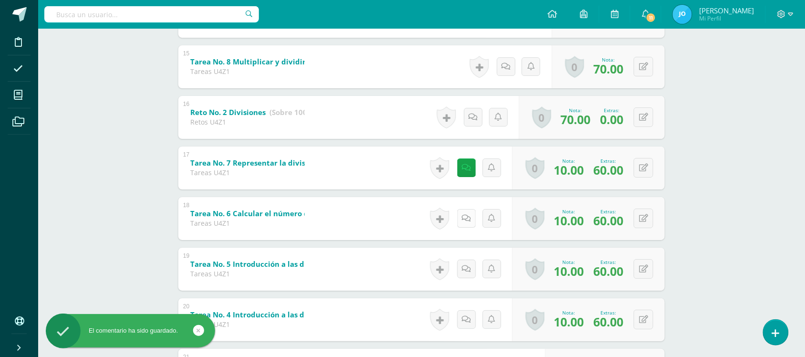
click at [467, 221] on icon at bounding box center [466, 218] width 9 height 8
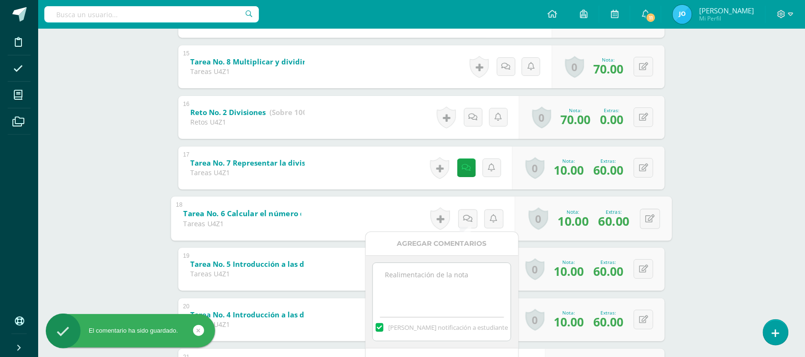
click at [415, 285] on textarea at bounding box center [442, 287] width 138 height 48
paste textarea "El estudiante entregó la tarea dos días después por eso se corrige la nota a 70…"
type textarea "El estudiante entregó la tarea dos días después por eso se corrige la nota a 70…"
click at [383, 325] on label at bounding box center [380, 327] width 8 height 9
click at [0, 0] on input "[PERSON_NAME] notificación a estudiante" at bounding box center [0, 0] width 0 height 0
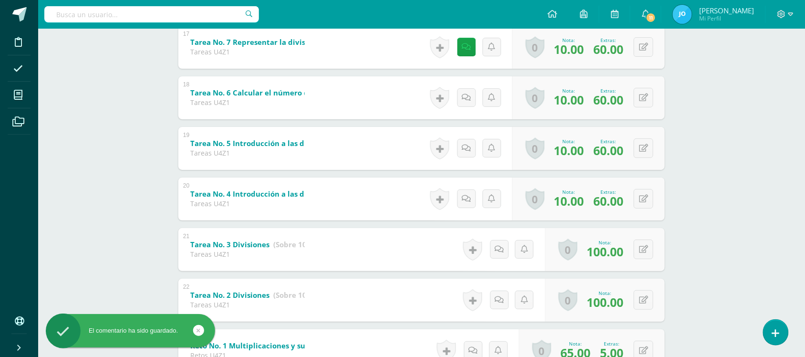
scroll to position [1023, 0]
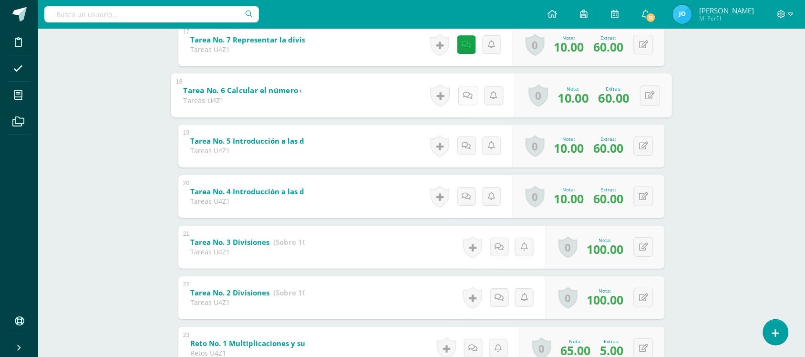
click at [470, 93] on link at bounding box center [467, 95] width 19 height 19
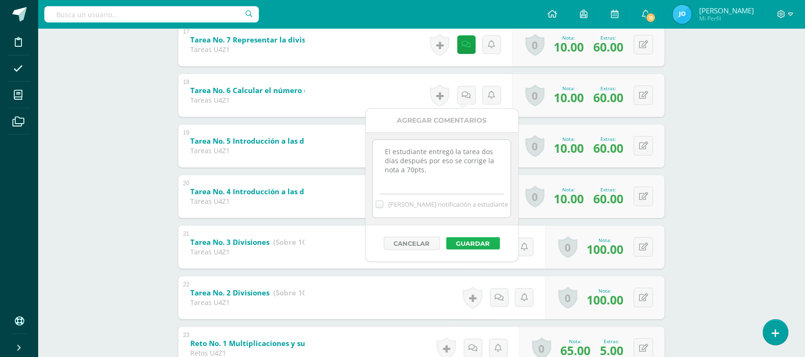
click at [484, 239] on button "Guardar" at bounding box center [473, 243] width 54 height 12
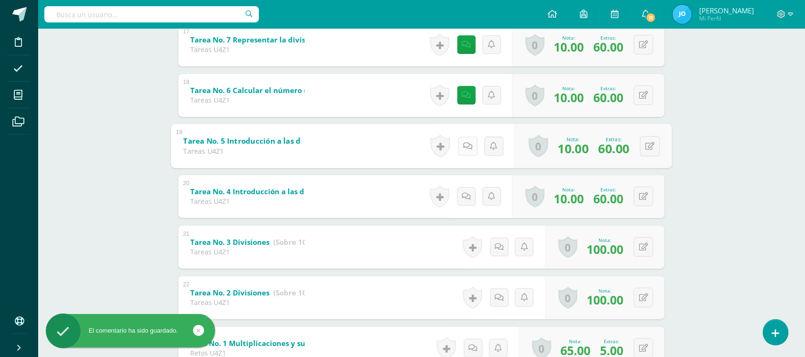
click at [472, 146] on link at bounding box center [467, 145] width 19 height 19
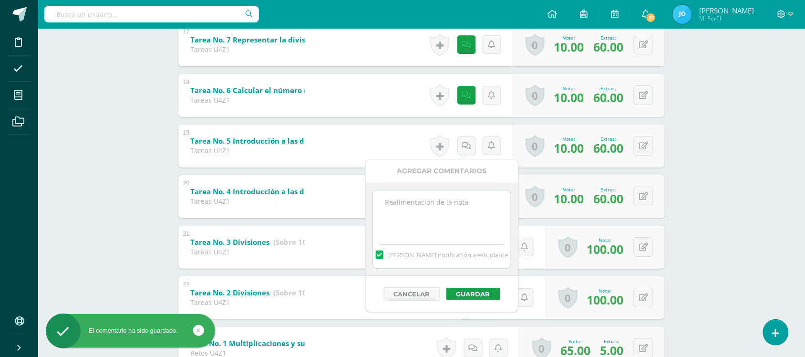
click at [457, 208] on textarea at bounding box center [442, 214] width 138 height 48
paste textarea "El estudiante entregó la tarea dos días después por eso se corrige la nota a 70…"
type textarea "El estudiante entregó la tarea dos días después por eso se corrige la nota a 70…"
click at [383, 258] on label at bounding box center [380, 254] width 8 height 9
click at [0, 0] on input "[PERSON_NAME] notificación a estudiante" at bounding box center [0, 0] width 0 height 0
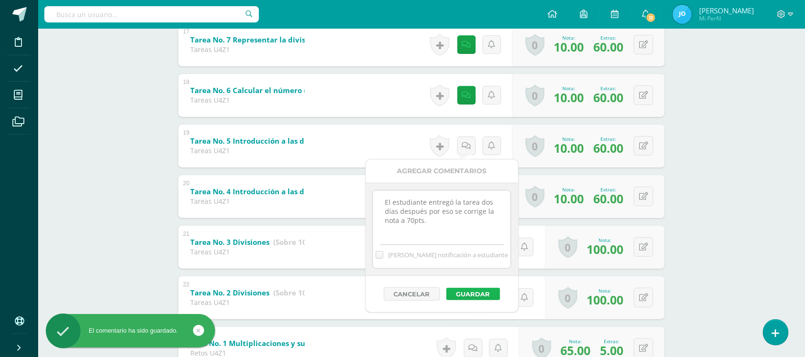
click at [475, 294] on button "Guardar" at bounding box center [473, 293] width 54 height 12
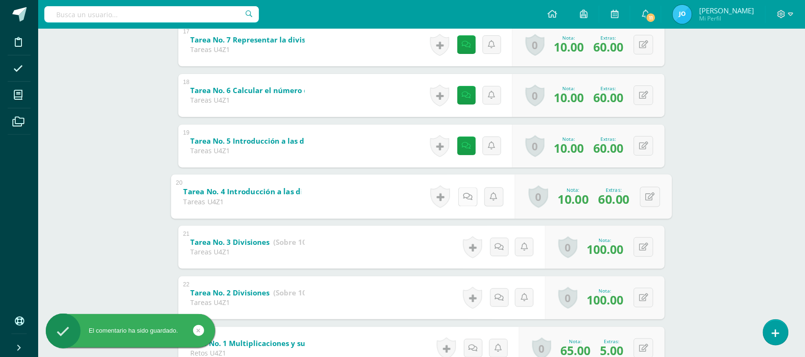
click at [465, 193] on icon at bounding box center [468, 196] width 10 height 8
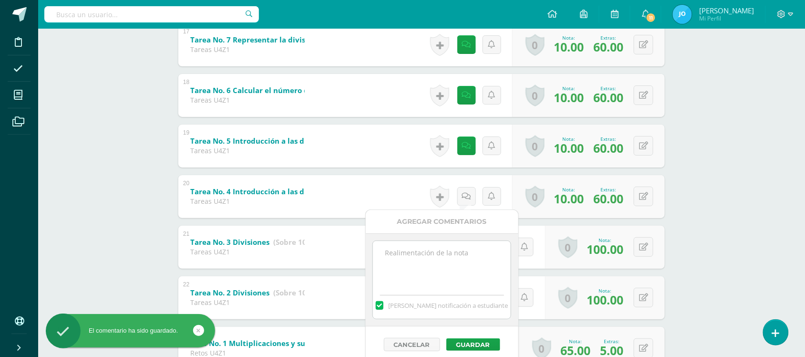
click at [383, 303] on label at bounding box center [380, 305] width 8 height 9
click at [0, 0] on input "[PERSON_NAME] notificación a estudiante" at bounding box center [0, 0] width 0 height 0
click at [429, 263] on textarea at bounding box center [442, 265] width 138 height 48
paste textarea "El estudiante entregó la tarea dos días después por eso se corrige la nota a 70…"
type textarea "El estudiante entregó la tarea dos días después por eso se corrige la nota a 70…"
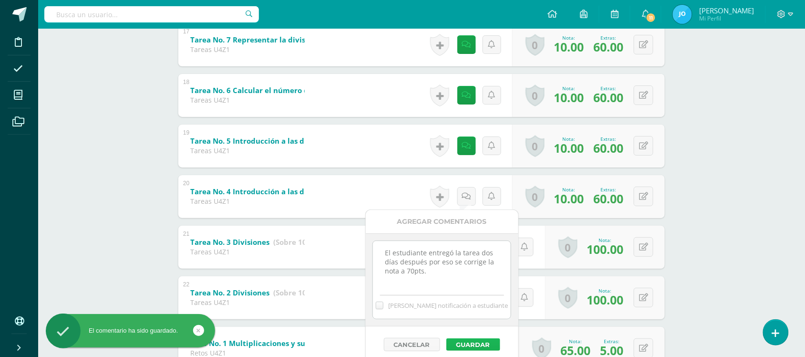
click at [468, 342] on button "Guardar" at bounding box center [473, 344] width 54 height 12
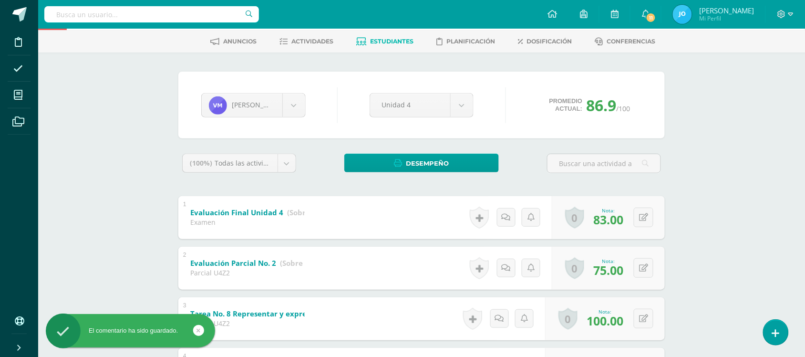
scroll to position [0, 0]
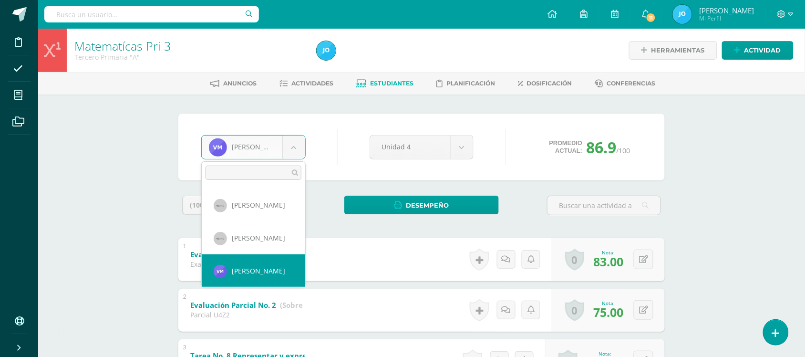
scroll to position [394, 0]
select select "94"
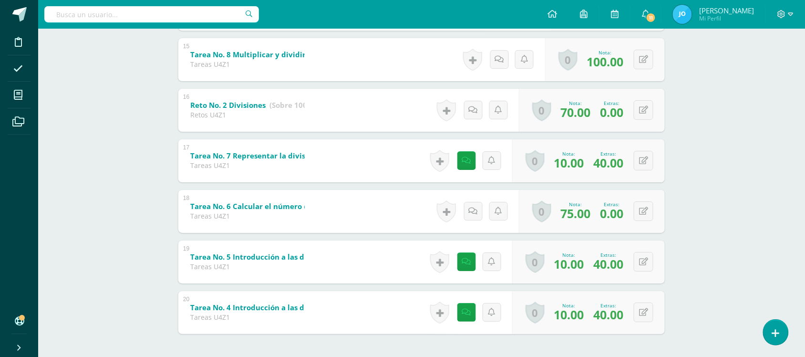
scroll to position [943, 0]
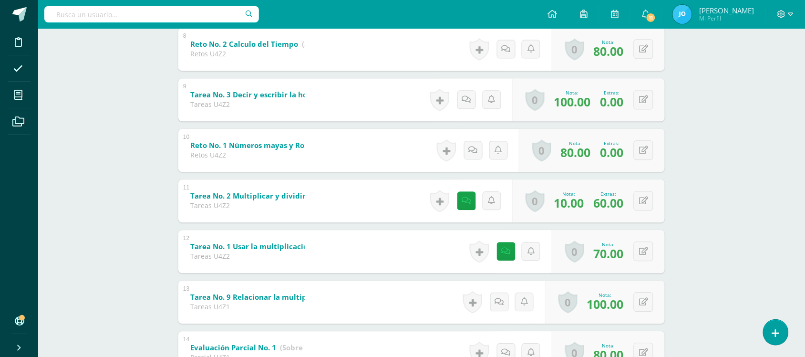
scroll to position [0, 0]
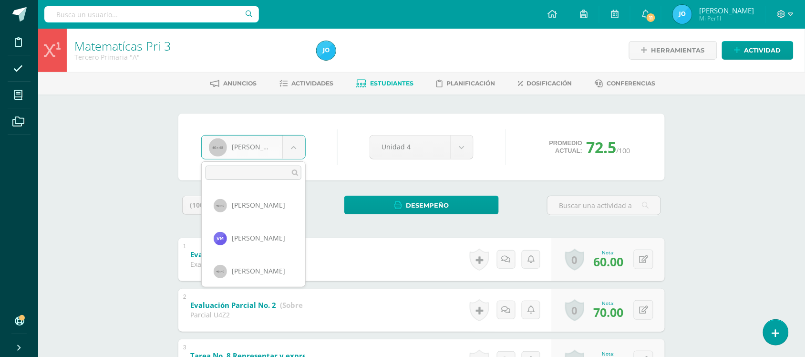
scroll to position [427, 0]
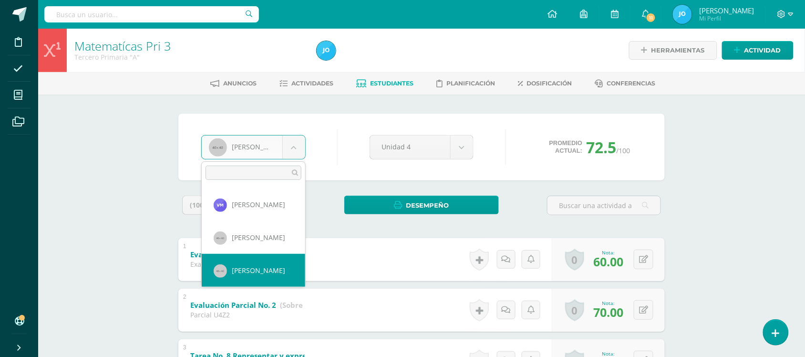
select select "95"
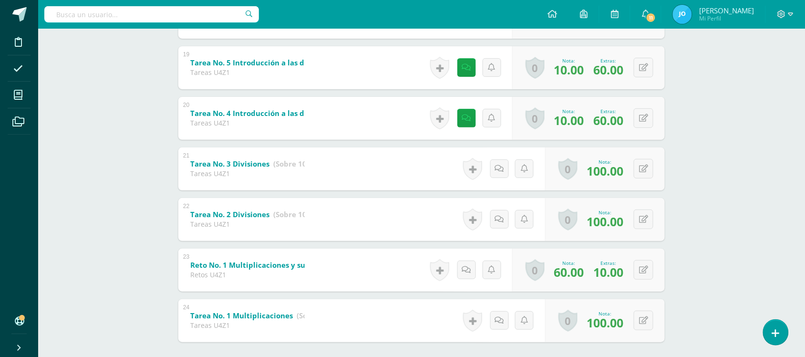
scroll to position [1149, 0]
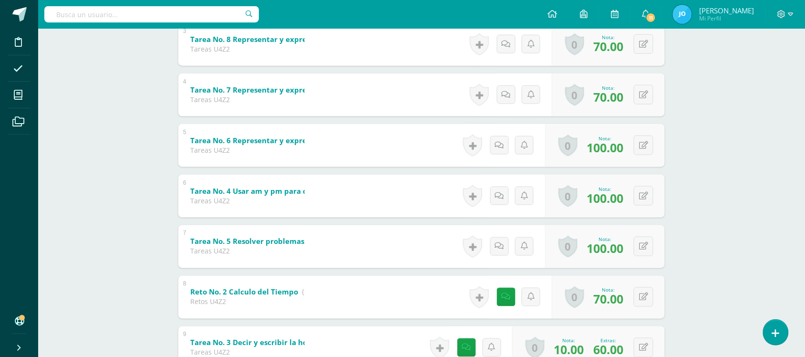
scroll to position [108, 0]
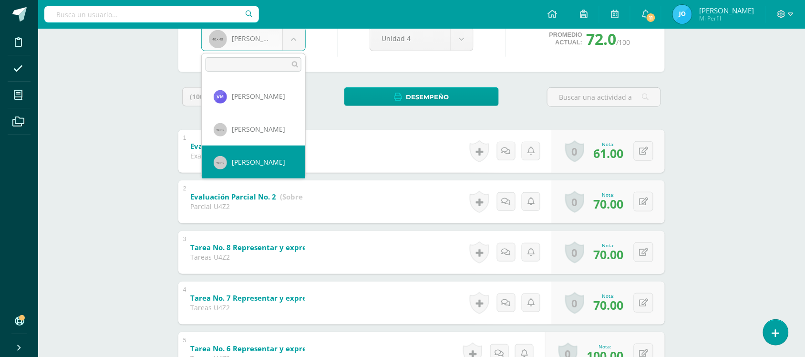
scroll to position [460, 0]
select select "96"
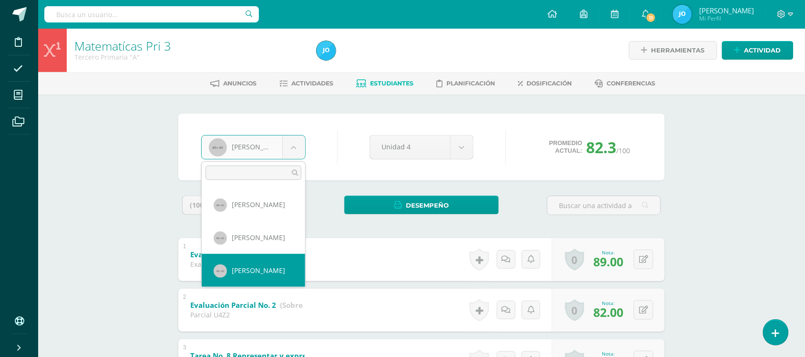
scroll to position [492, 0]
select select "98"
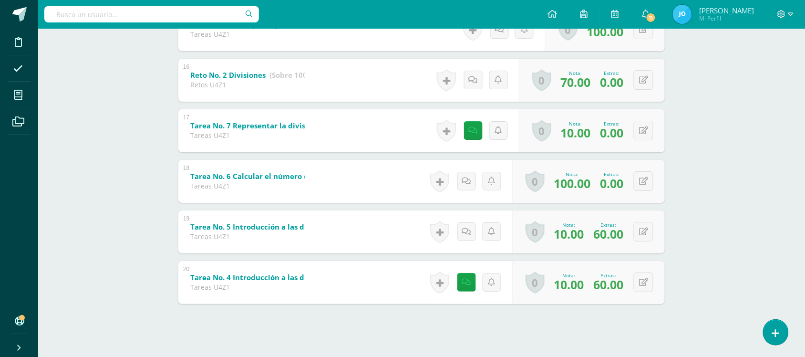
scroll to position [943, 0]
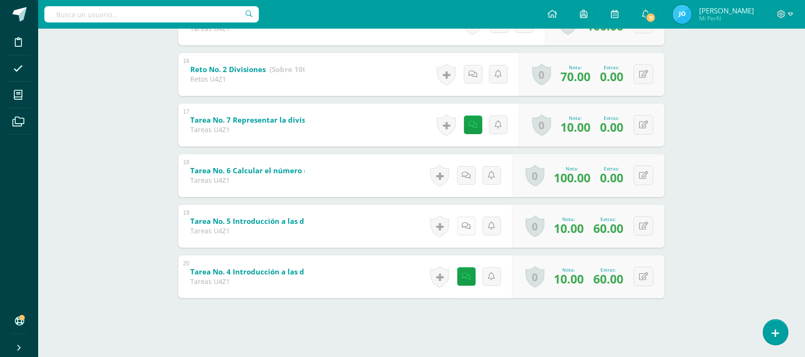
click at [459, 219] on link at bounding box center [466, 225] width 19 height 19
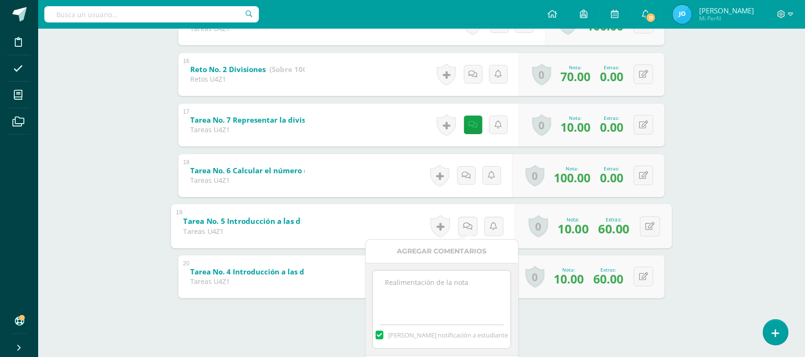
click at [465, 286] on textarea at bounding box center [442, 294] width 138 height 48
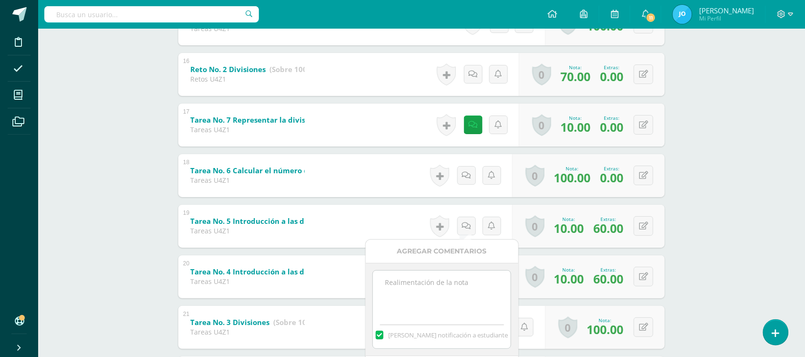
paste textarea "El estudiante entregó la tarea dos días después por eso se corrige la nota a 70…"
type textarea "El estudiante entregó la tarea dos días después por eso se corrige la nota a 70…"
click at [383, 334] on label at bounding box center [380, 334] width 8 height 9
click at [0, 0] on input "[PERSON_NAME] notificación a estudiante" at bounding box center [0, 0] width 0 height 0
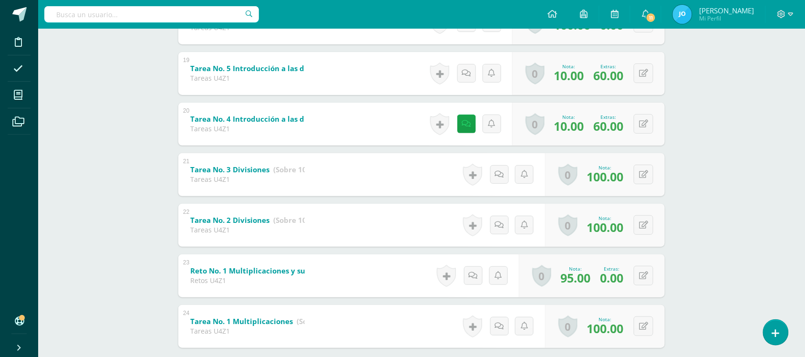
scroll to position [1098, 0]
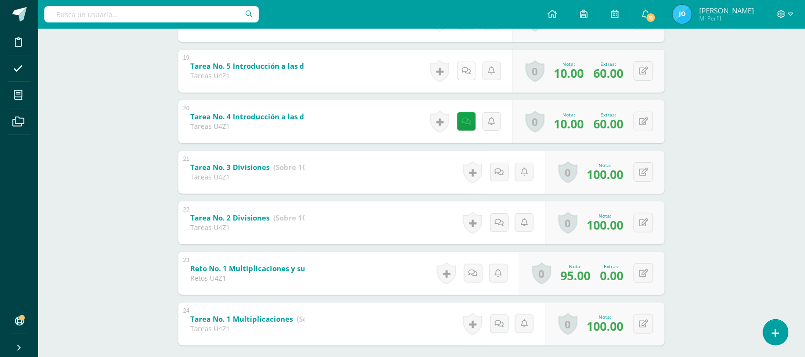
click at [459, 67] on link at bounding box center [466, 70] width 19 height 19
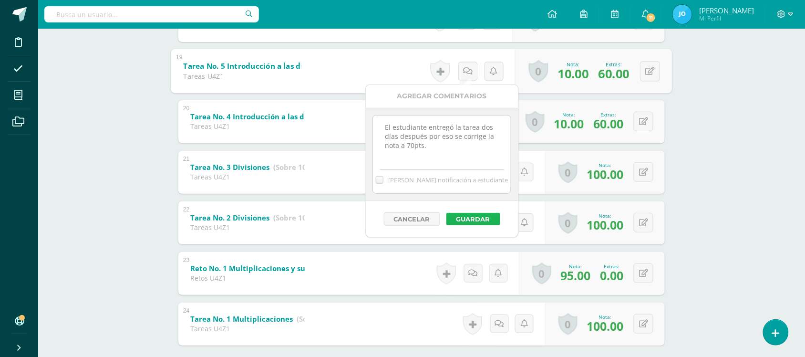
click at [477, 216] on button "Guardar" at bounding box center [473, 219] width 54 height 12
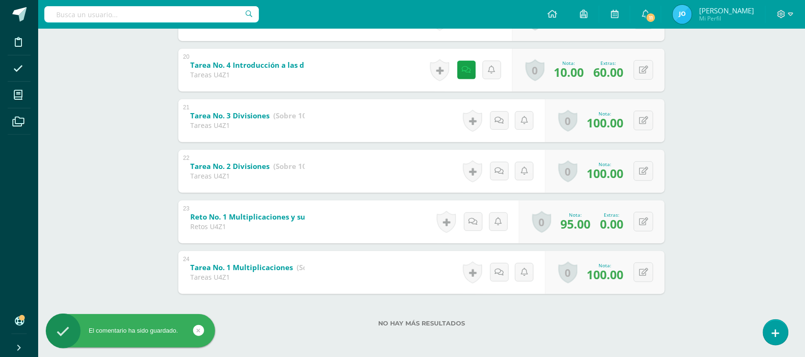
scroll to position [0, 0]
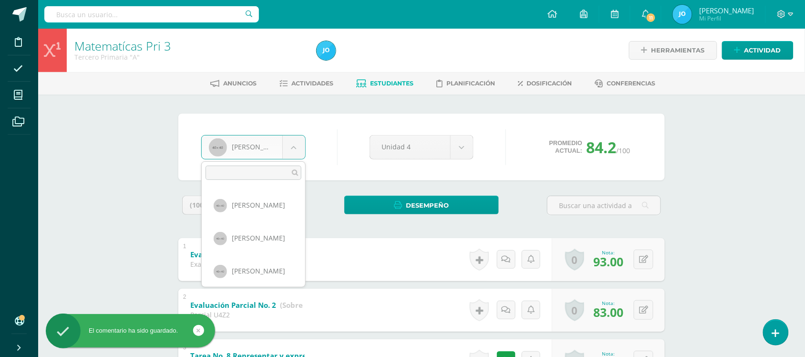
scroll to position [525, 0]
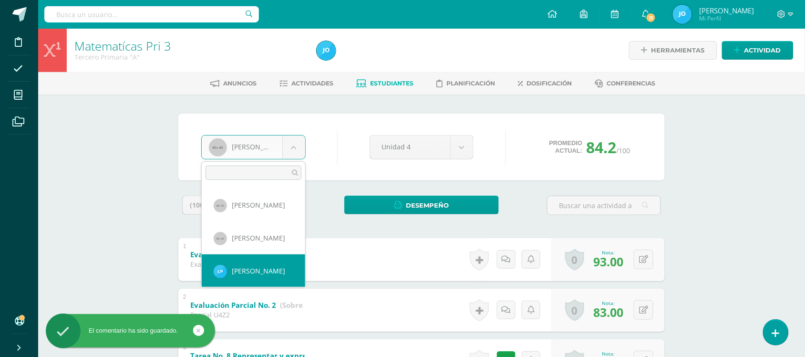
select select "388"
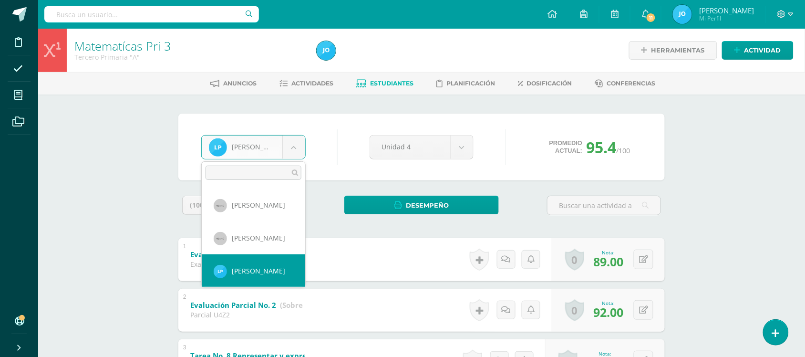
scroll to position [558, 0]
select select "326"
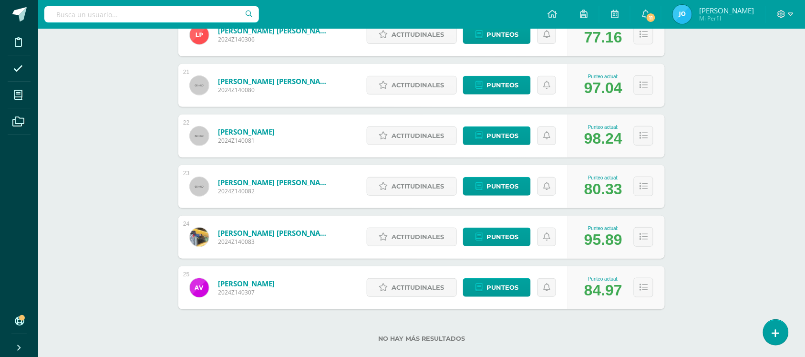
scroll to position [1169, 0]
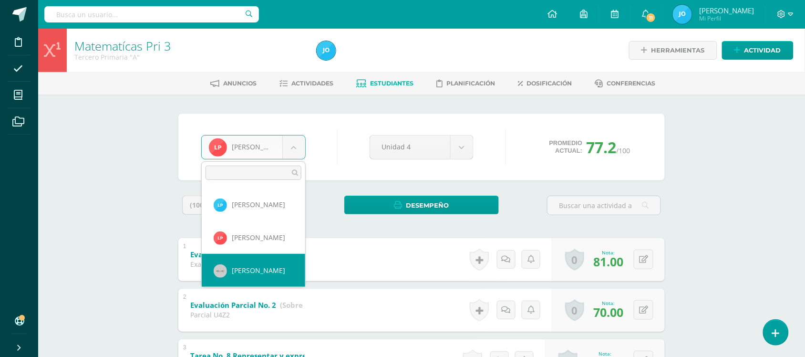
select select "99"
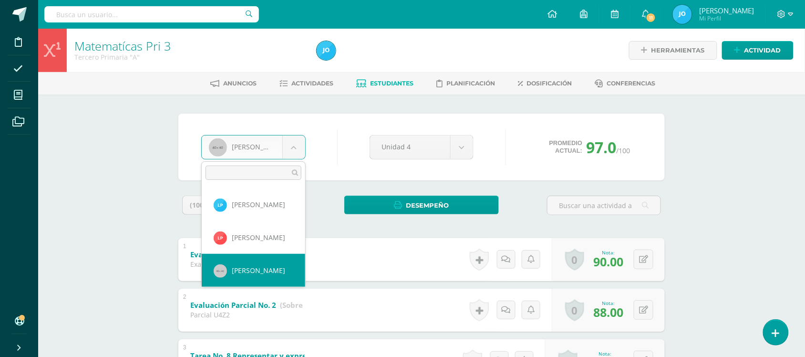
scroll to position [624, 0]
select select "100"
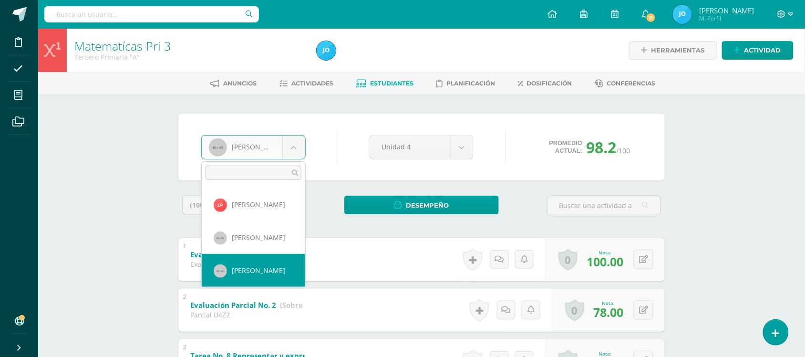
scroll to position [657, 0]
select select "101"
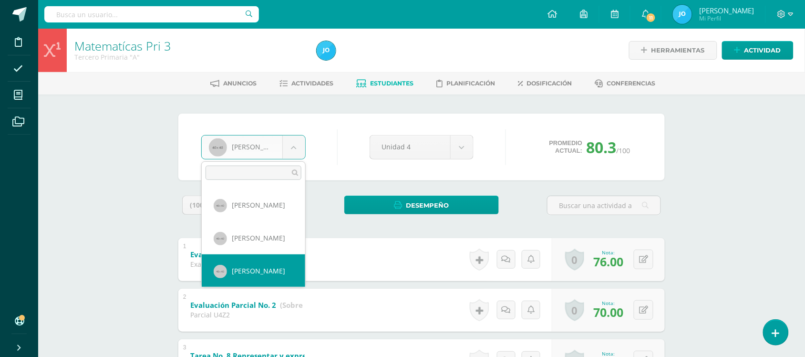
scroll to position [690, 0]
select select "102"
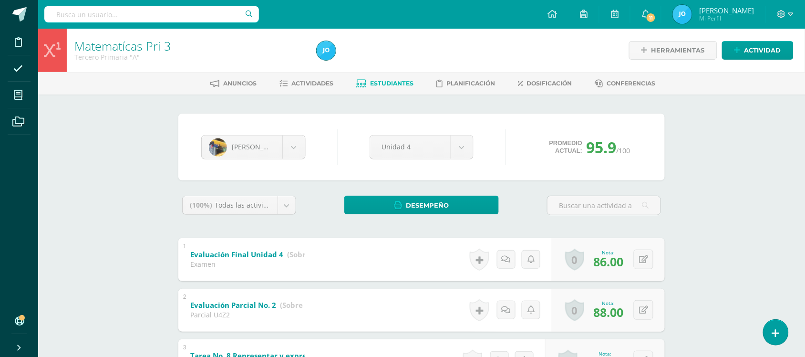
click at [291, 159] on div "Jose Velásquez Dylan Barillas Clara Betancourt Emily Díaz Cristopher Diaz Santi…" at bounding box center [421, 147] width 448 height 36
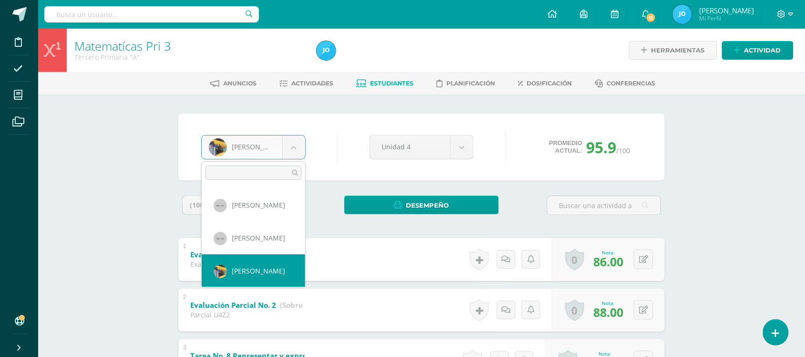
scroll to position [723, 0]
select select "327"
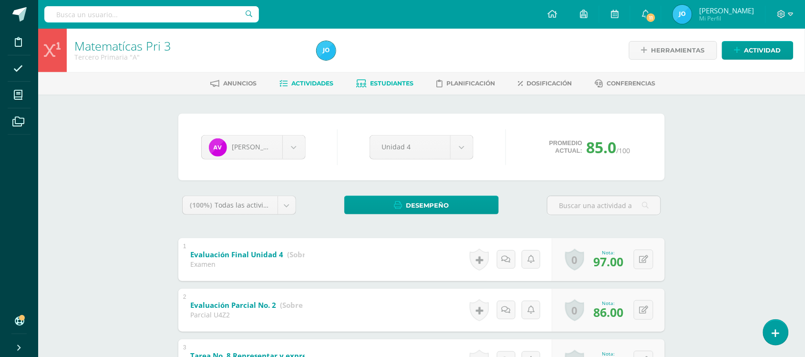
click at [317, 80] on span "Actividades" at bounding box center [313, 83] width 42 height 7
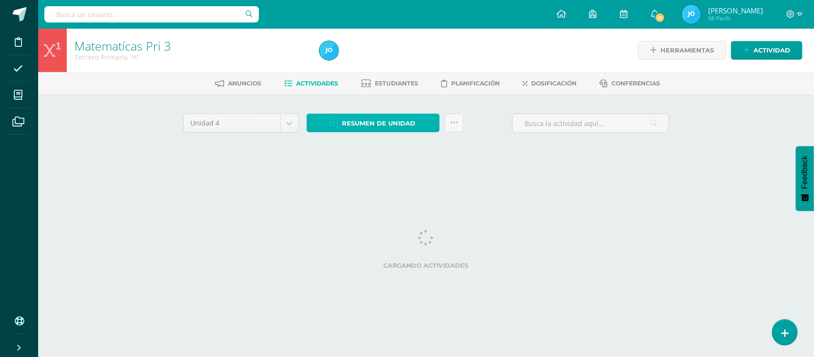
click at [387, 125] on span "Resumen de unidad" at bounding box center [378, 123] width 73 height 18
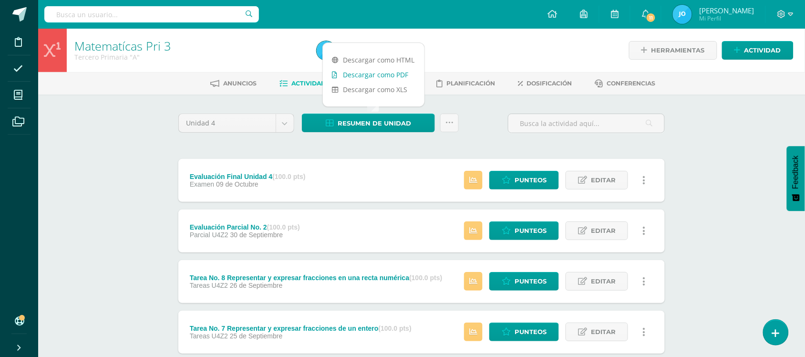
click at [392, 76] on link "Descargar como PDF" at bounding box center [374, 74] width 102 height 15
